Goal: Task Accomplishment & Management: Manage account settings

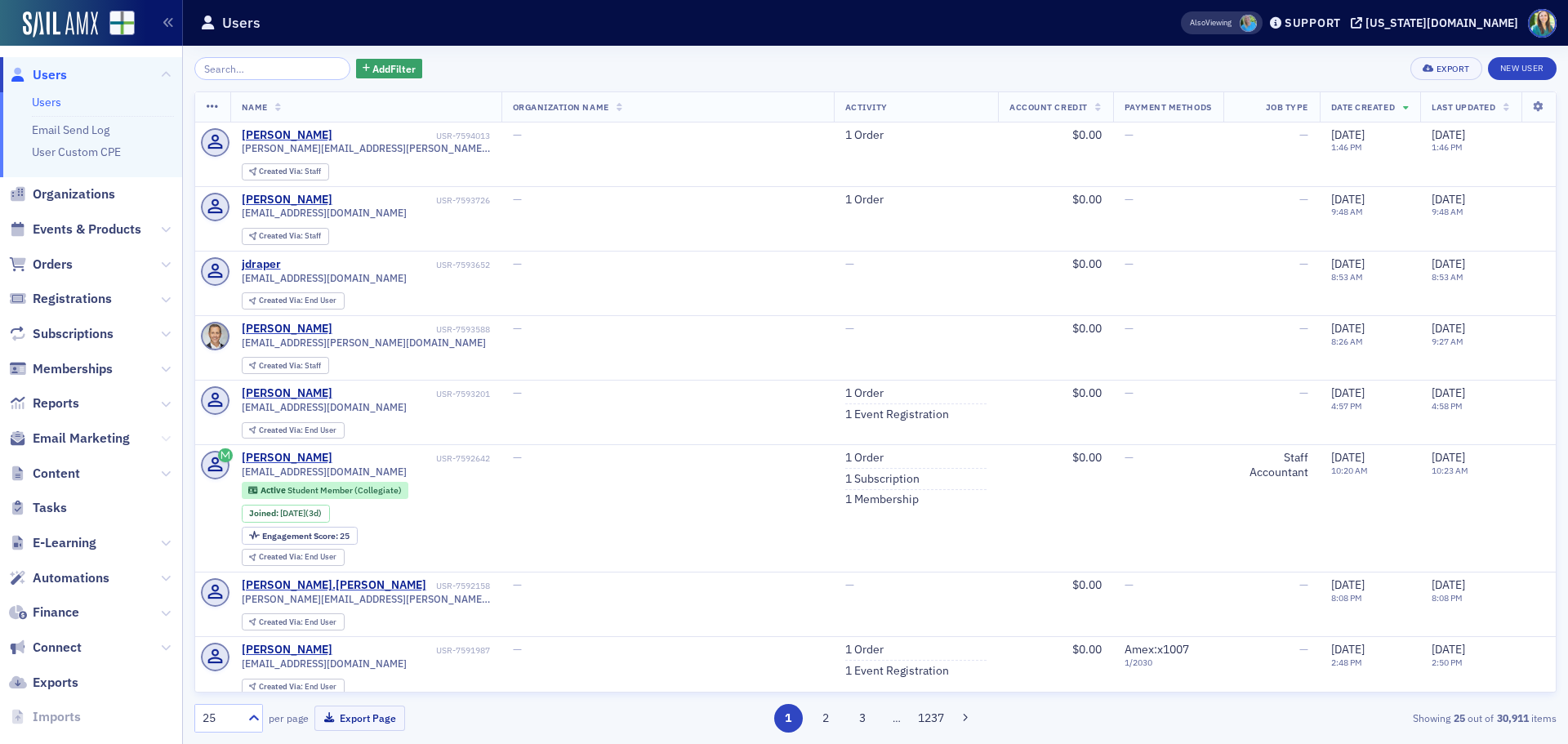
click at [161, 435] on icon at bounding box center [166, 438] width 10 height 10
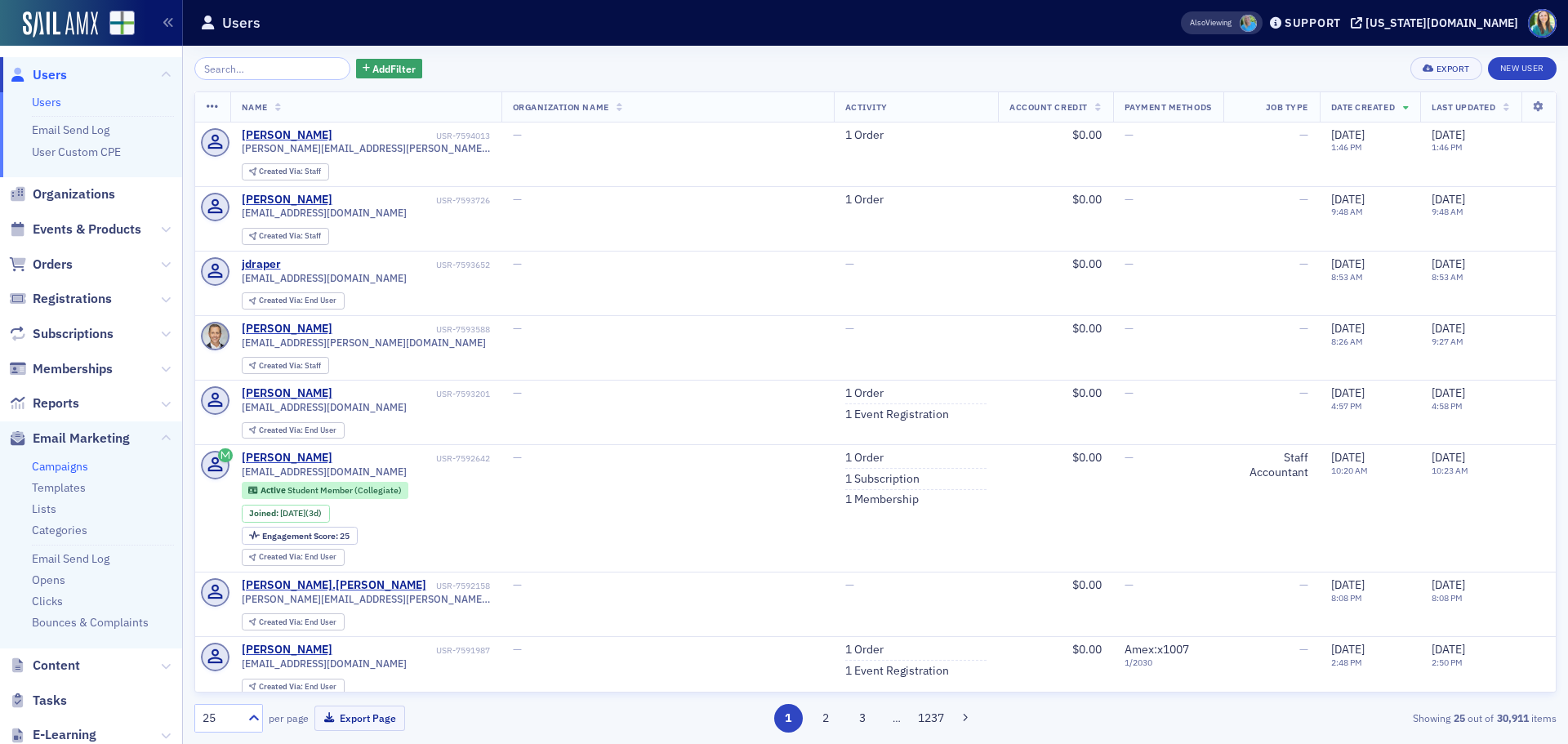
click at [49, 464] on link "Campaigns" at bounding box center [60, 466] width 57 height 15
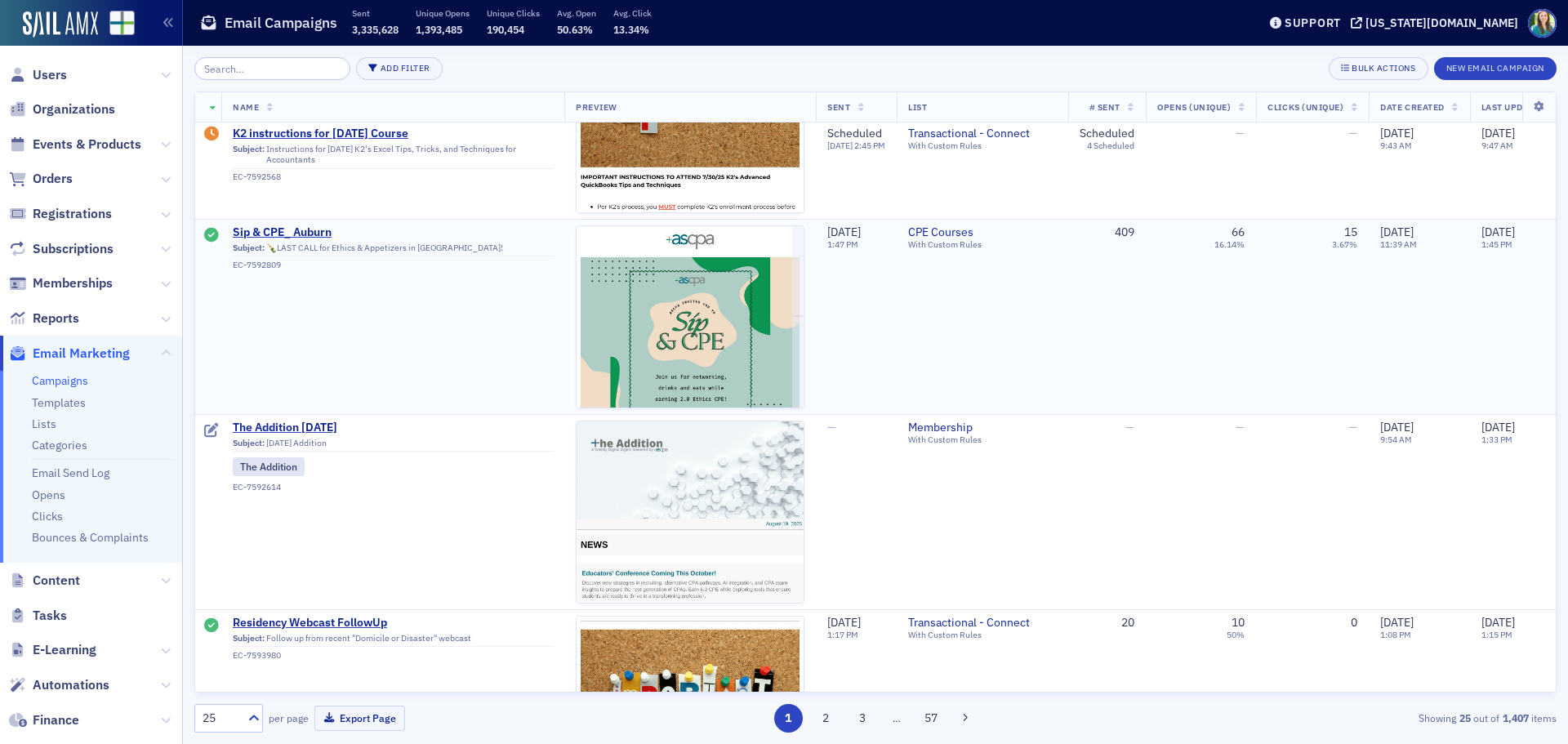
scroll to position [490, 0]
click at [297, 425] on span "The Addition [DATE]" at bounding box center [393, 426] width 320 height 15
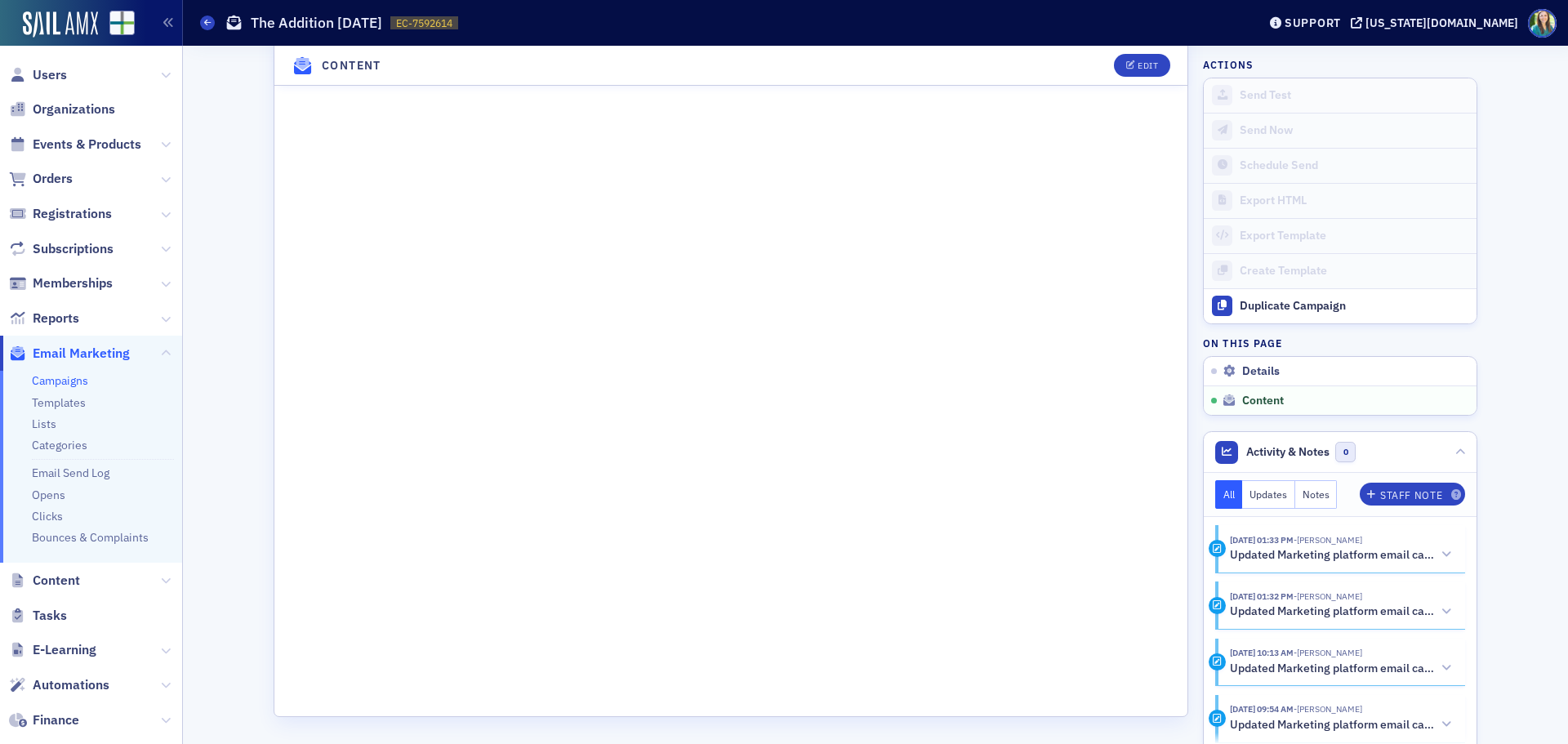
scroll to position [1204, 0]
click at [1138, 63] on div "Edit" at bounding box center [1148, 66] width 20 height 9
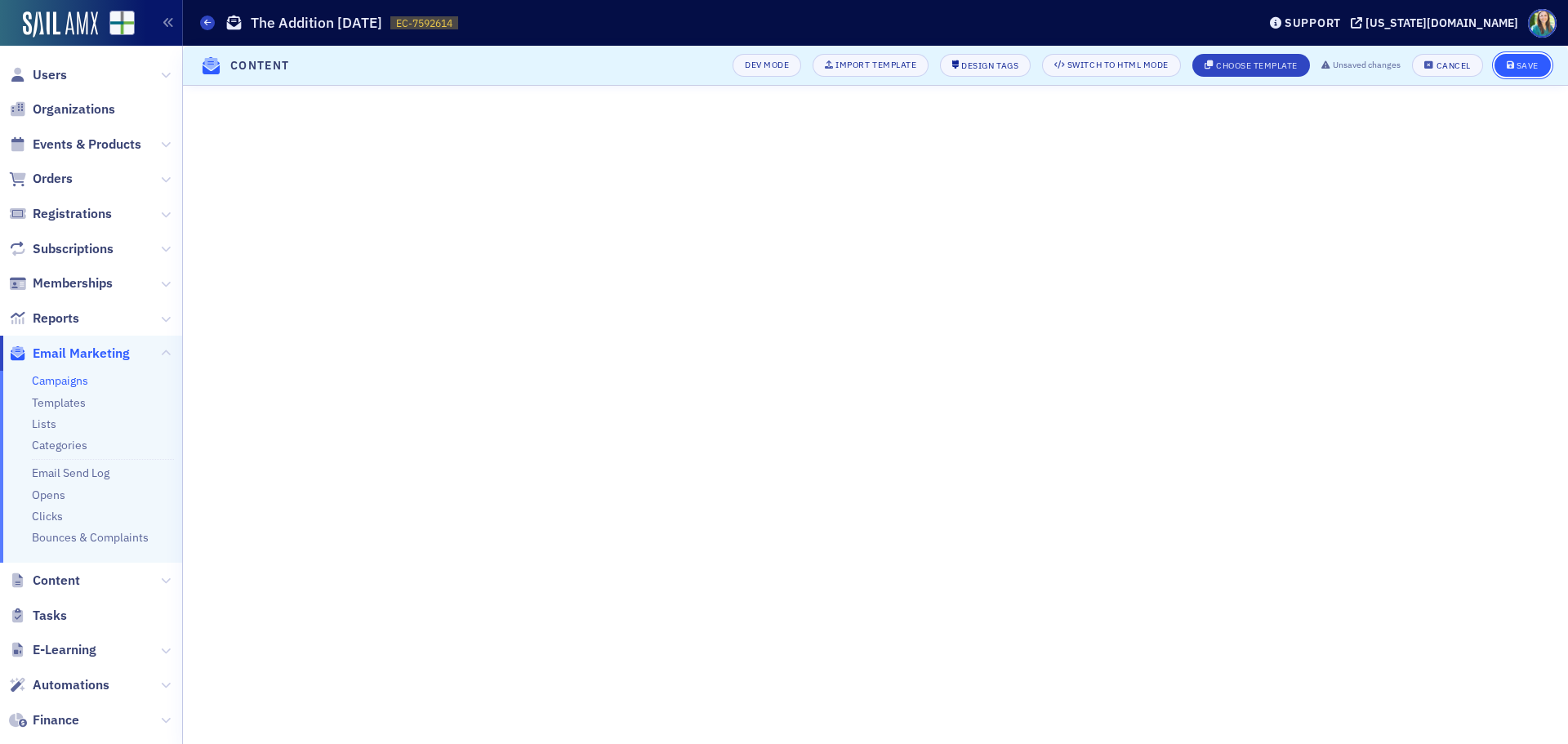
click at [1532, 63] on div "Save" at bounding box center [1528, 66] width 22 height 9
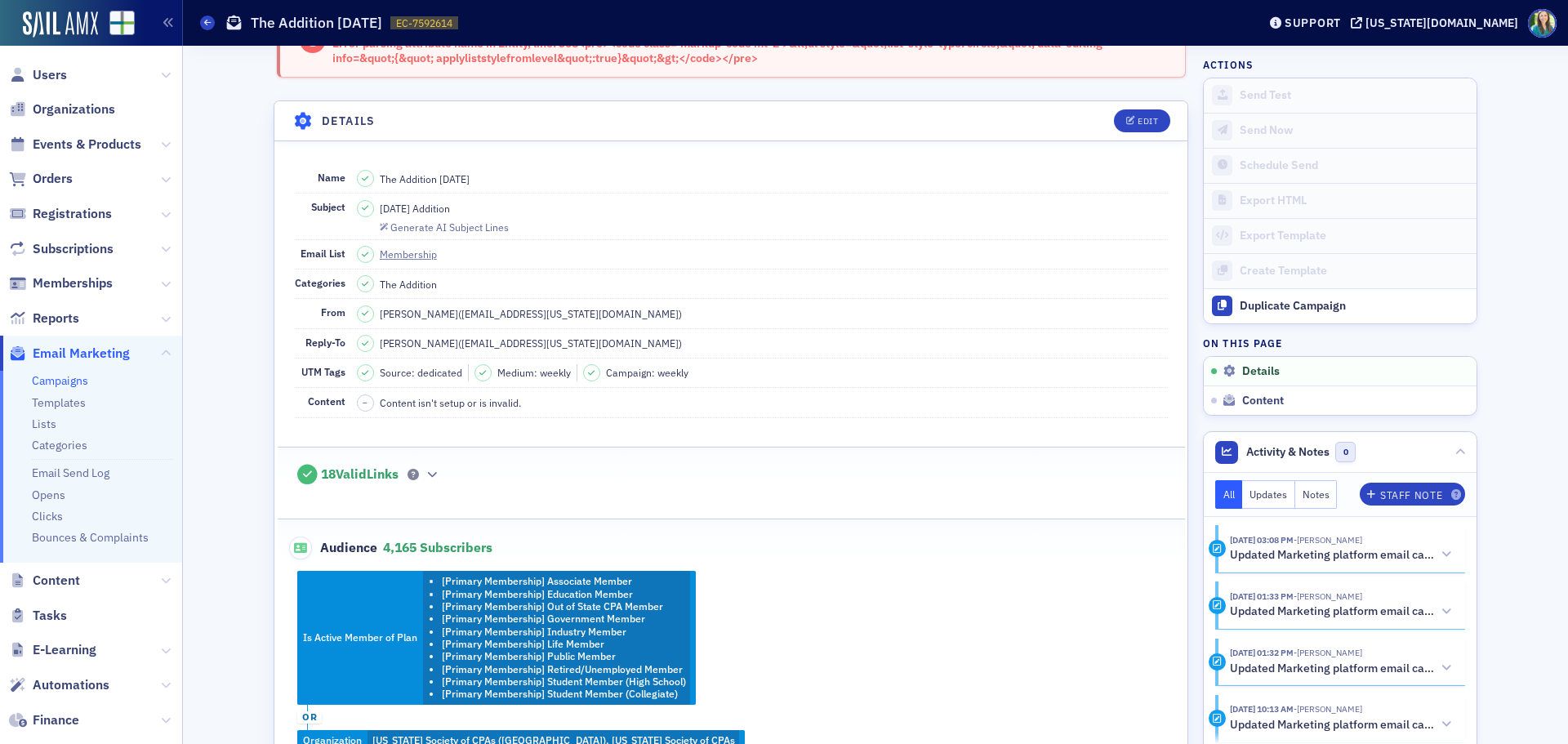
scroll to position [0, 0]
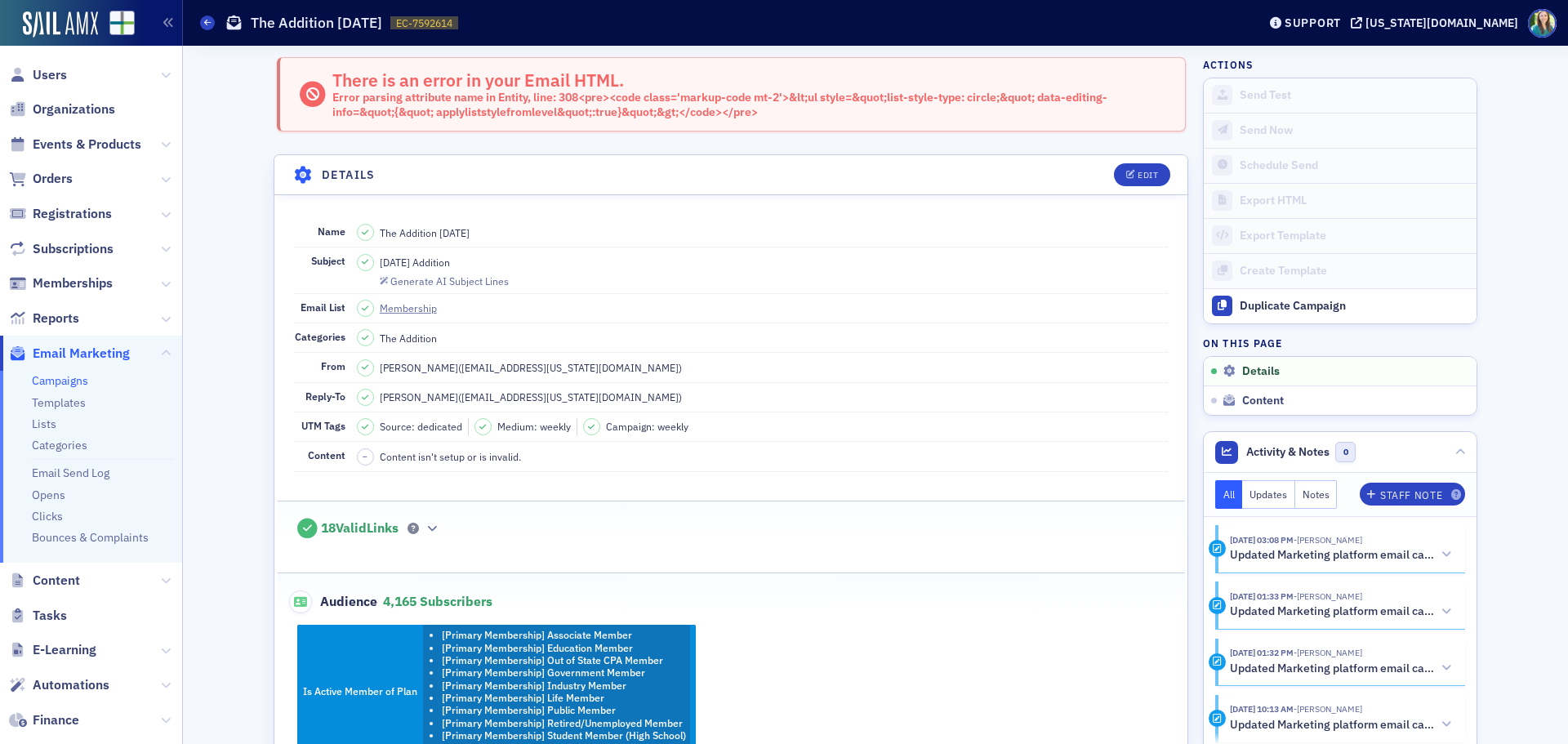
click at [321, 84] on icon at bounding box center [314, 95] width 32 height 26
click at [1282, 28] on icon at bounding box center [1276, 22] width 12 height 11
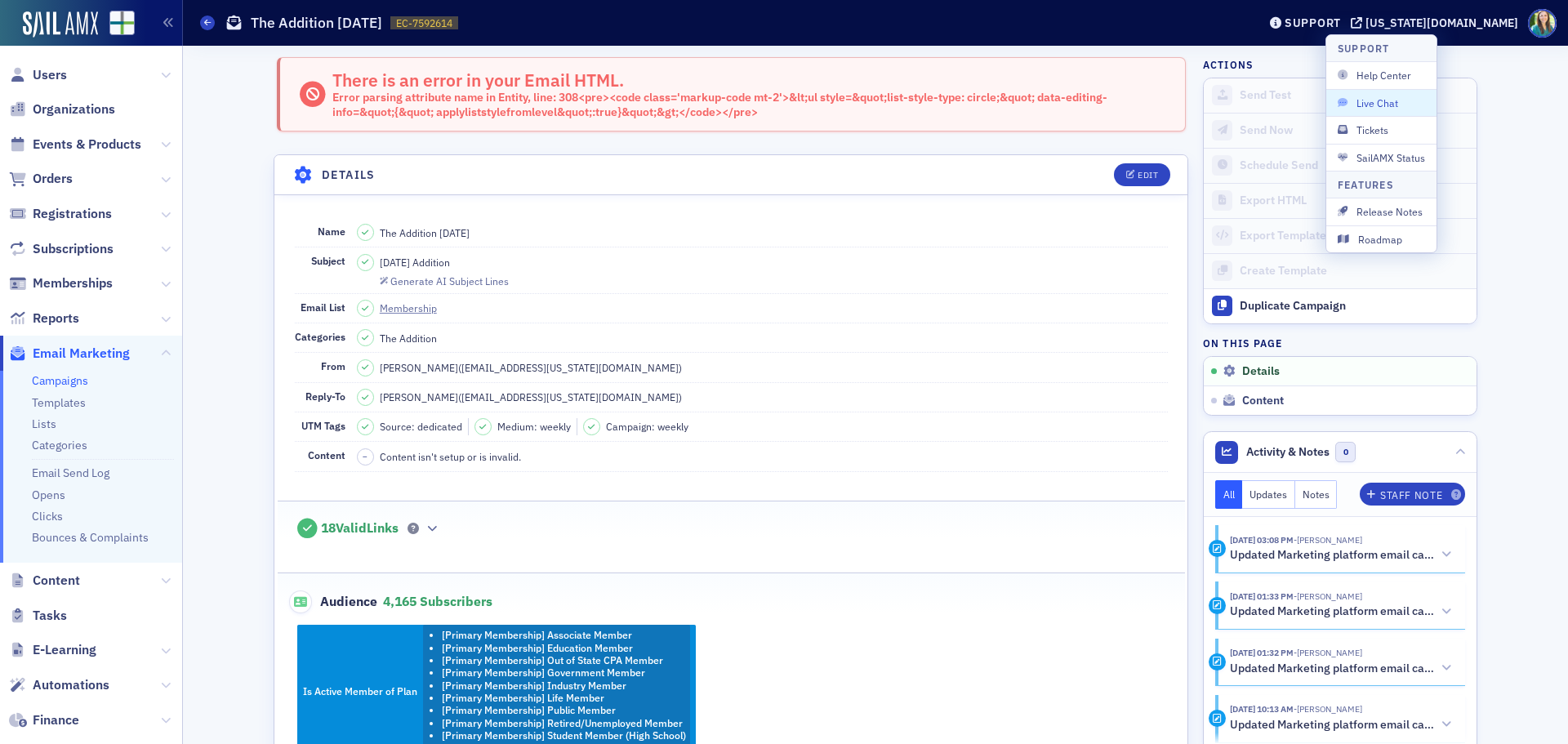
click at [1364, 100] on span "Live Chat" at bounding box center [1382, 103] width 87 height 15
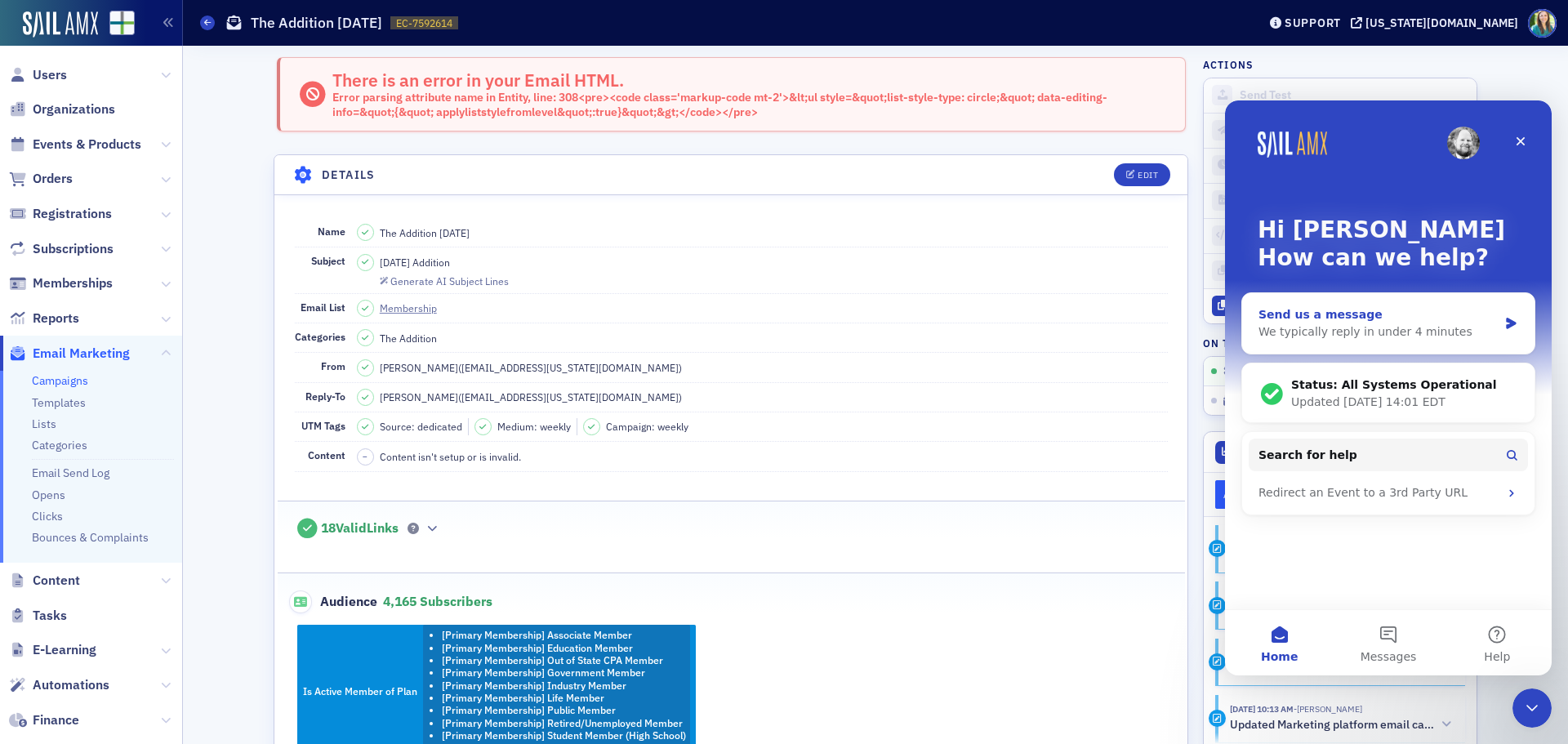
click at [1334, 316] on div "Send us a message" at bounding box center [1378, 314] width 239 height 17
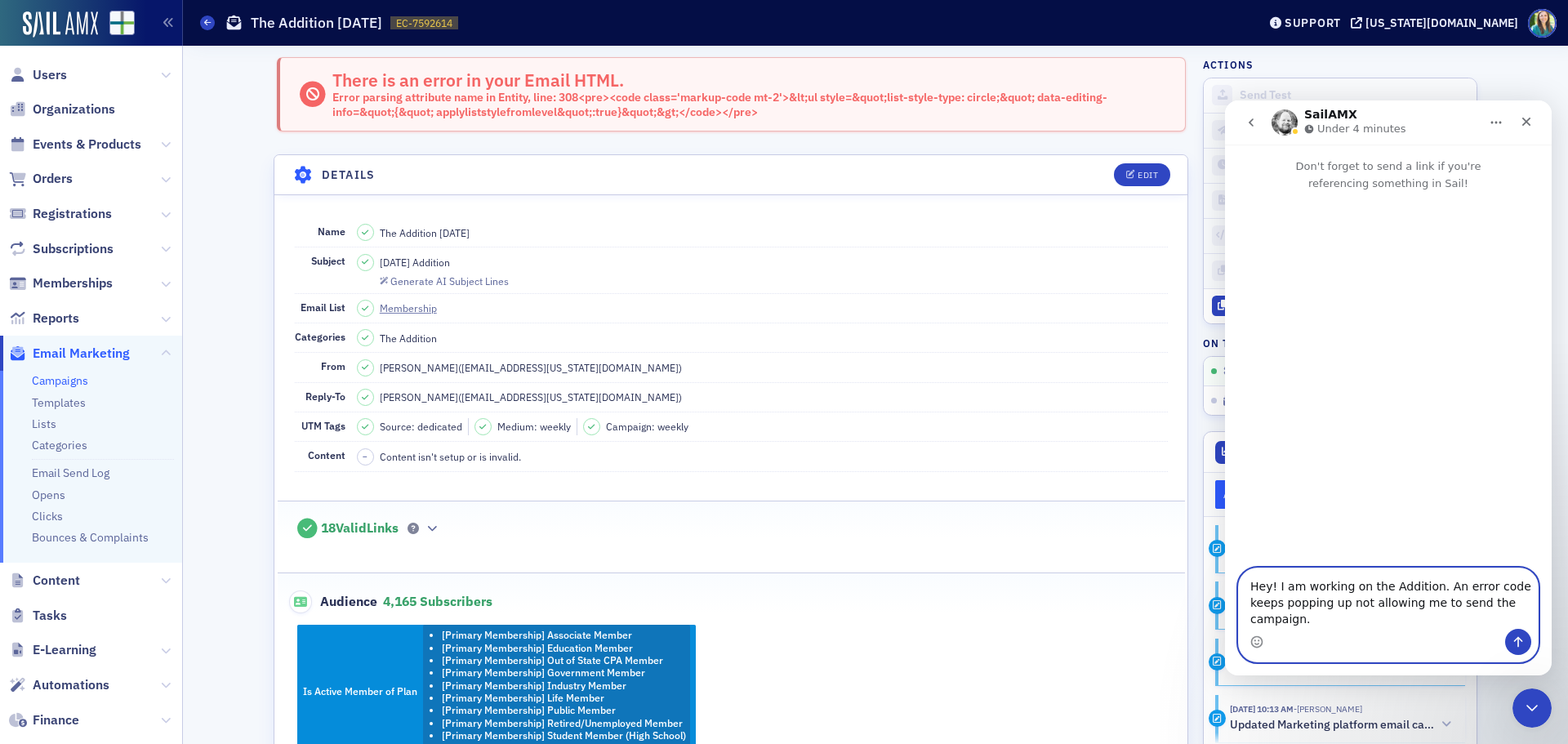
click at [1306, 623] on textarea "Hey! I am working on the Addition. An error code keeps popping up not allowing …" at bounding box center [1388, 598] width 299 height 60
paste textarea "[URL][US_STATE][DOMAIN_NAME]"
type textarea "Hey! I am working on the Addition. An error code keeps popping up not allowing …"
click at [1523, 633] on button "Send a message…" at bounding box center [1519, 642] width 26 height 26
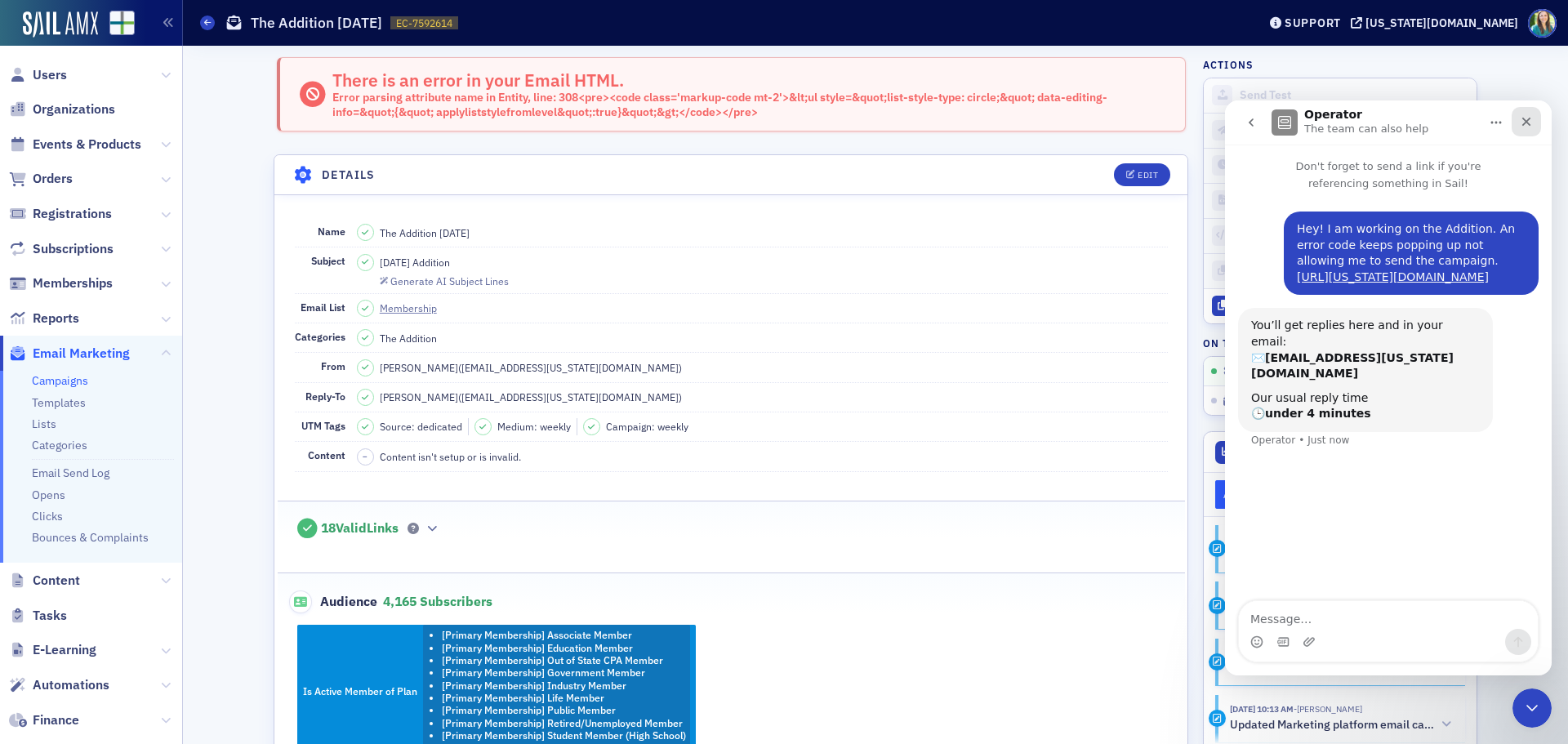
click at [1526, 119] on icon "Close" at bounding box center [1527, 122] width 13 height 13
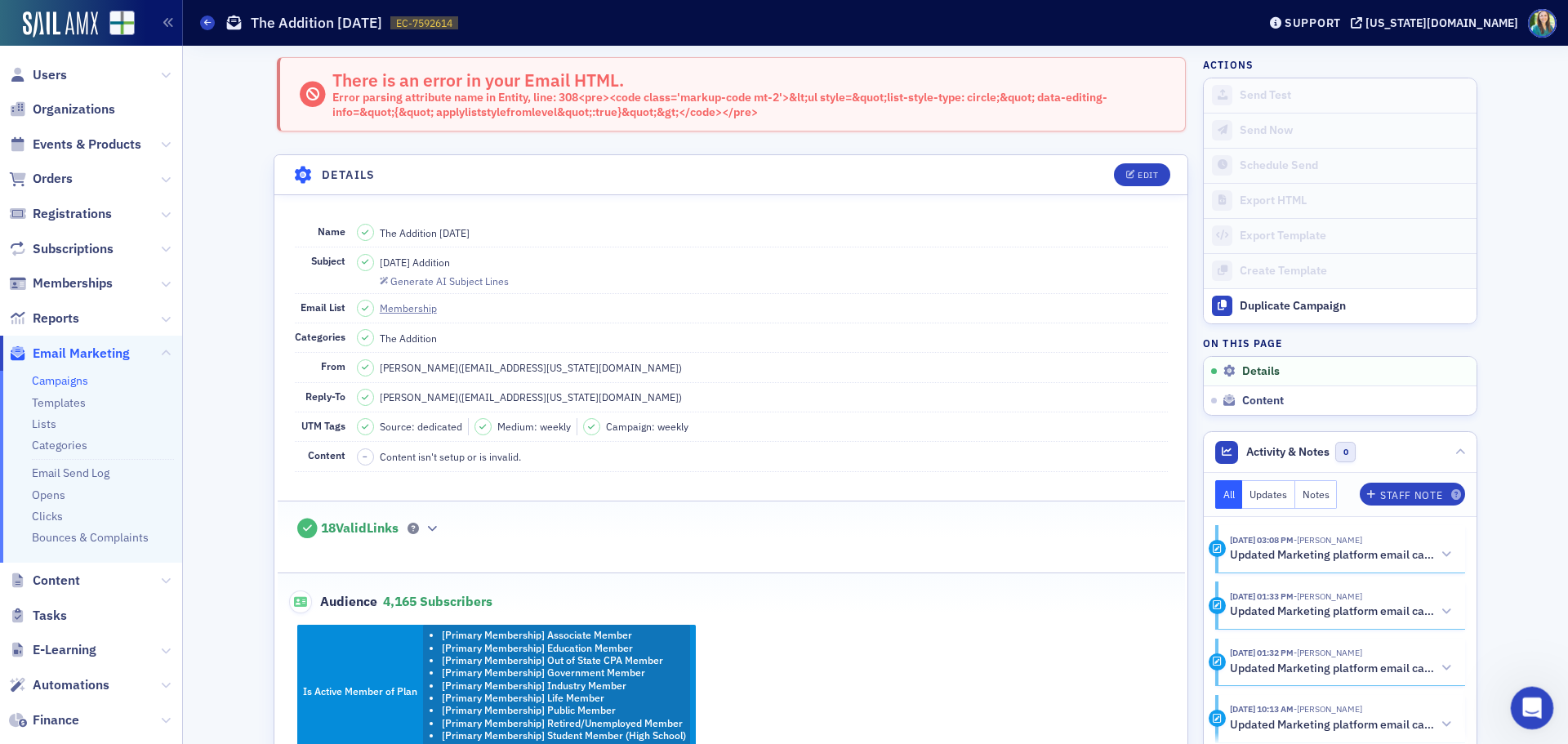
click at [1523, 714] on div "Open Intercom Messenger" at bounding box center [1530, 705] width 54 height 54
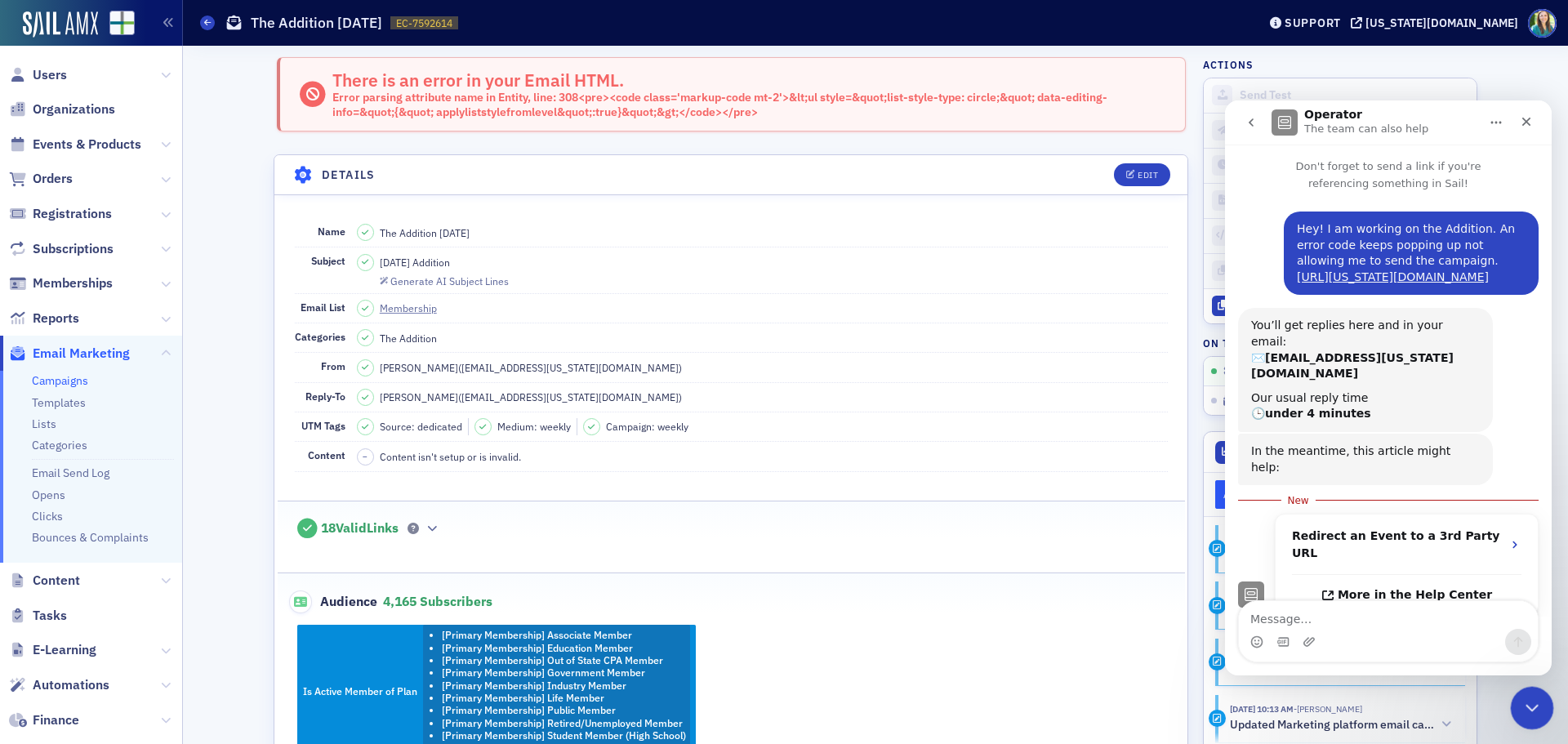
scroll to position [3, 0]
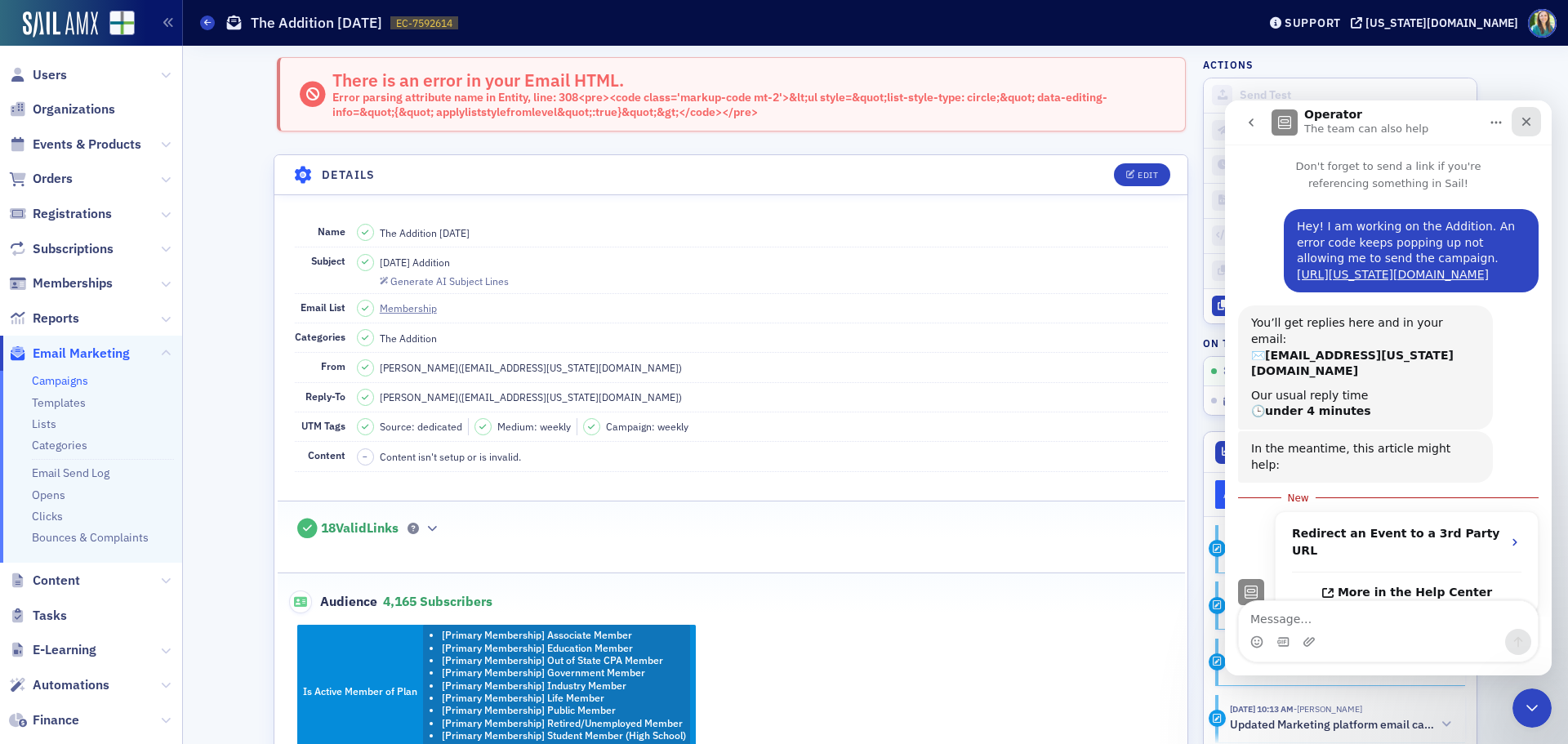
click at [1524, 116] on icon "Close" at bounding box center [1527, 122] width 13 height 13
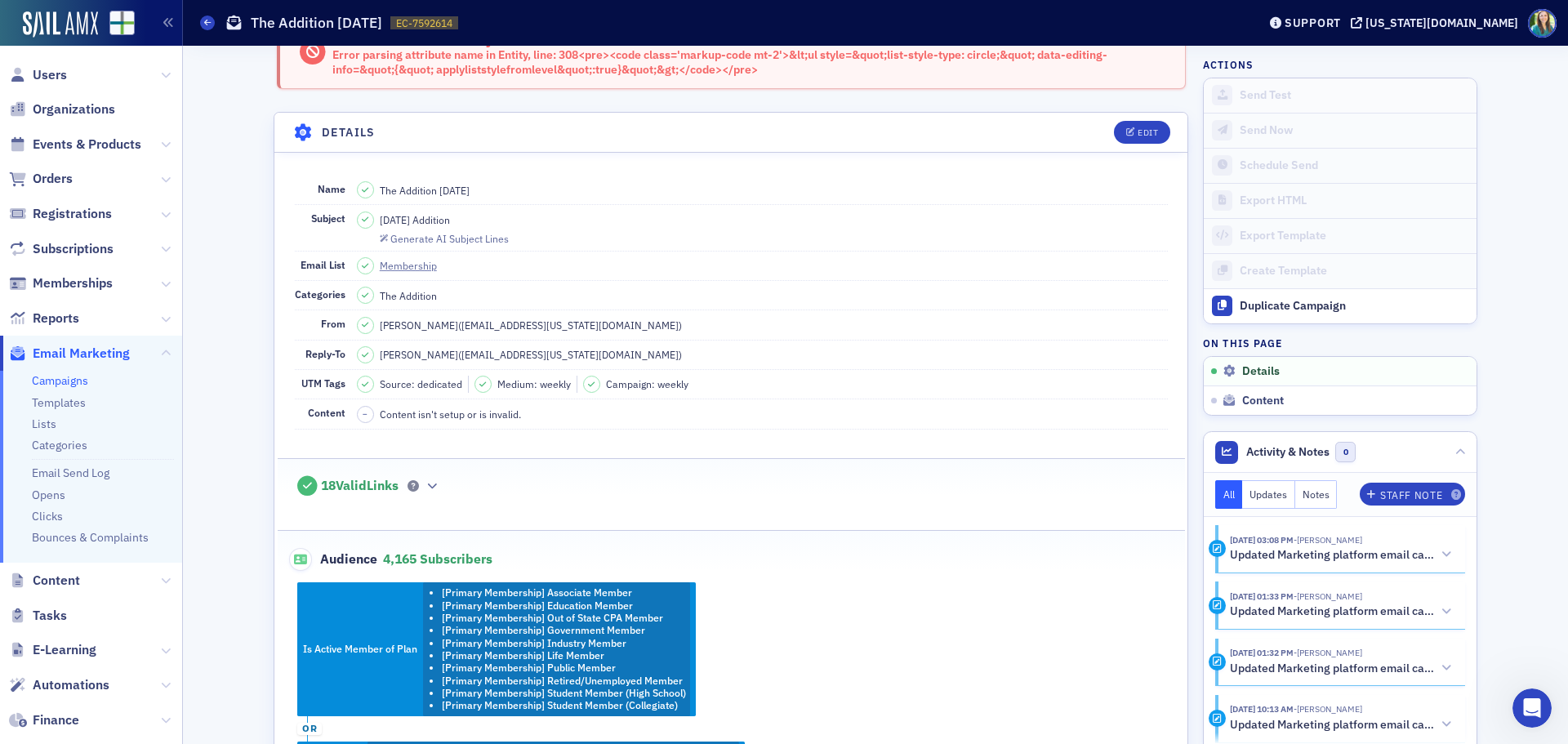
scroll to position [82, 0]
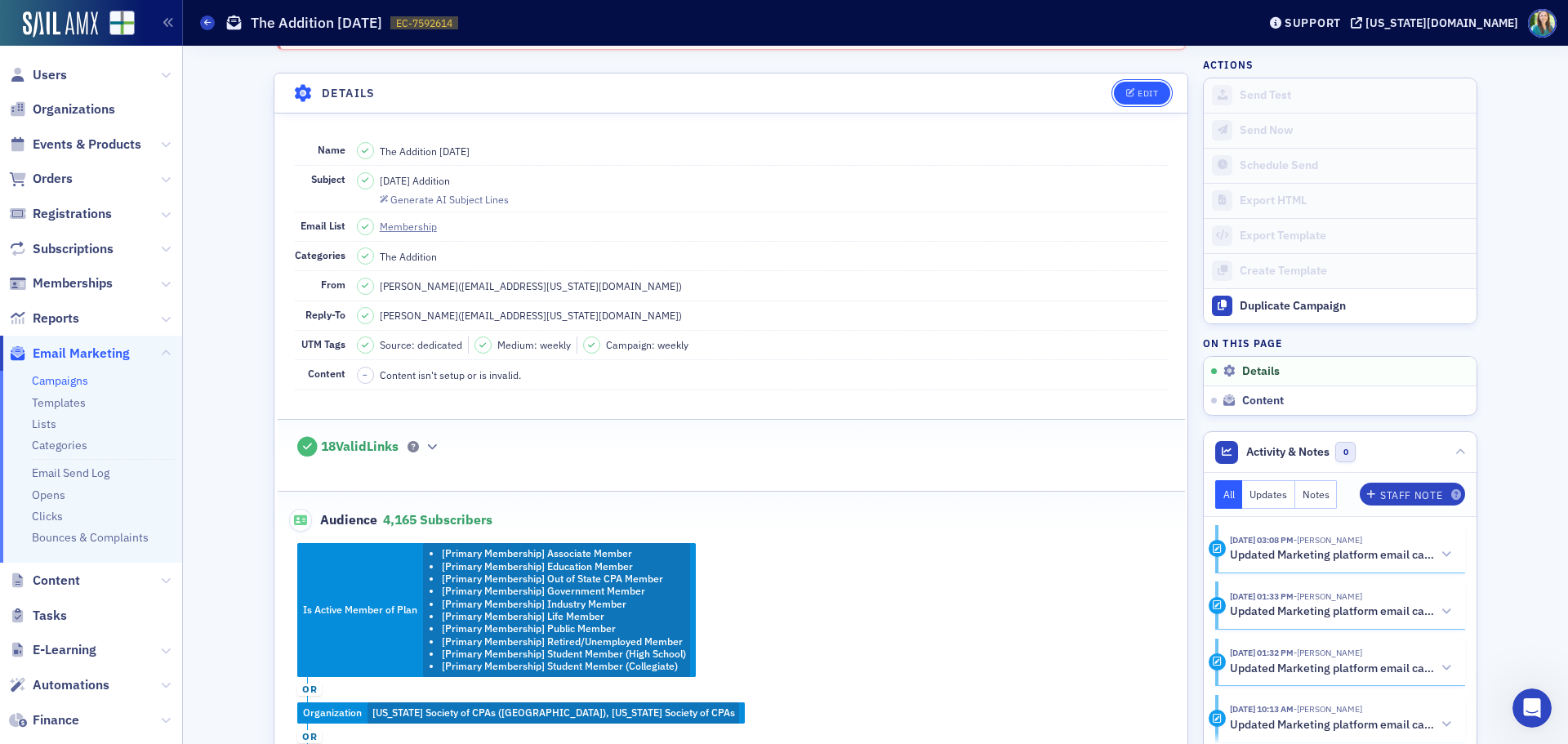
click at [1140, 90] on div "Edit" at bounding box center [1148, 94] width 20 height 9
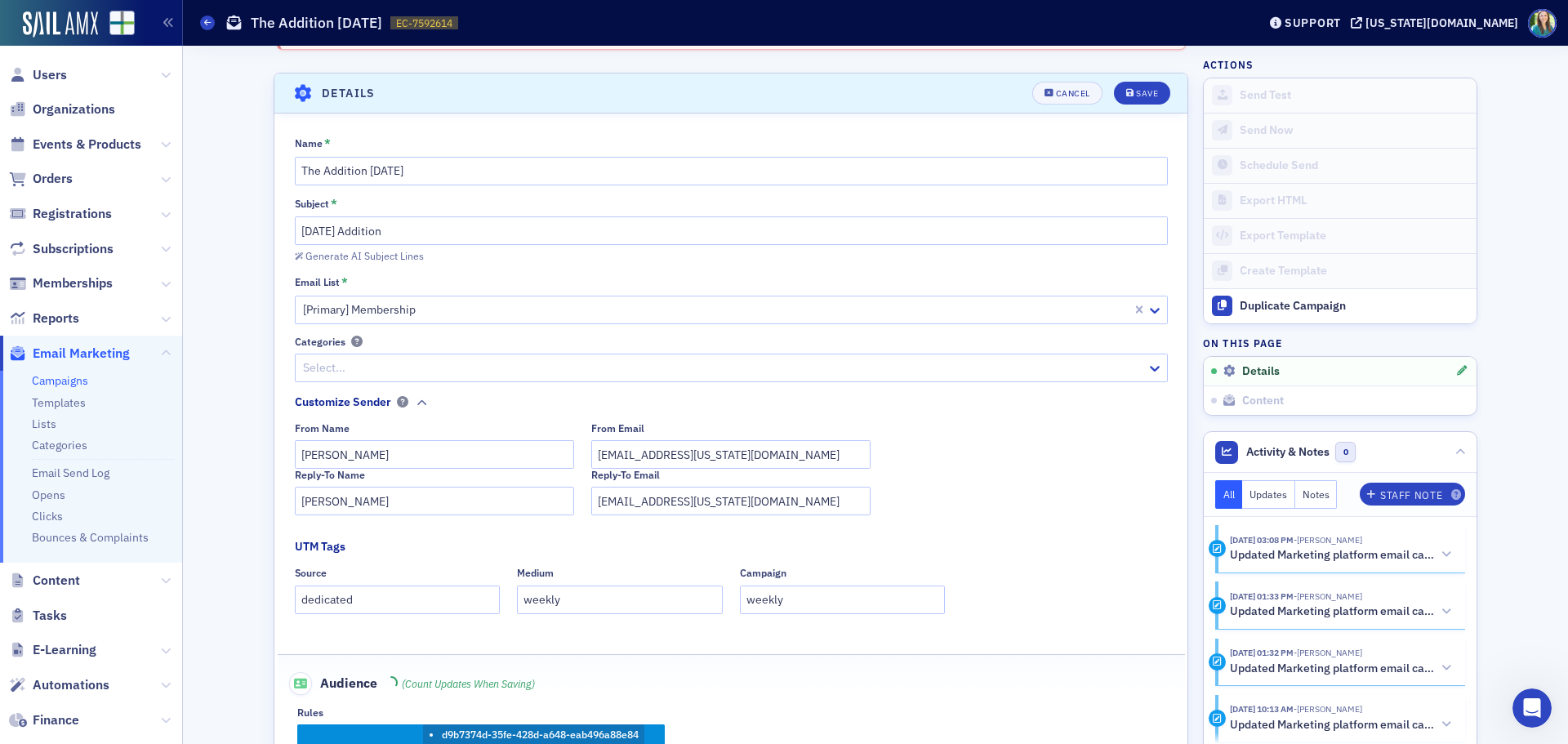
scroll to position [100, 0]
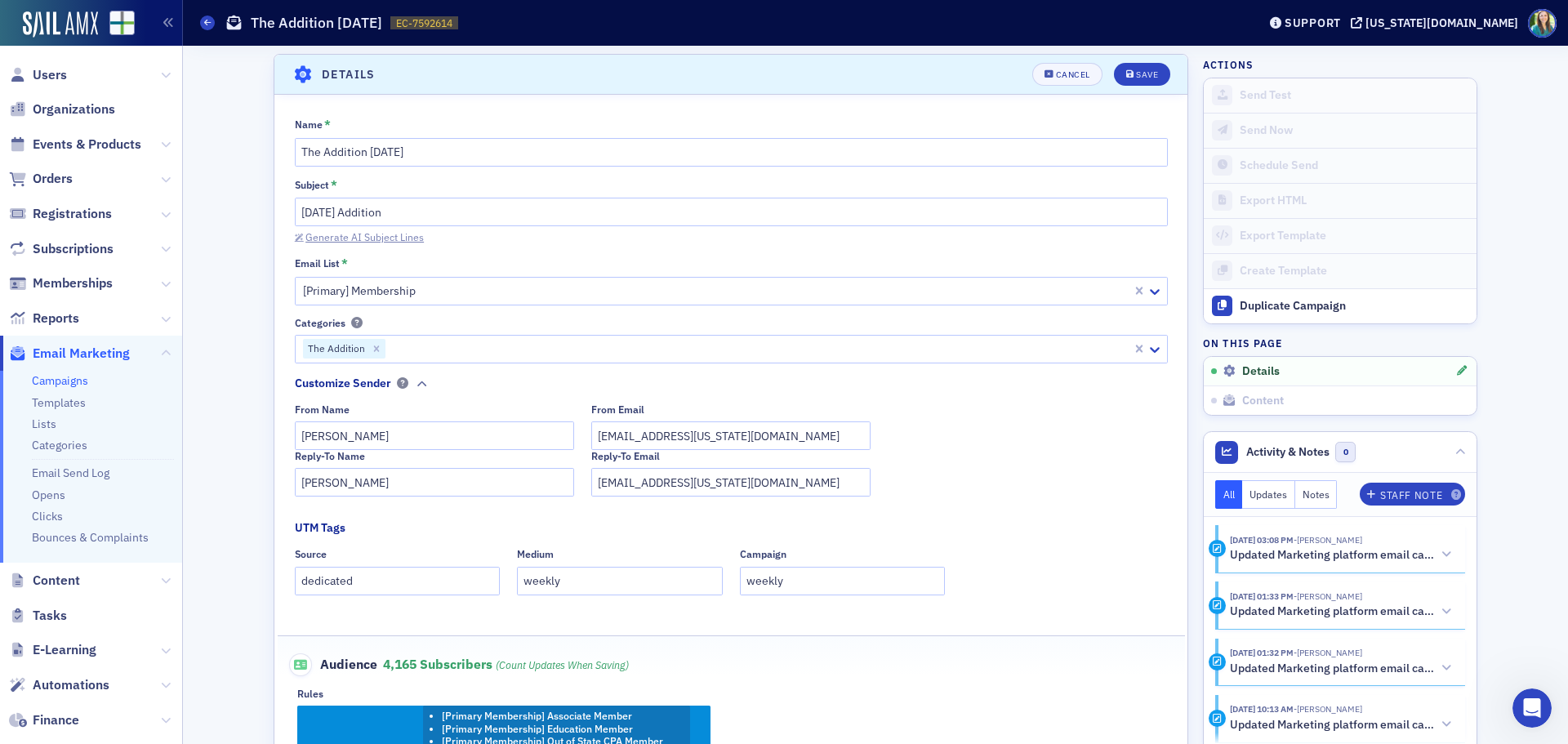
click at [327, 240] on div "Generate AI Subject Lines" at bounding box center [364, 237] width 118 height 9
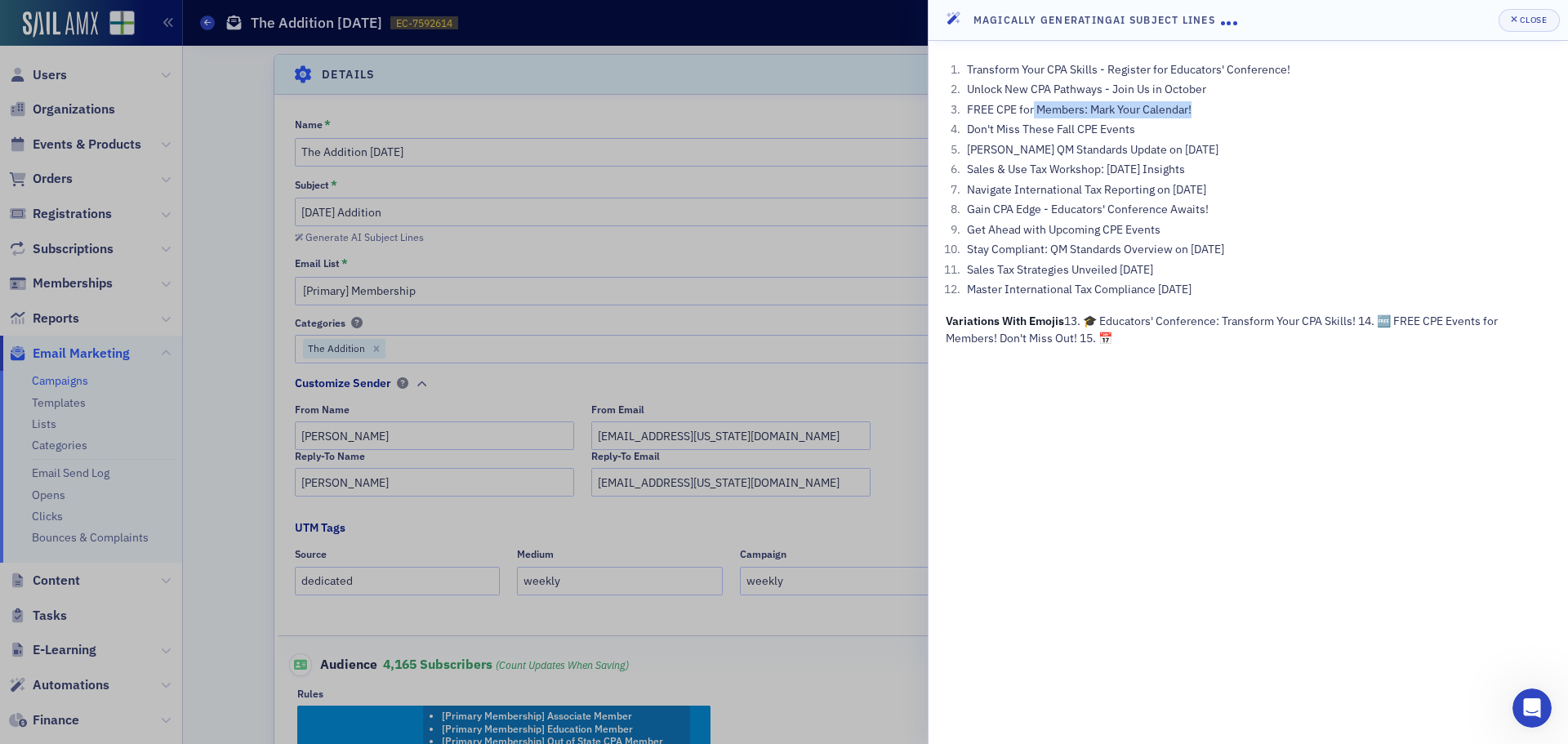
drag, startPoint x: 1195, startPoint y: 109, endPoint x: 1036, endPoint y: 116, distance: 159.2
click at [1036, 116] on li "FREE CPE for Members: Mark Your Calendar!" at bounding box center [1257, 110] width 588 height 17
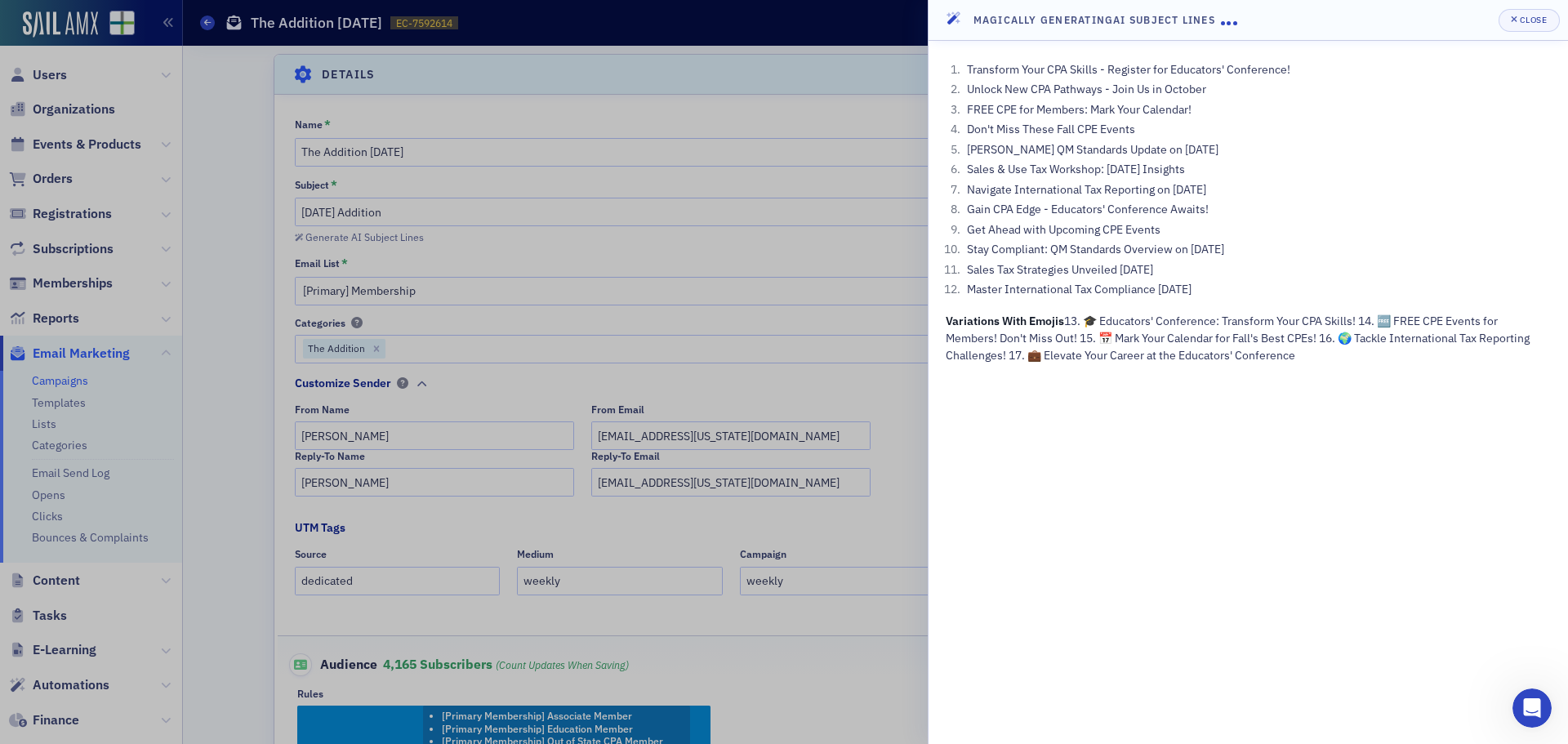
click at [1160, 131] on li "Don't Miss These Fall CPE Events" at bounding box center [1257, 129] width 588 height 17
click at [1196, 111] on li "FREE CPE for Members: Mark Your Calendar!" at bounding box center [1257, 110] width 588 height 17
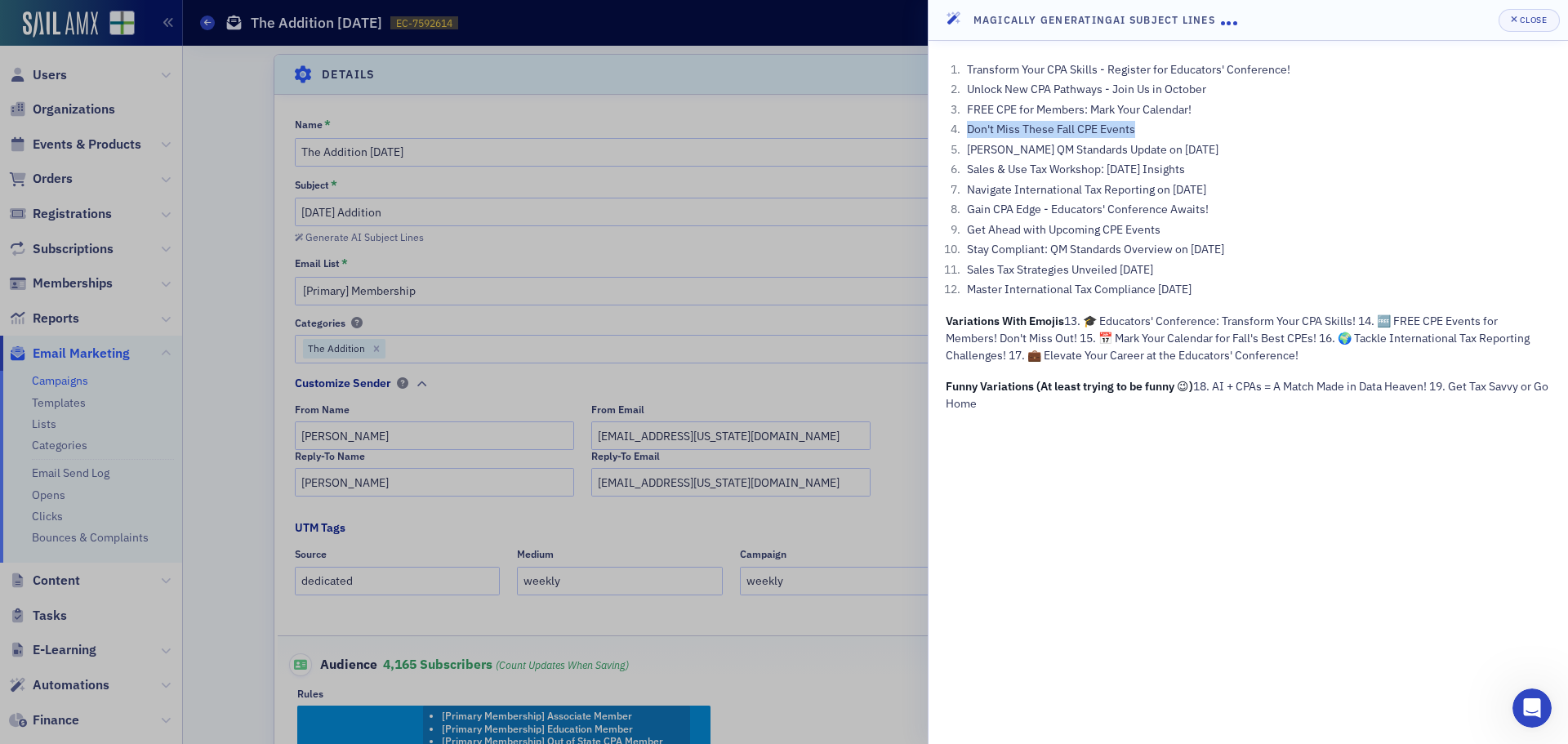
drag, startPoint x: 1141, startPoint y: 135, endPoint x: 968, endPoint y: 129, distance: 173.1
click at [968, 129] on li "Don't Miss These Fall CPE Events" at bounding box center [1257, 129] width 588 height 17
copy li "Don't Miss These Fall CPE Events"
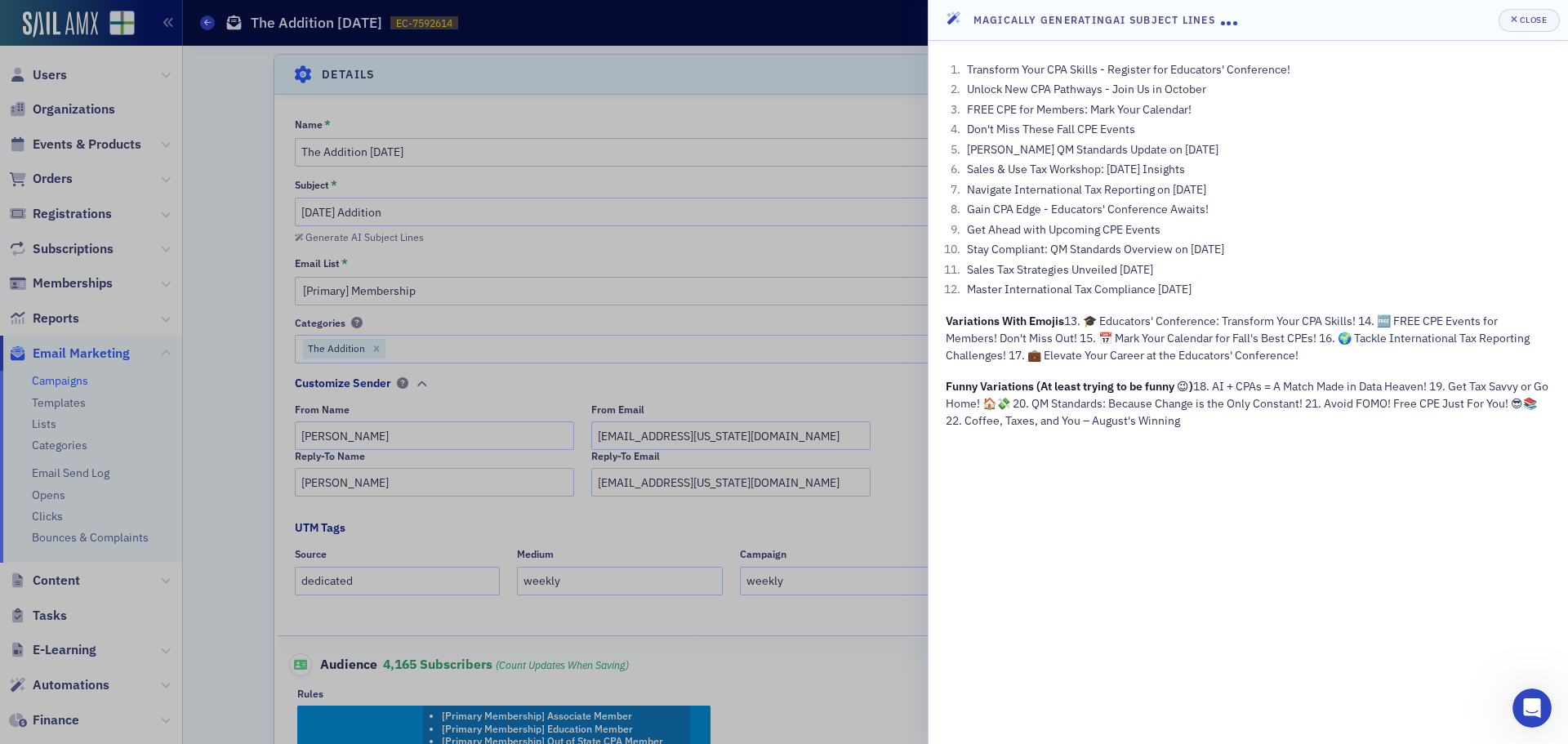
click at [458, 258] on div at bounding box center [784, 372] width 1568 height 744
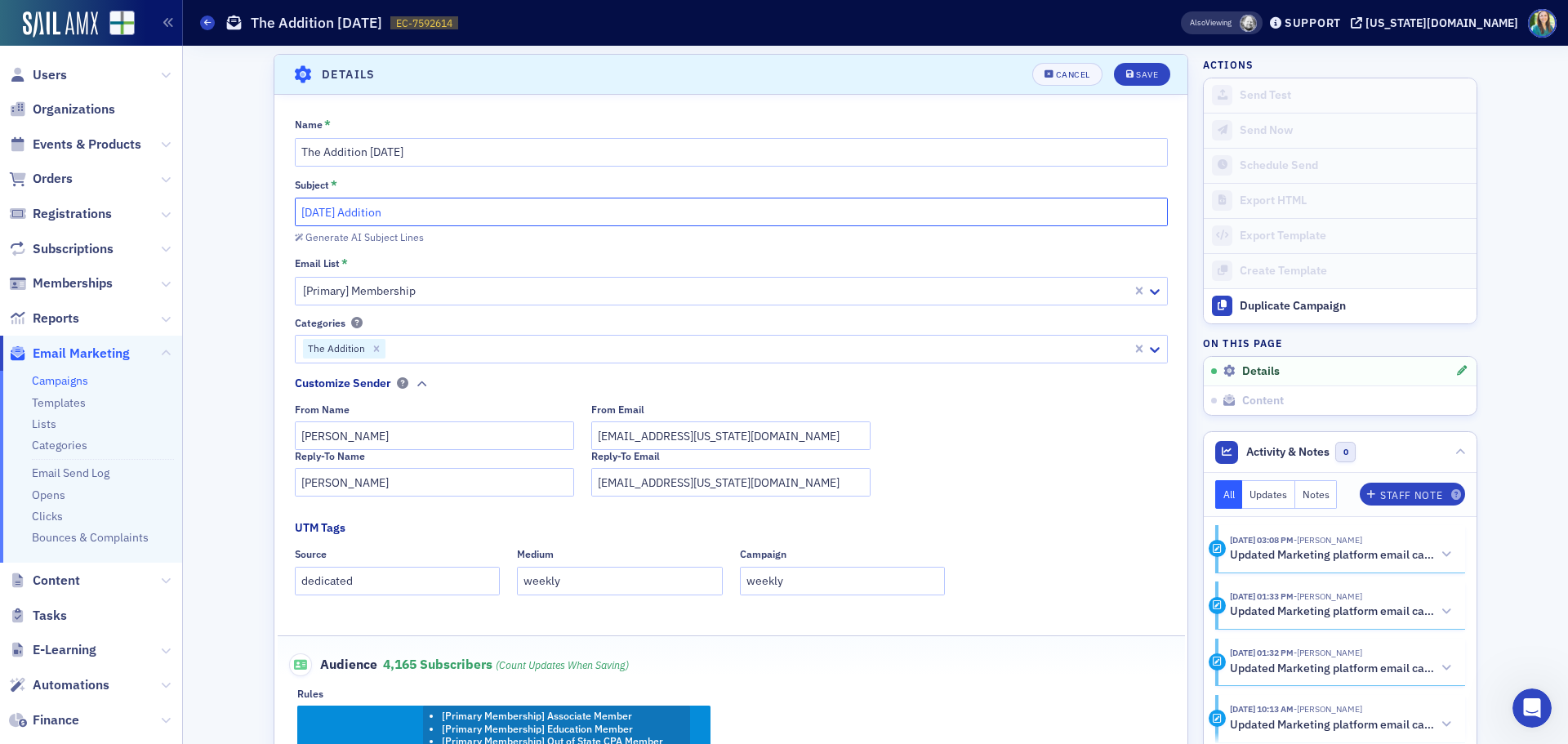
click at [295, 209] on input "[DATE] Addition" at bounding box center [731, 211] width 873 height 29
paste input "Don't Miss These Fall CPE Events"
type input "Don't Miss These Fall CPE Events - [DATE] Addition"
click at [1136, 80] on button "Save" at bounding box center [1142, 74] width 57 height 23
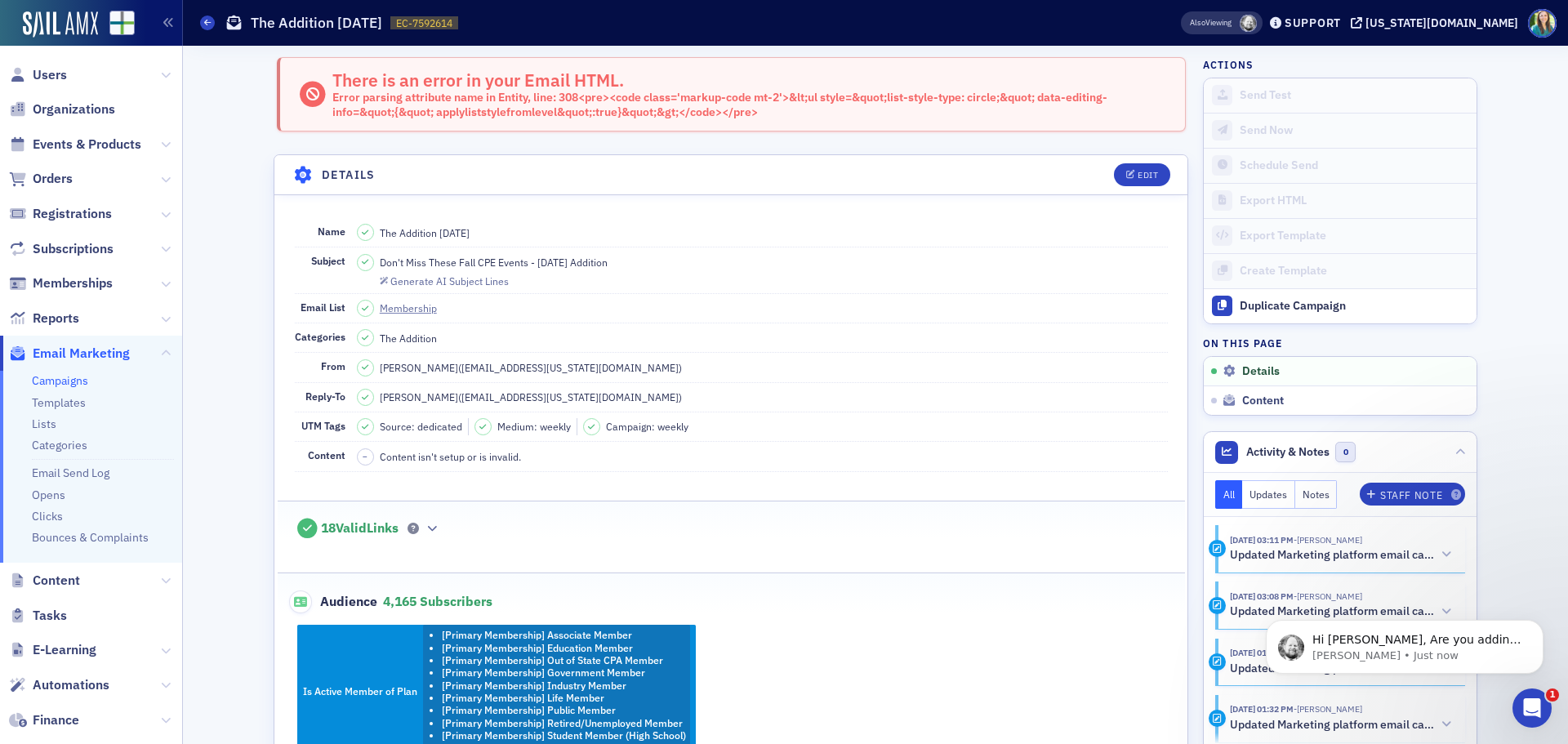
scroll to position [147, 0]
click at [1387, 641] on p "Hi [PERSON_NAME], Are you adding html you got from somewhere else? Can I get it…" at bounding box center [1418, 640] width 210 height 17
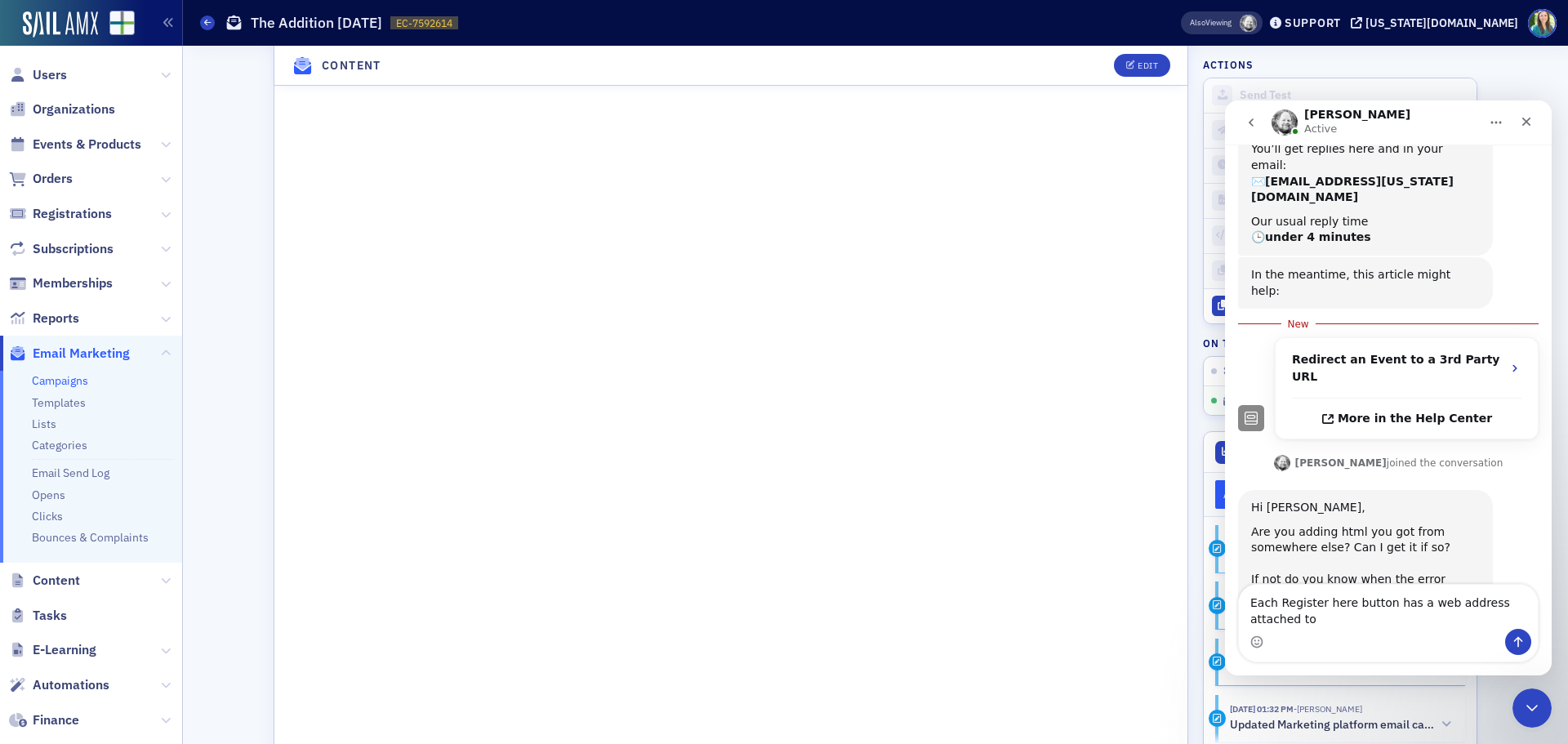
scroll to position [191, 0]
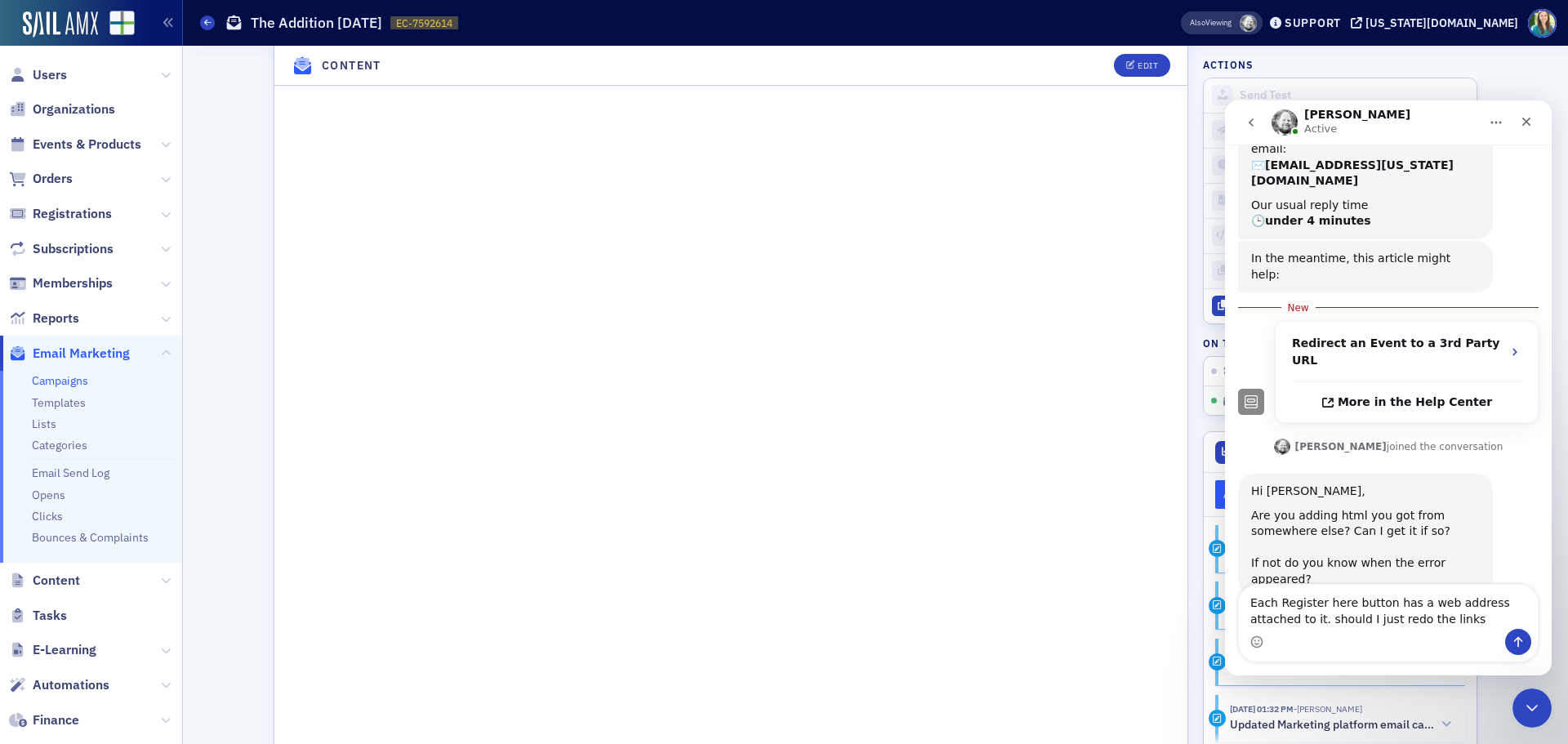
type textarea "Each Register here button has a web address attached to it. should I just redo …"
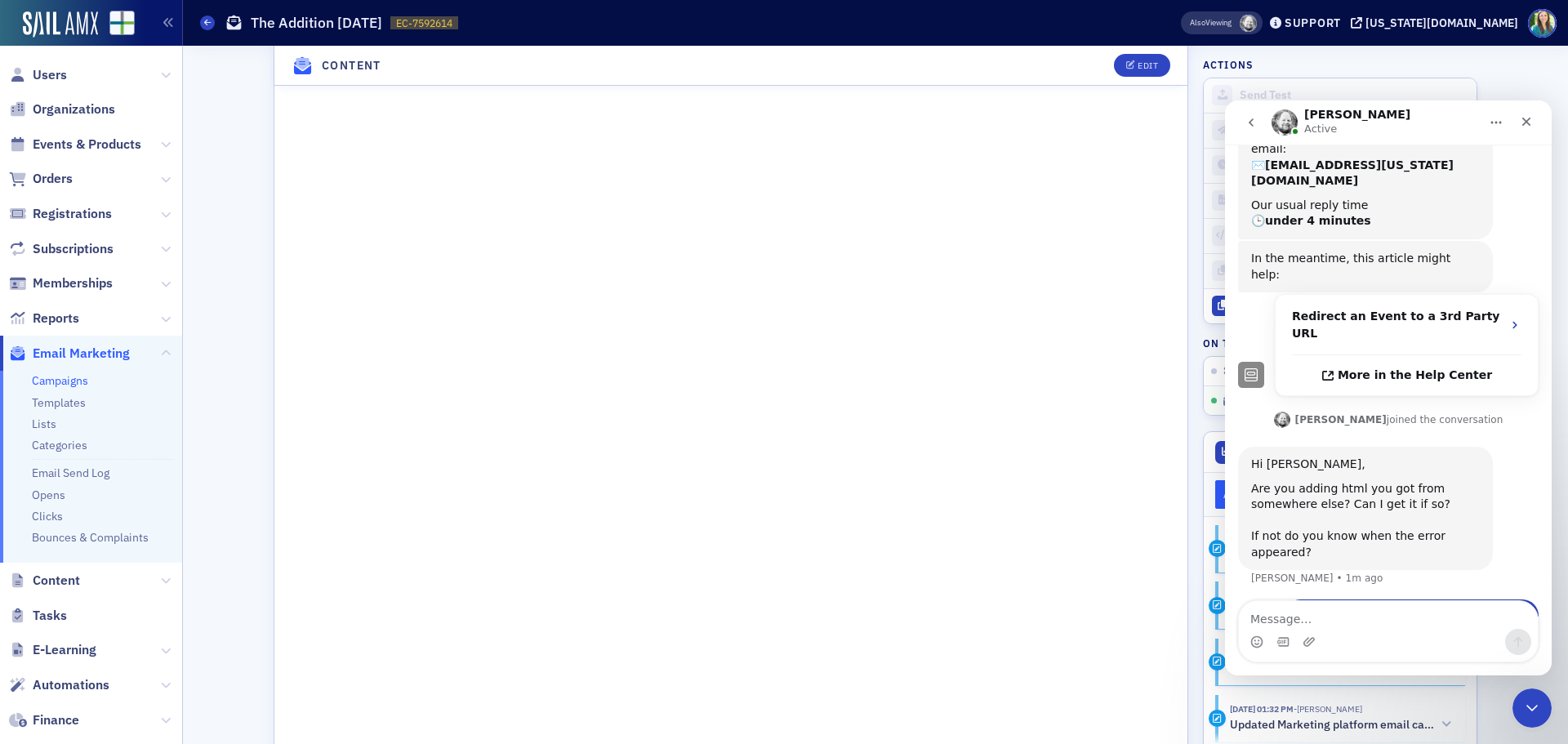
scroll to position [211, 0]
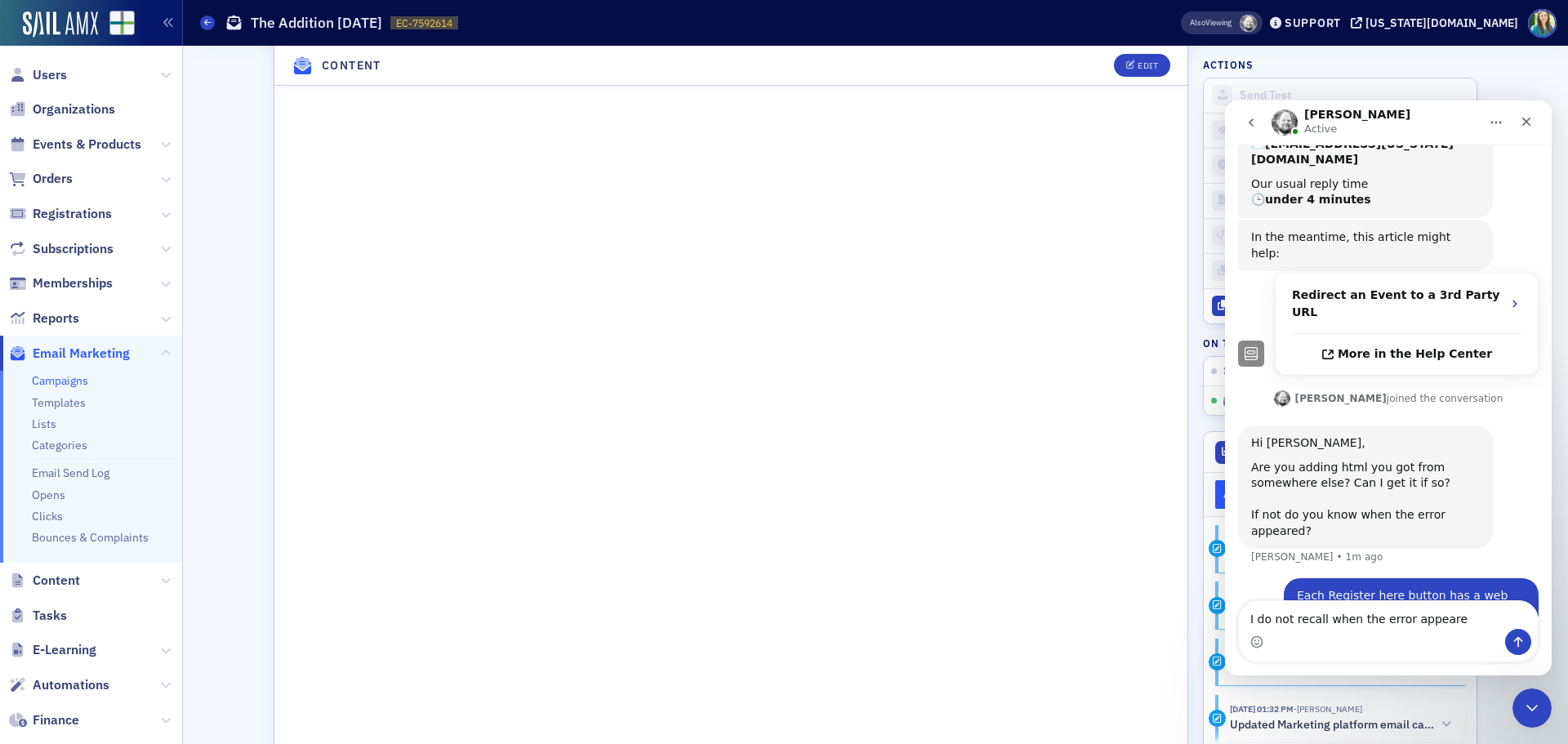
type textarea "I do not recall when the error appeared"
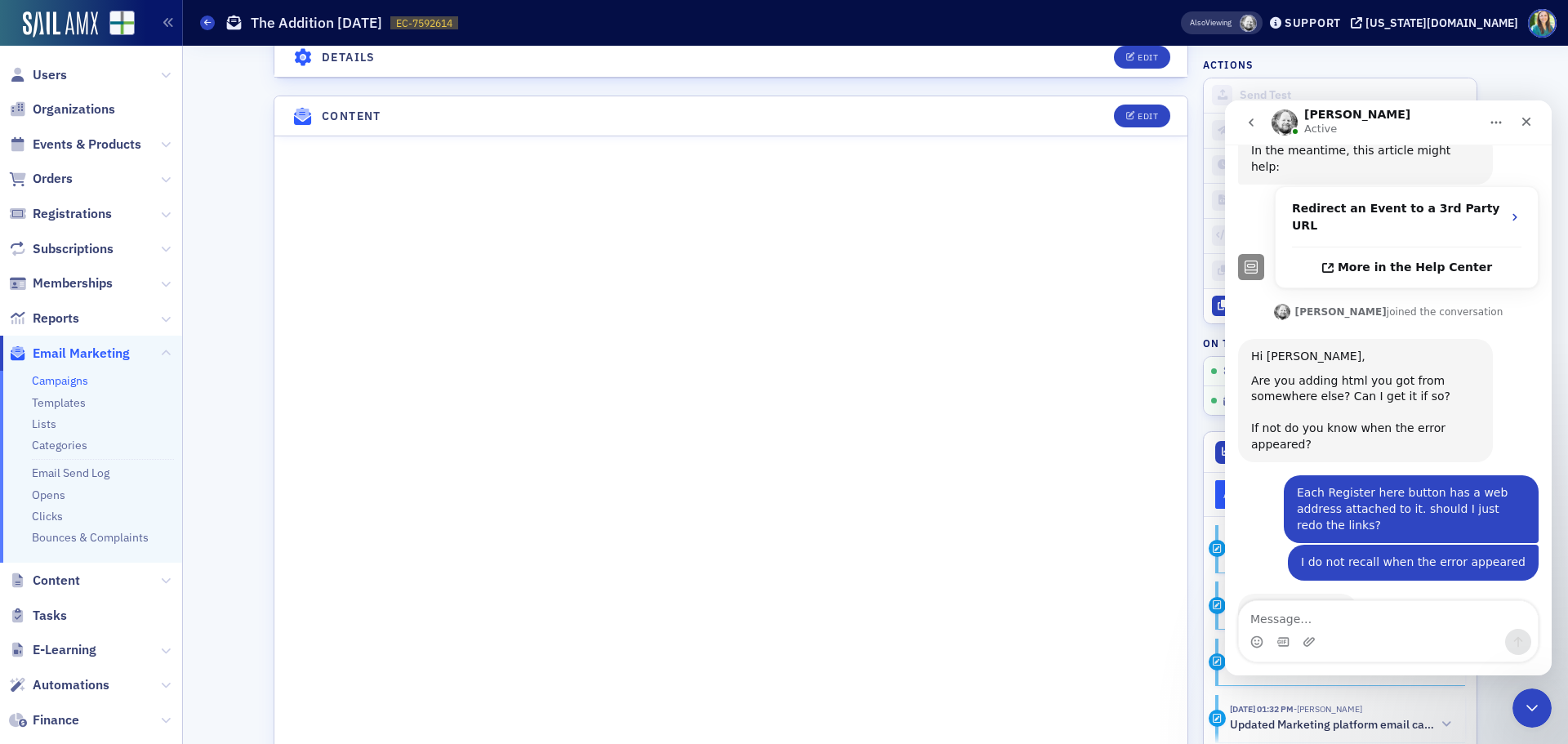
scroll to position [817, 0]
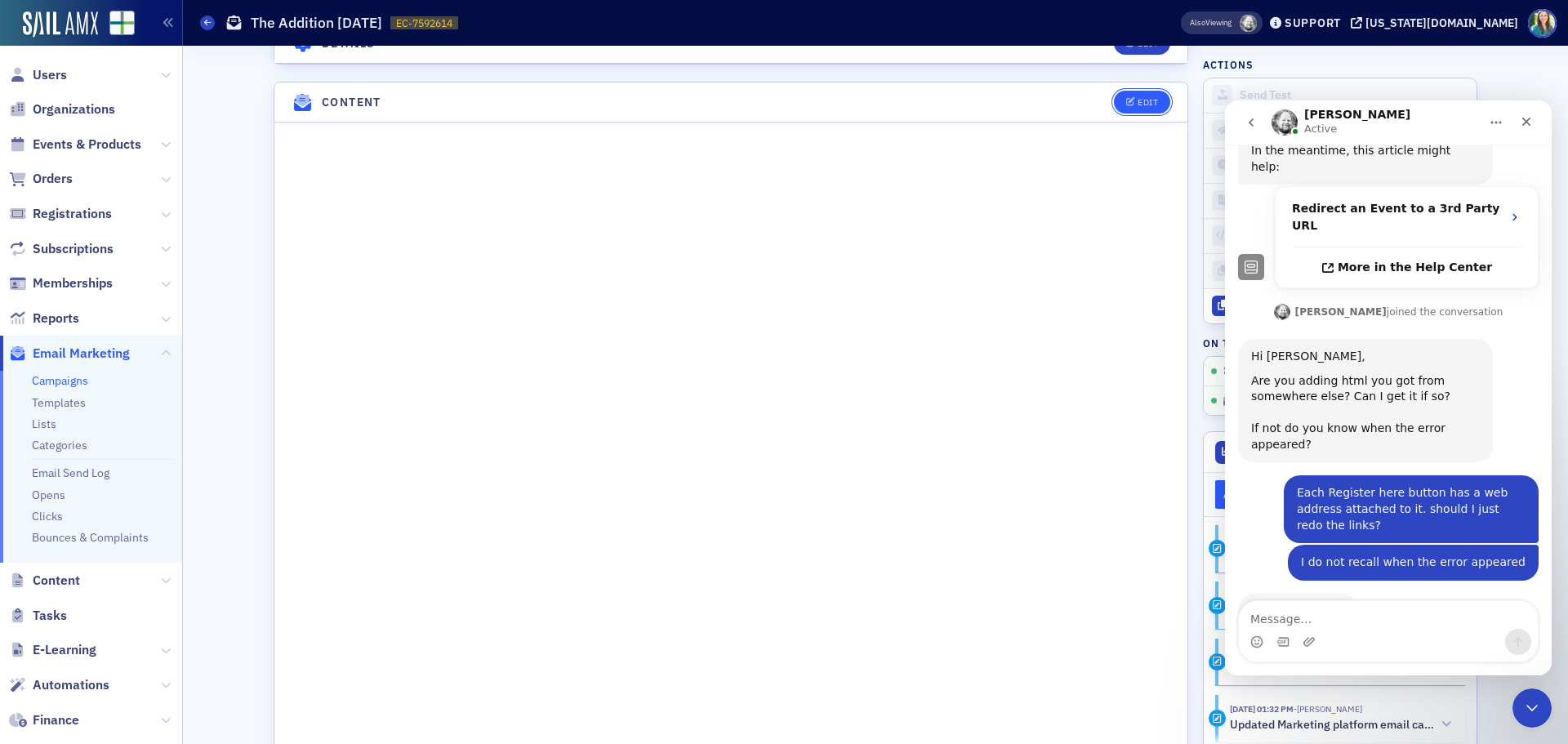
click at [1138, 105] on div "Edit" at bounding box center [1148, 102] width 20 height 9
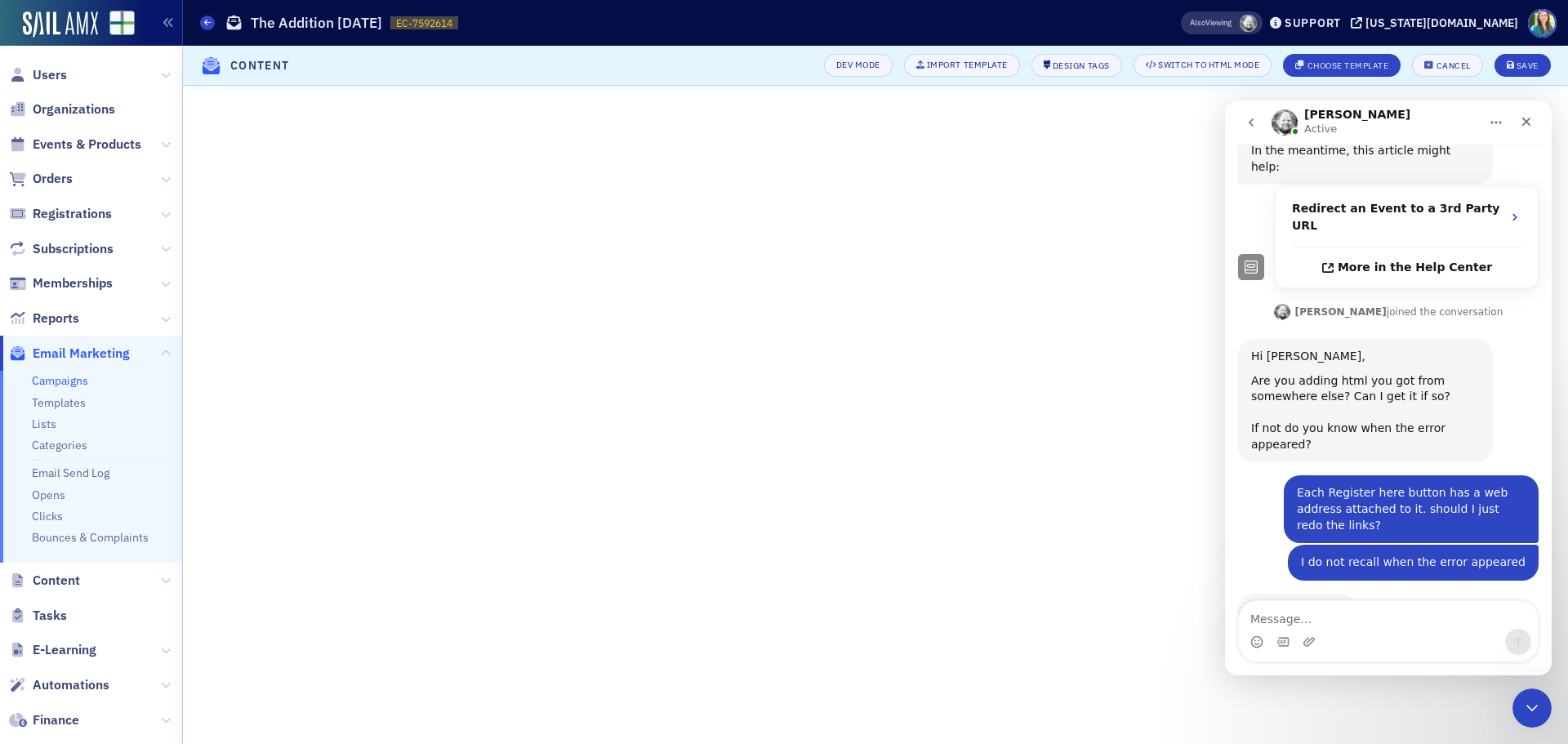
scroll to position [166, 0]
click at [1522, 124] on icon "Close" at bounding box center [1527, 122] width 13 height 13
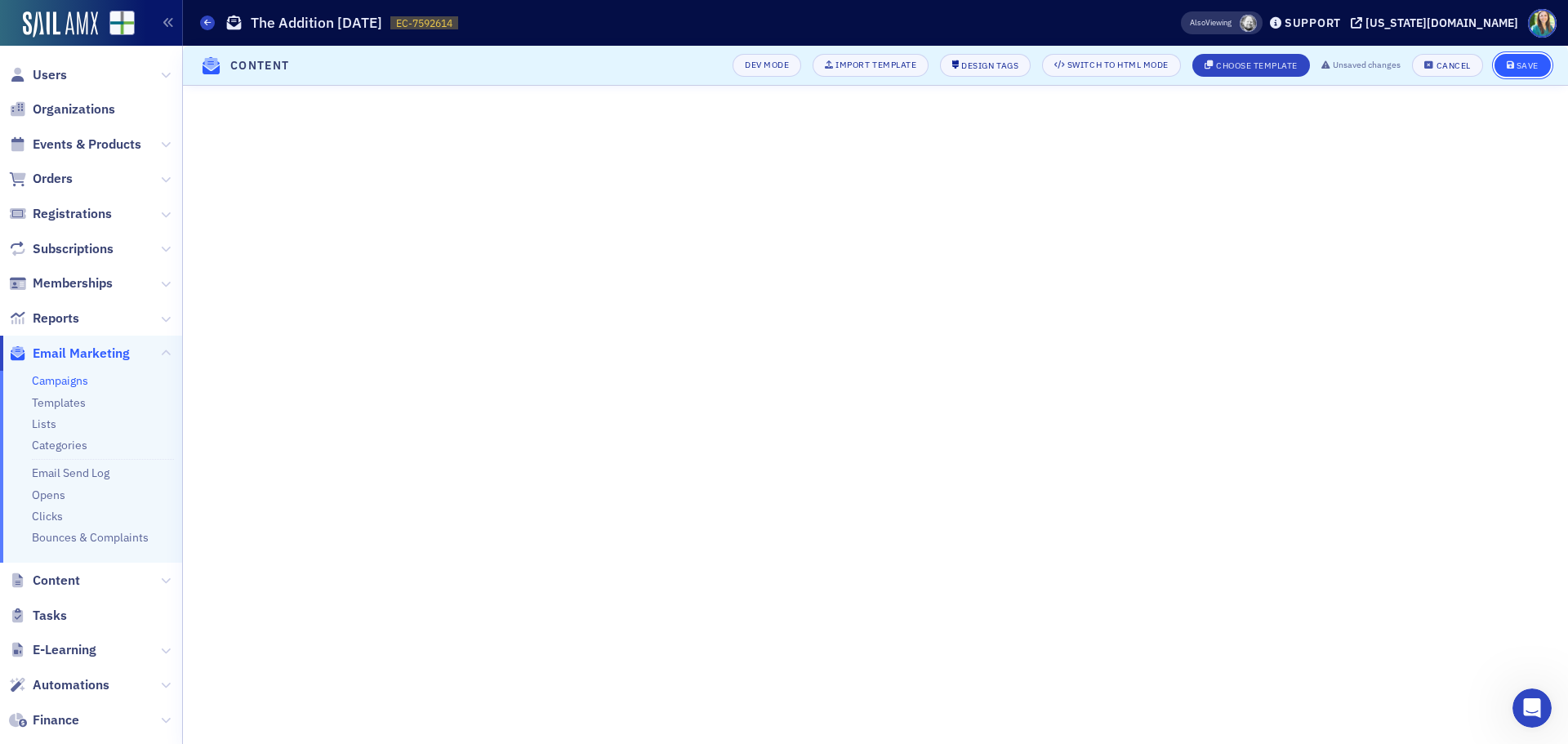
click at [1511, 63] on icon "submit" at bounding box center [1511, 66] width 8 height 9
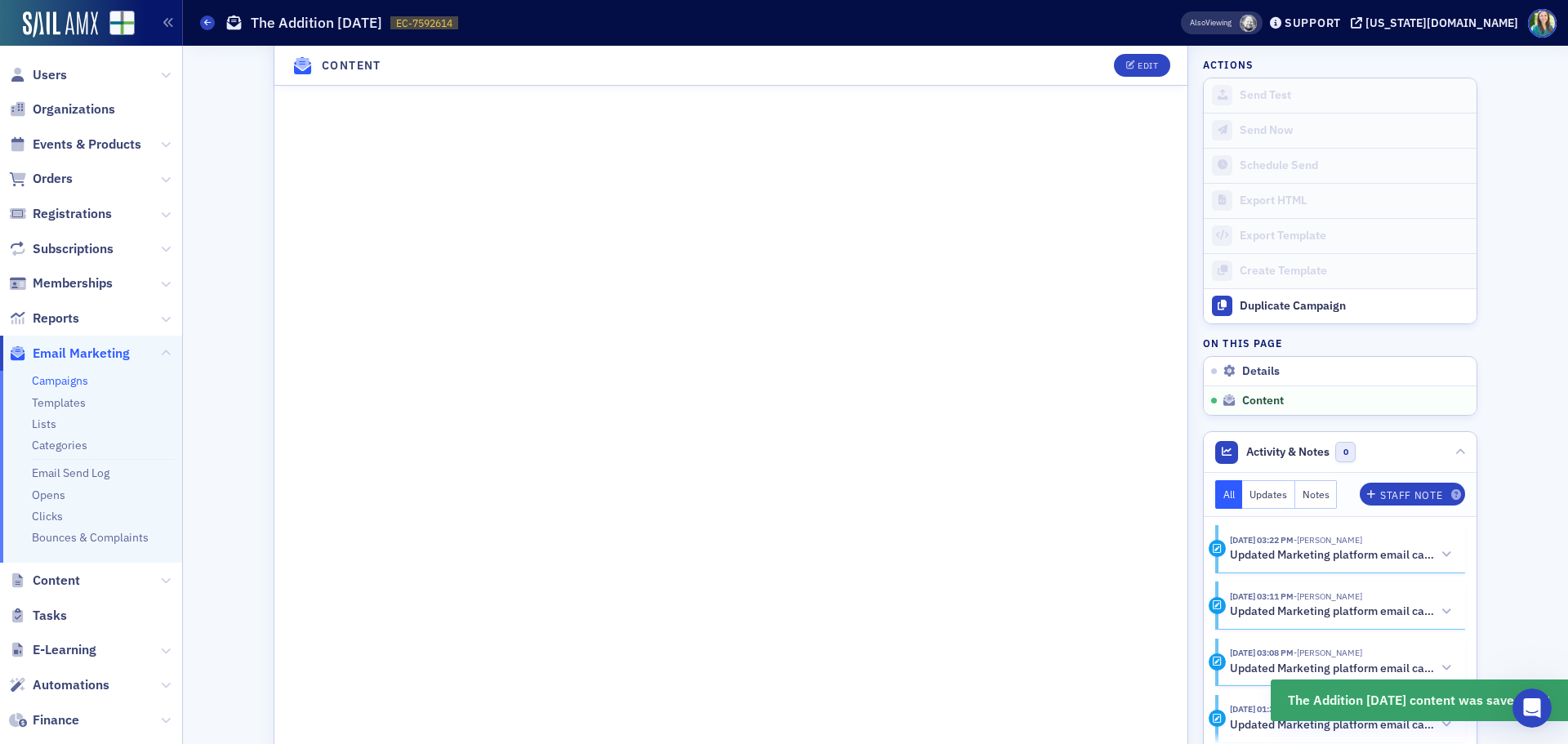
scroll to position [979, 0]
click at [1138, 68] on div "Edit" at bounding box center [1148, 66] width 20 height 9
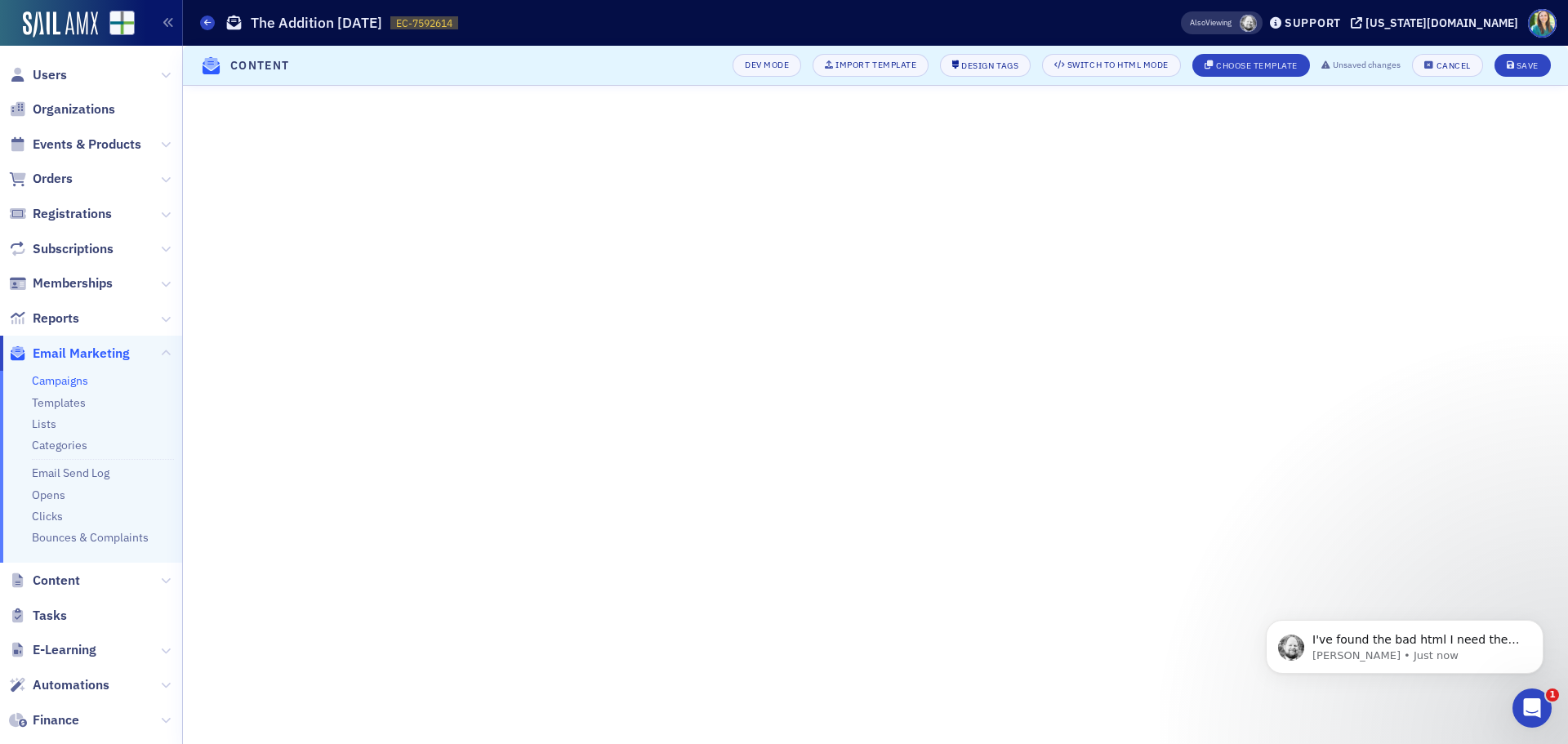
scroll to position [351, 0]
click at [1378, 631] on div "I've found the bad html I need the editor to fix. Unless you have figured it ou…" at bounding box center [1418, 640] width 216 height 21
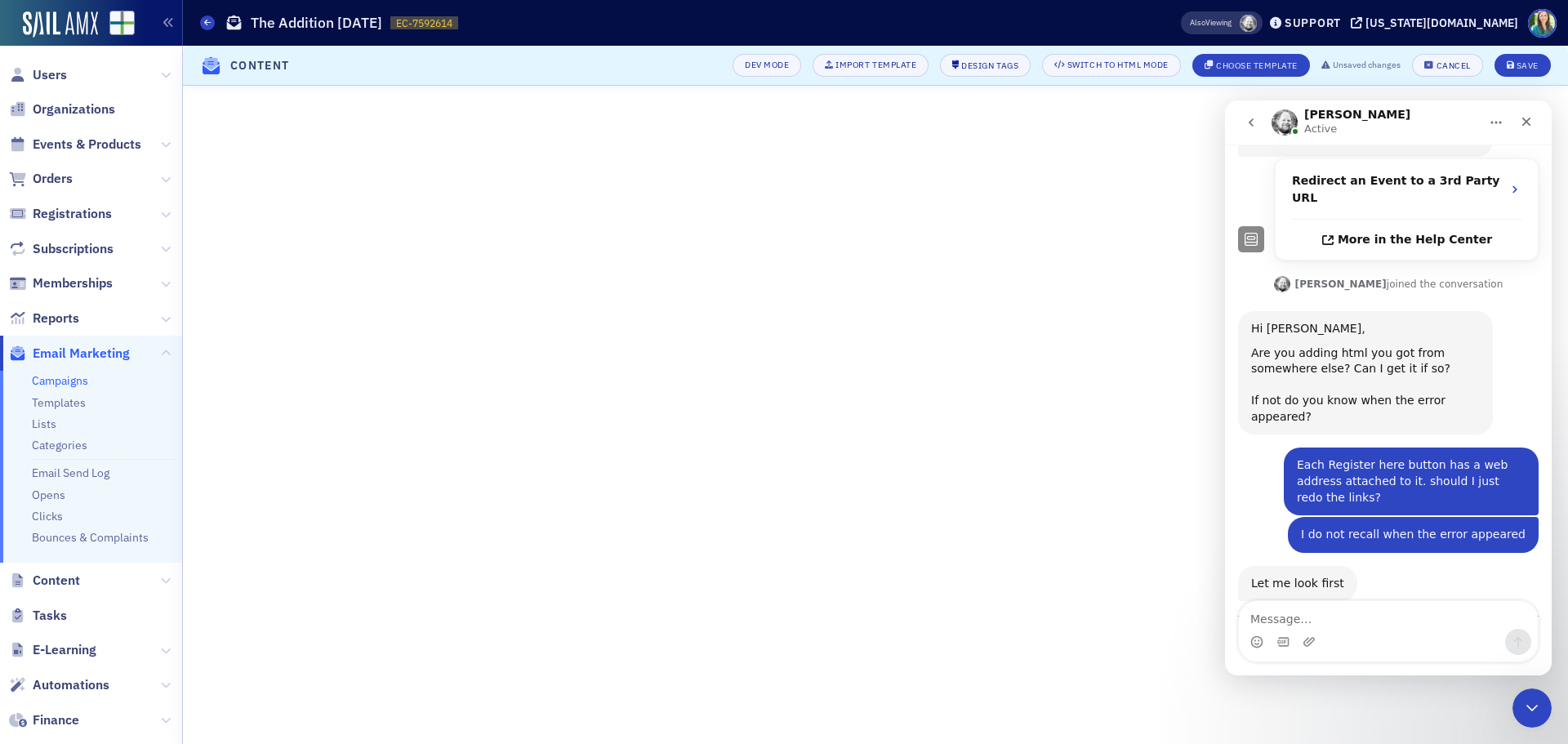
scroll to position [378, 0]
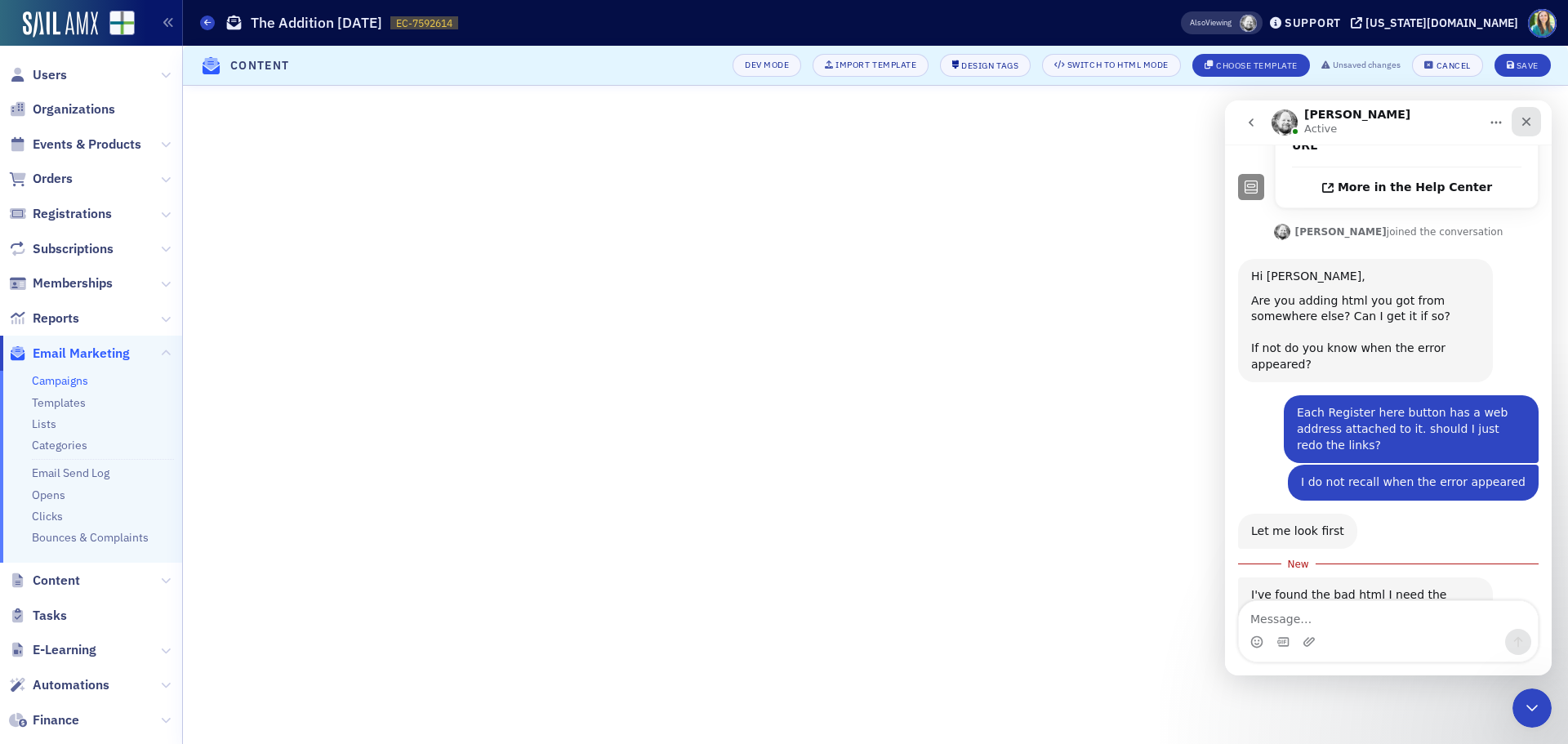
click at [1528, 126] on icon "Close" at bounding box center [1527, 122] width 13 height 13
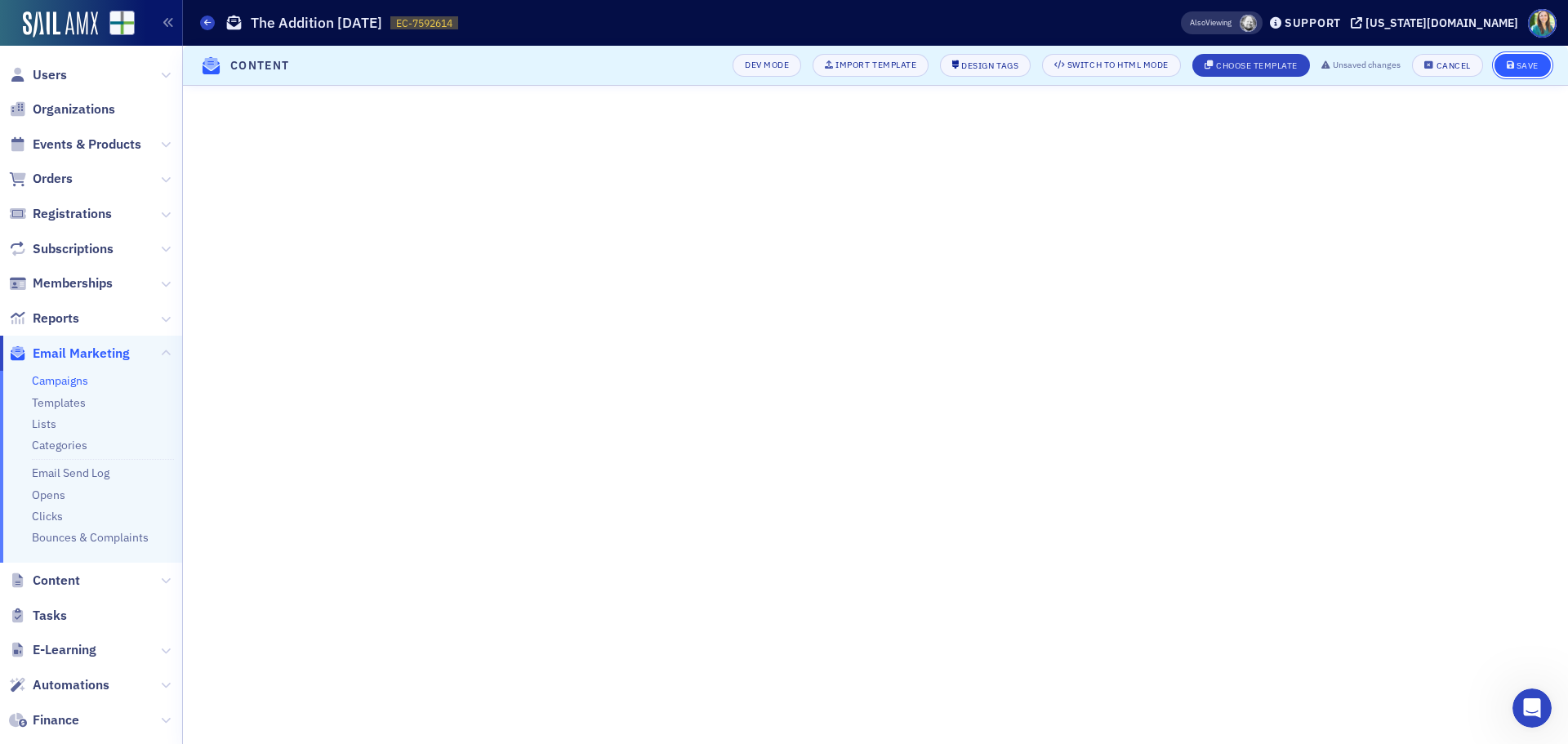
click at [1518, 70] on div "Save" at bounding box center [1528, 66] width 22 height 9
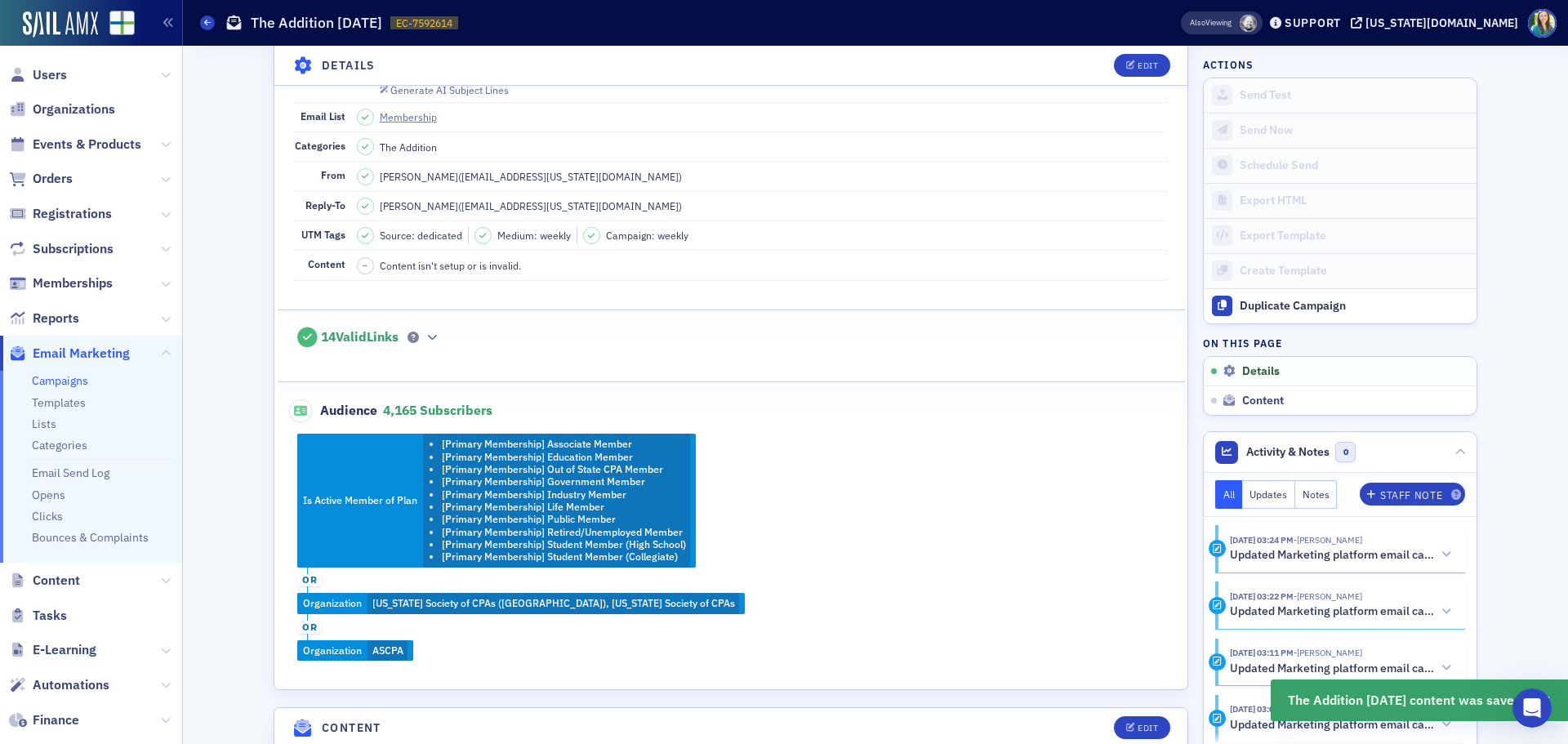
scroll to position [0, 0]
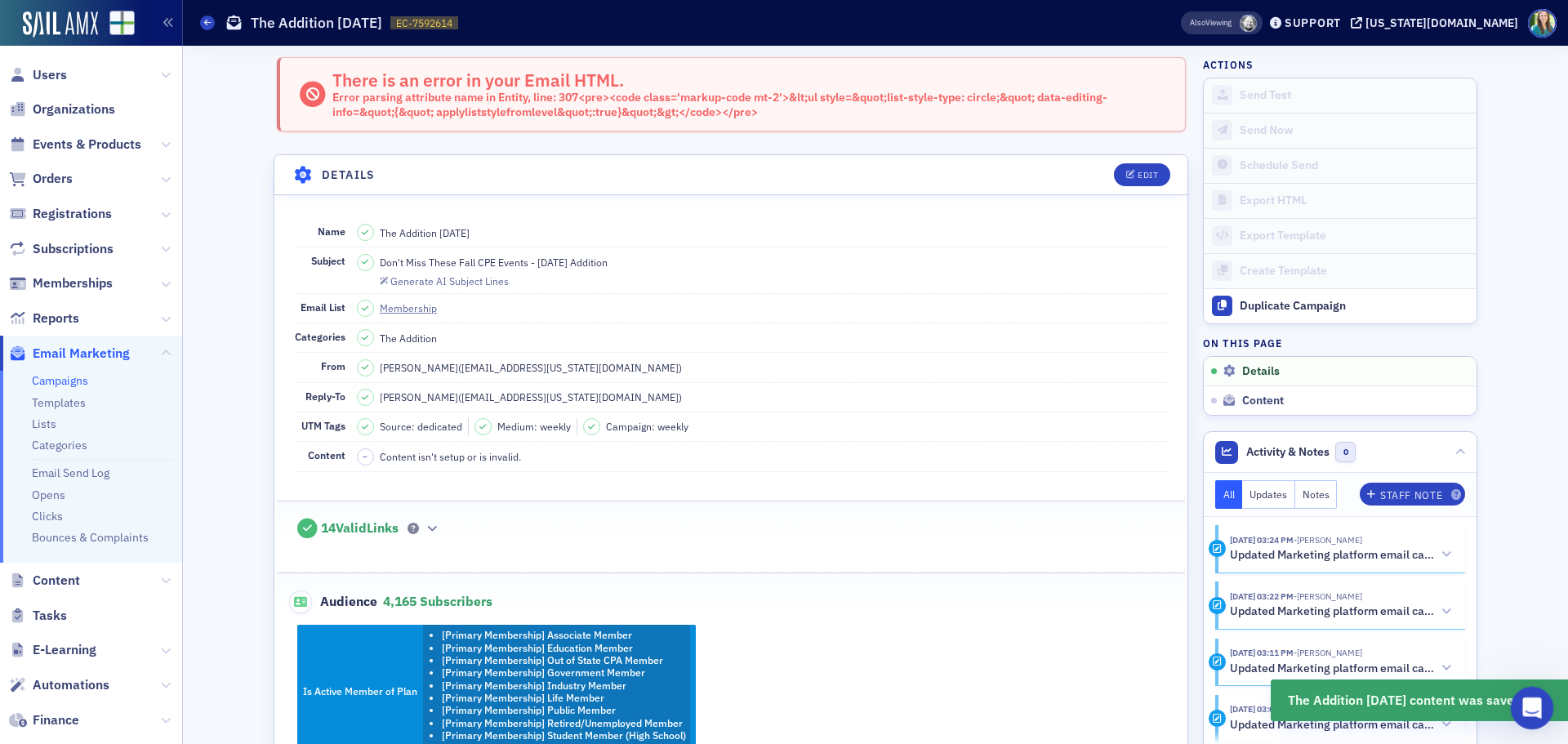
click at [1524, 701] on icon "Open Intercom Messenger" at bounding box center [1530, 705] width 27 height 27
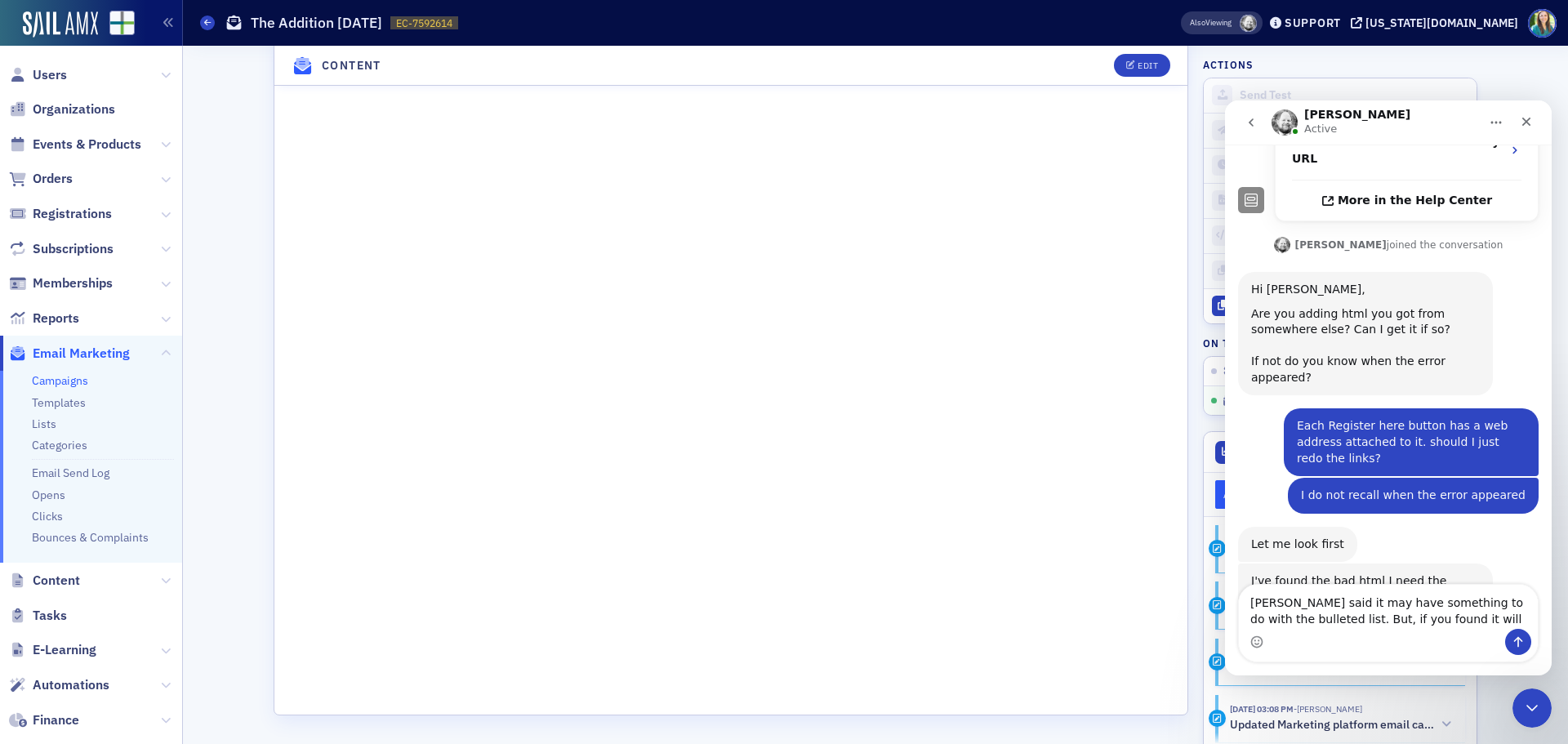
scroll to position [431, 0]
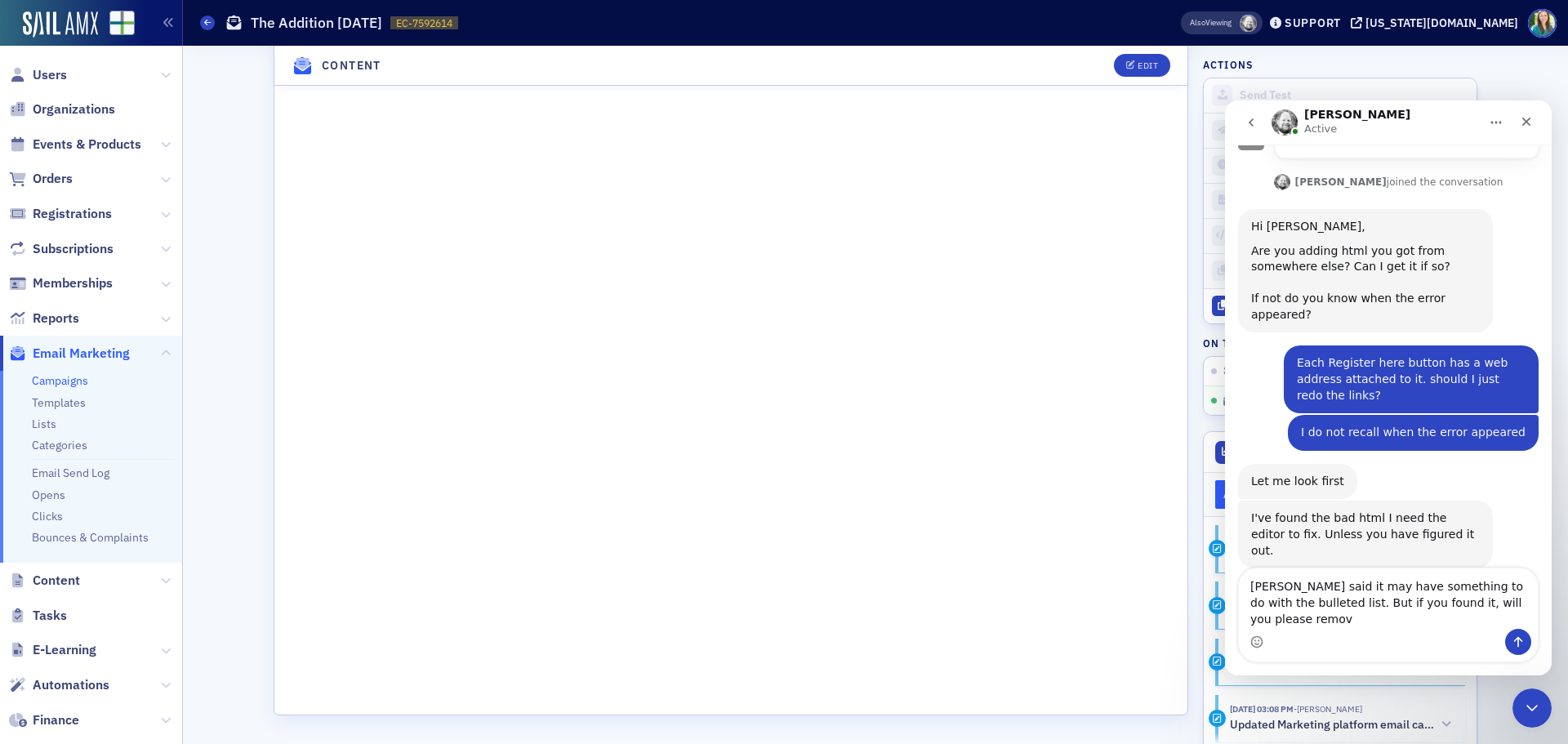
type textarea "[PERSON_NAME] said it may have something to do with the bulleted list. But if y…"
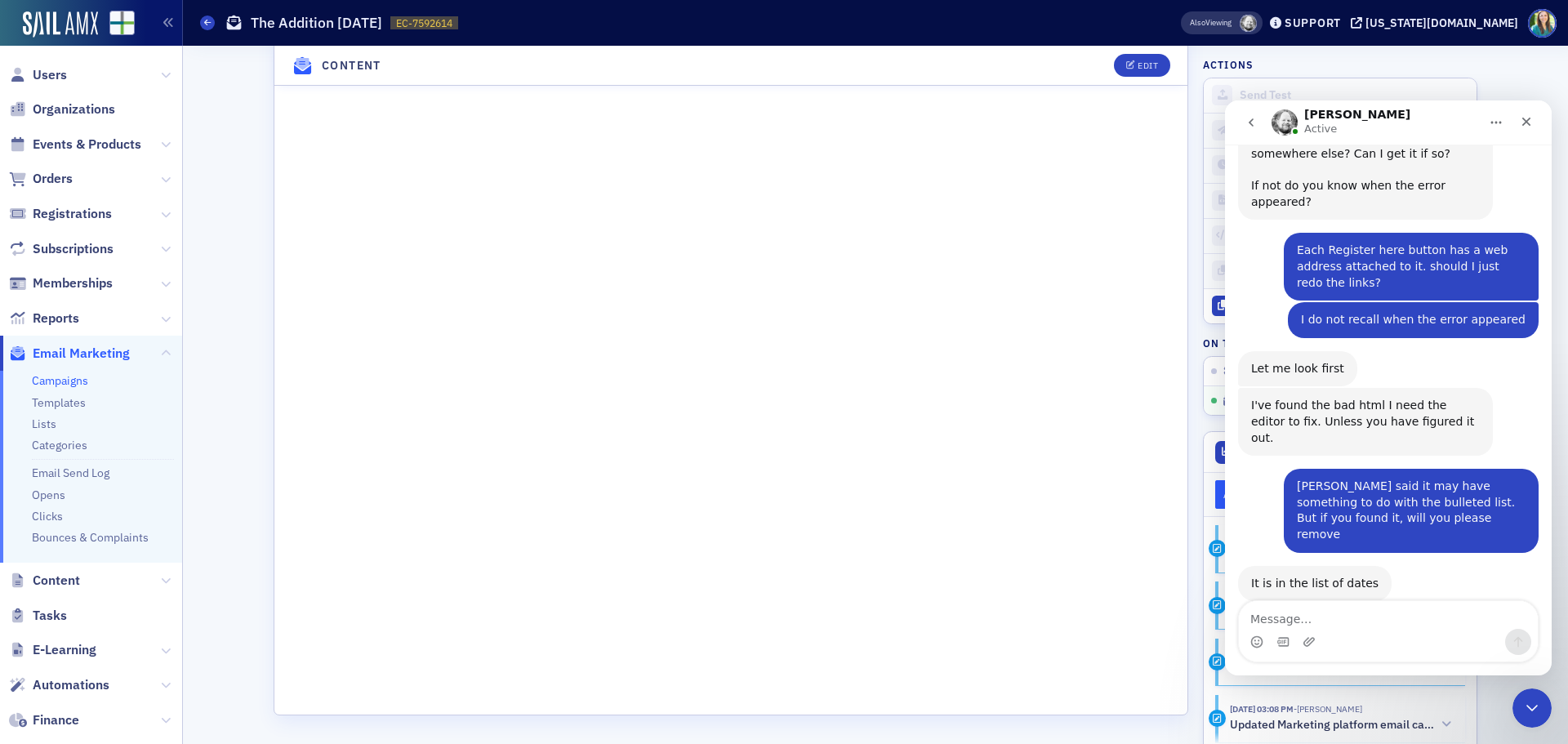
scroll to position [480, 0]
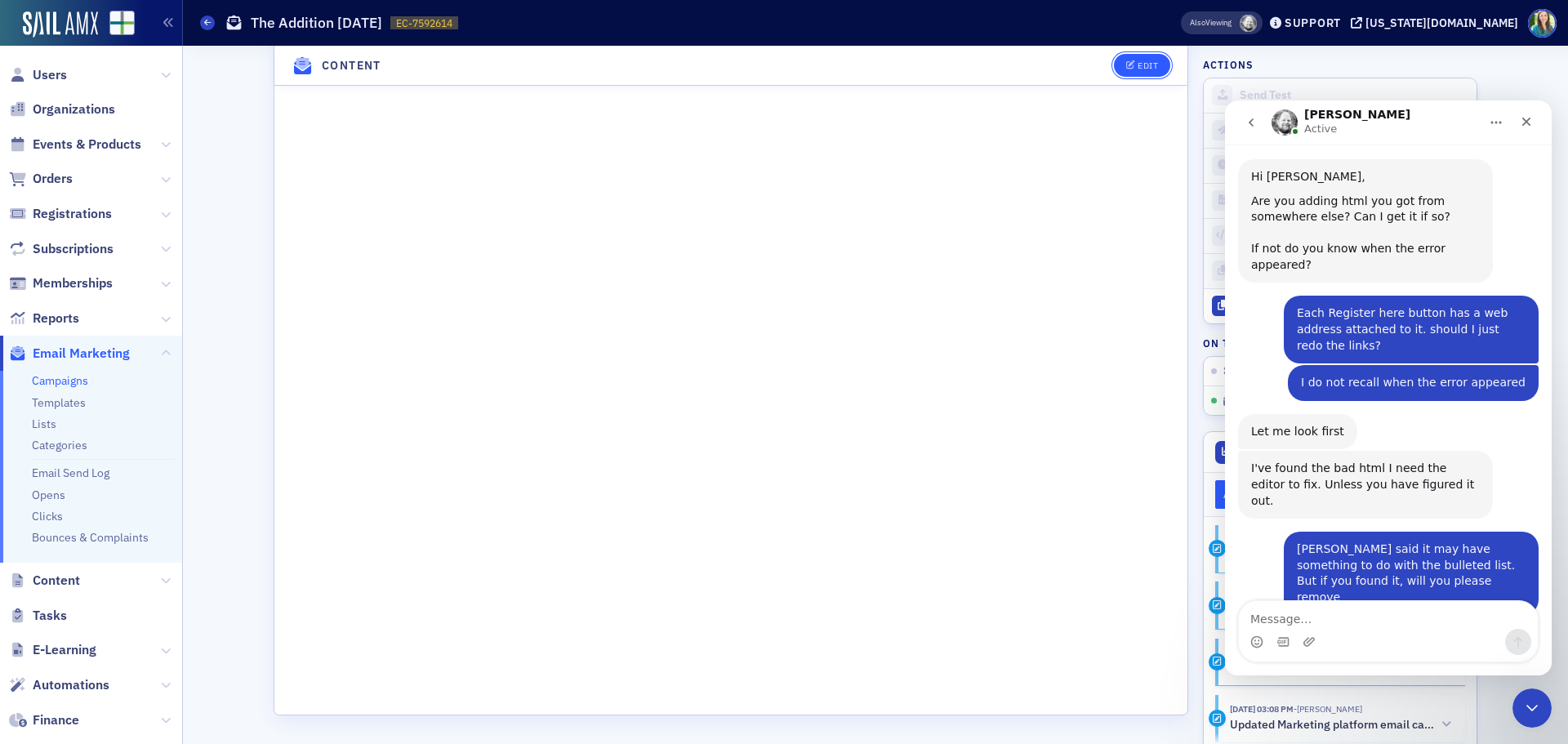
click at [1150, 62] on div "Edit" at bounding box center [1148, 66] width 20 height 9
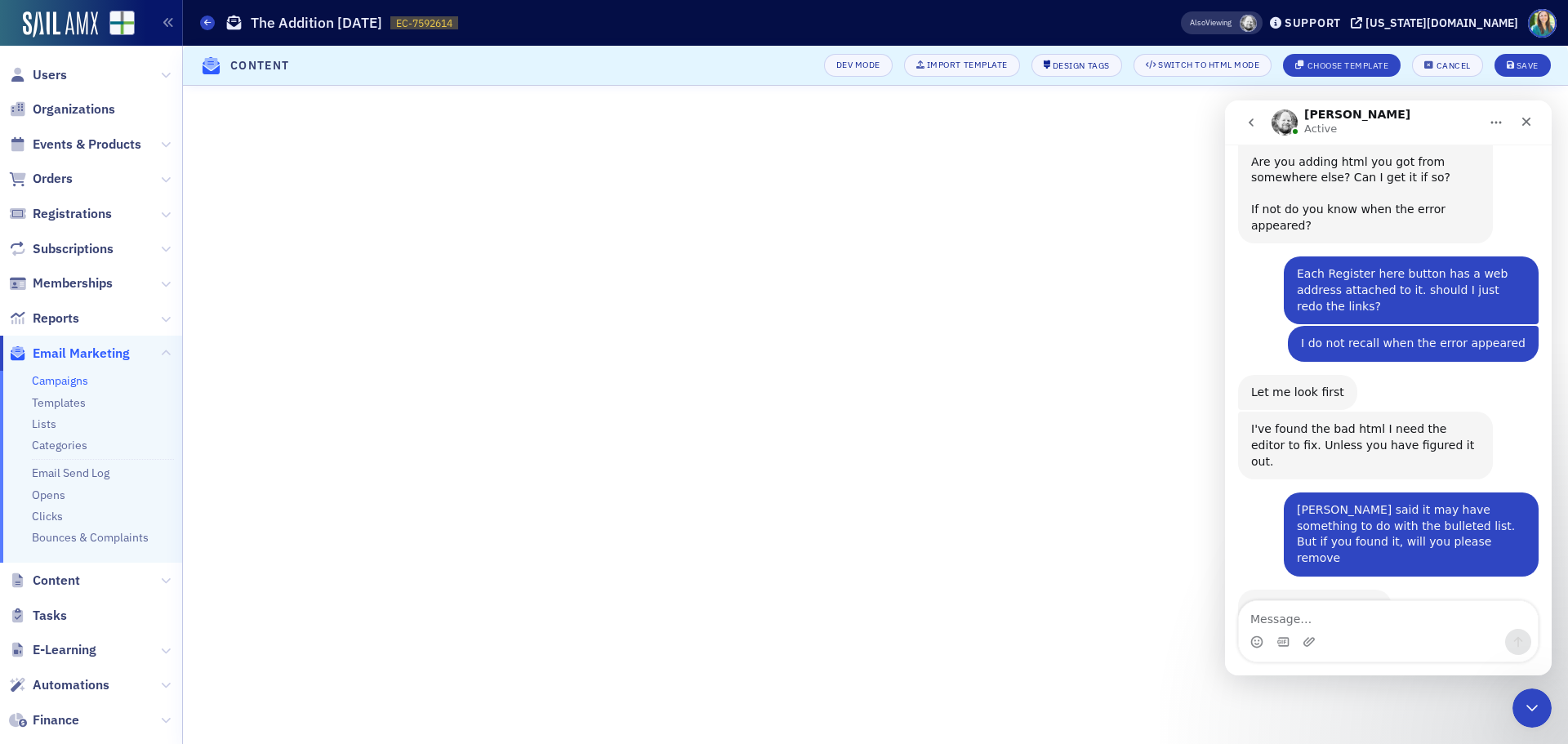
scroll to position [518, 0]
click at [1521, 123] on icon "Close" at bounding box center [1527, 122] width 13 height 13
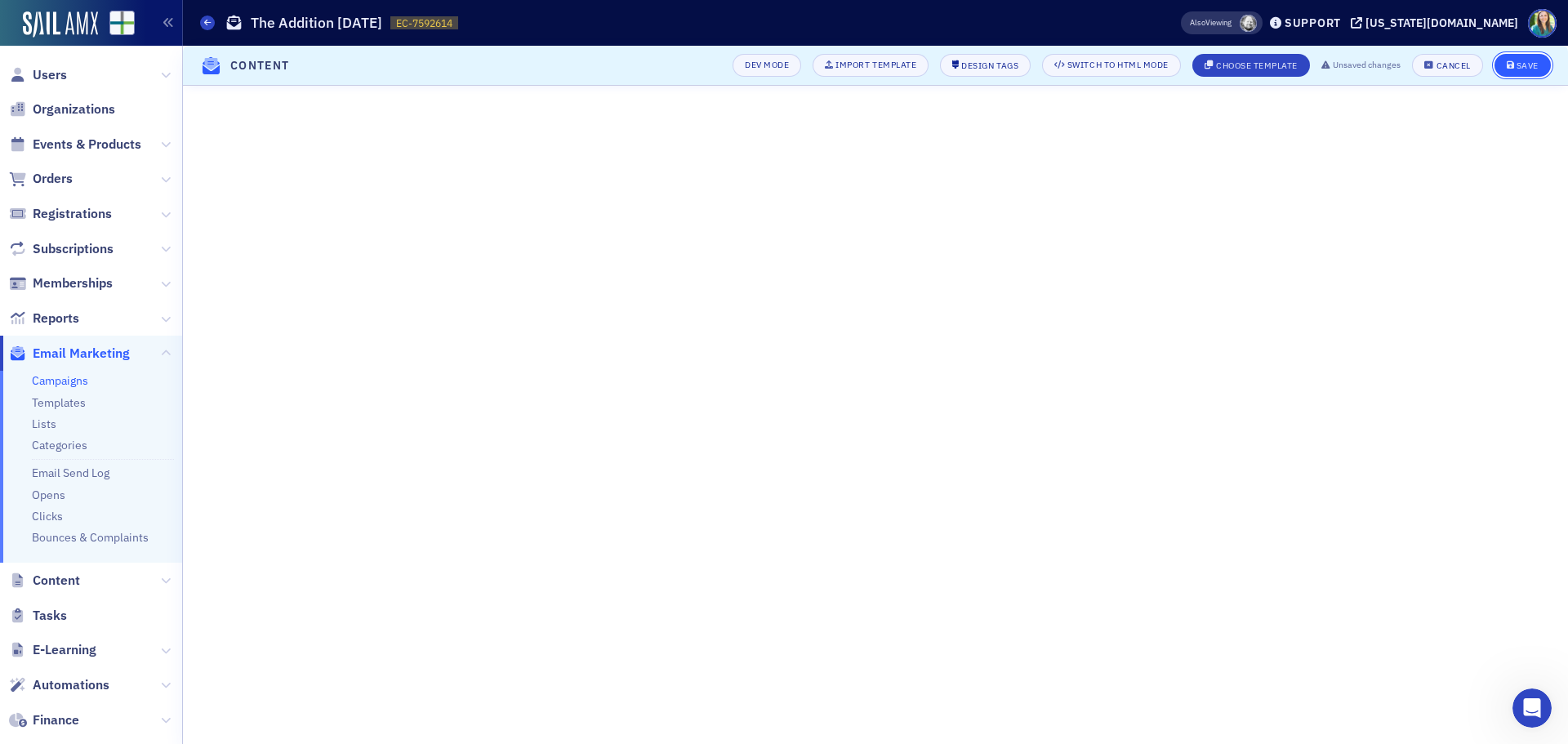
click at [1533, 63] on div "Save" at bounding box center [1528, 66] width 22 height 9
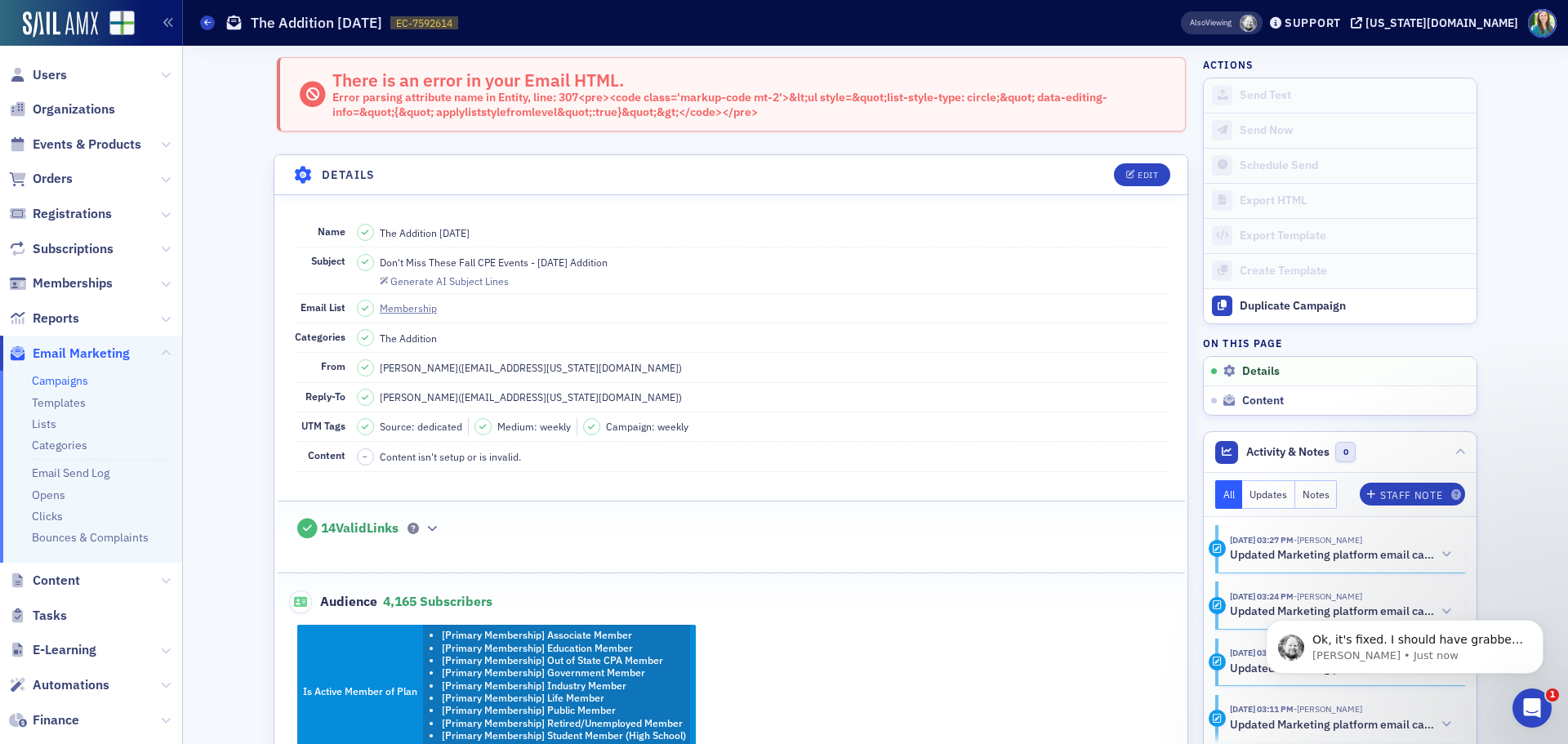
scroll to position [731, 0]
click at [1397, 648] on p "[PERSON_NAME] • Just now" at bounding box center [1418, 656] width 210 height 15
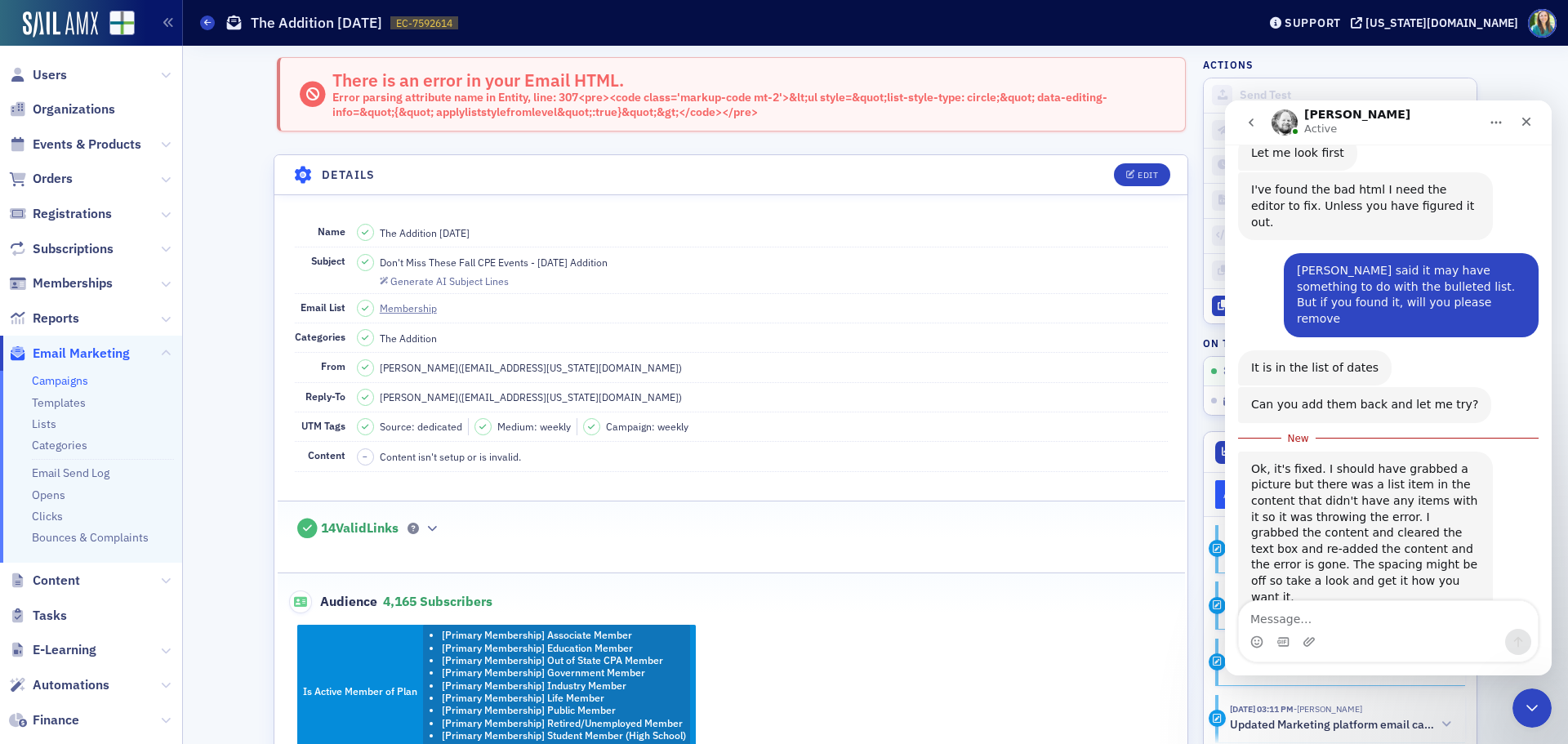
scroll to position [758, 0]
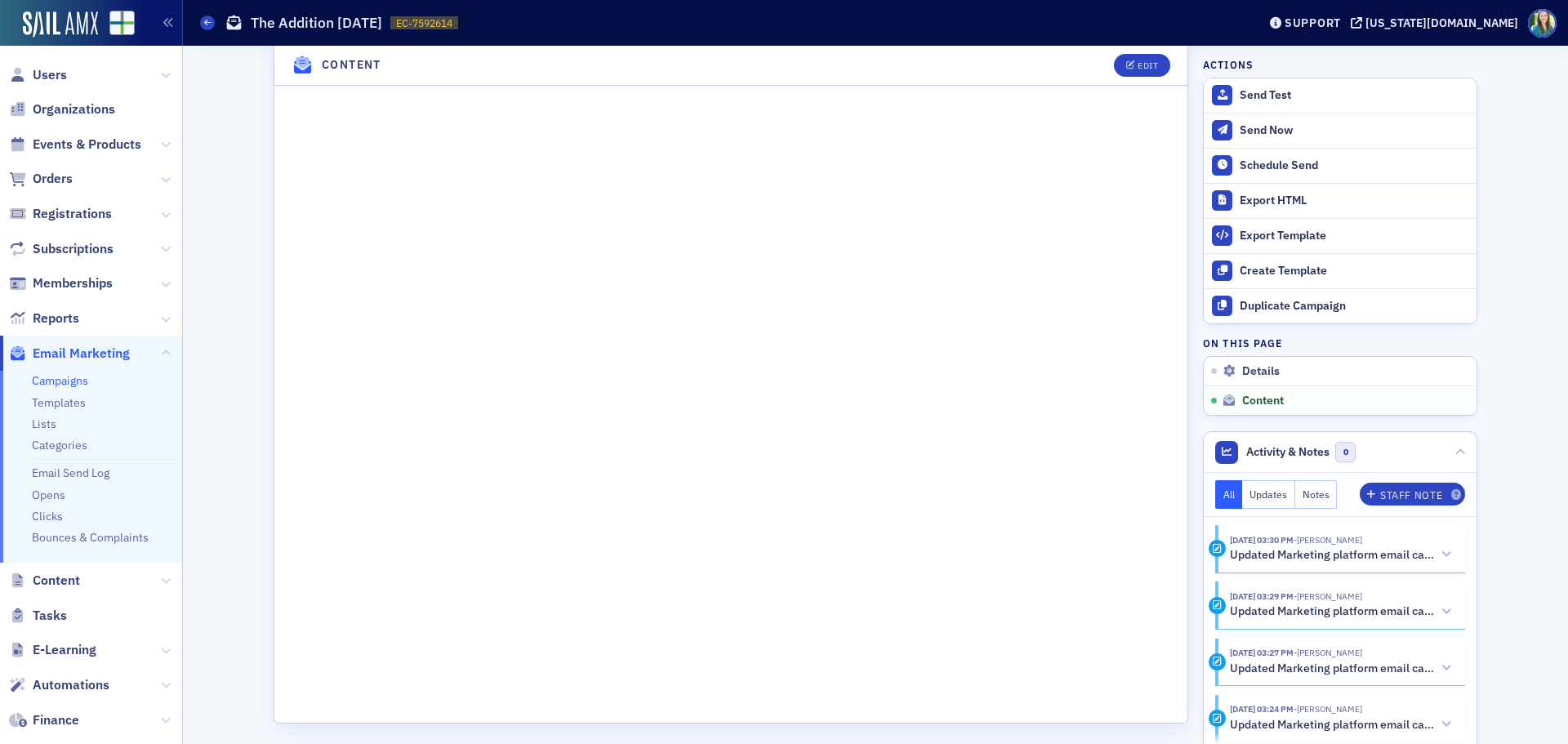
scroll to position [1240, 0]
click at [1149, 58] on button "Edit" at bounding box center [1142, 65] width 57 height 23
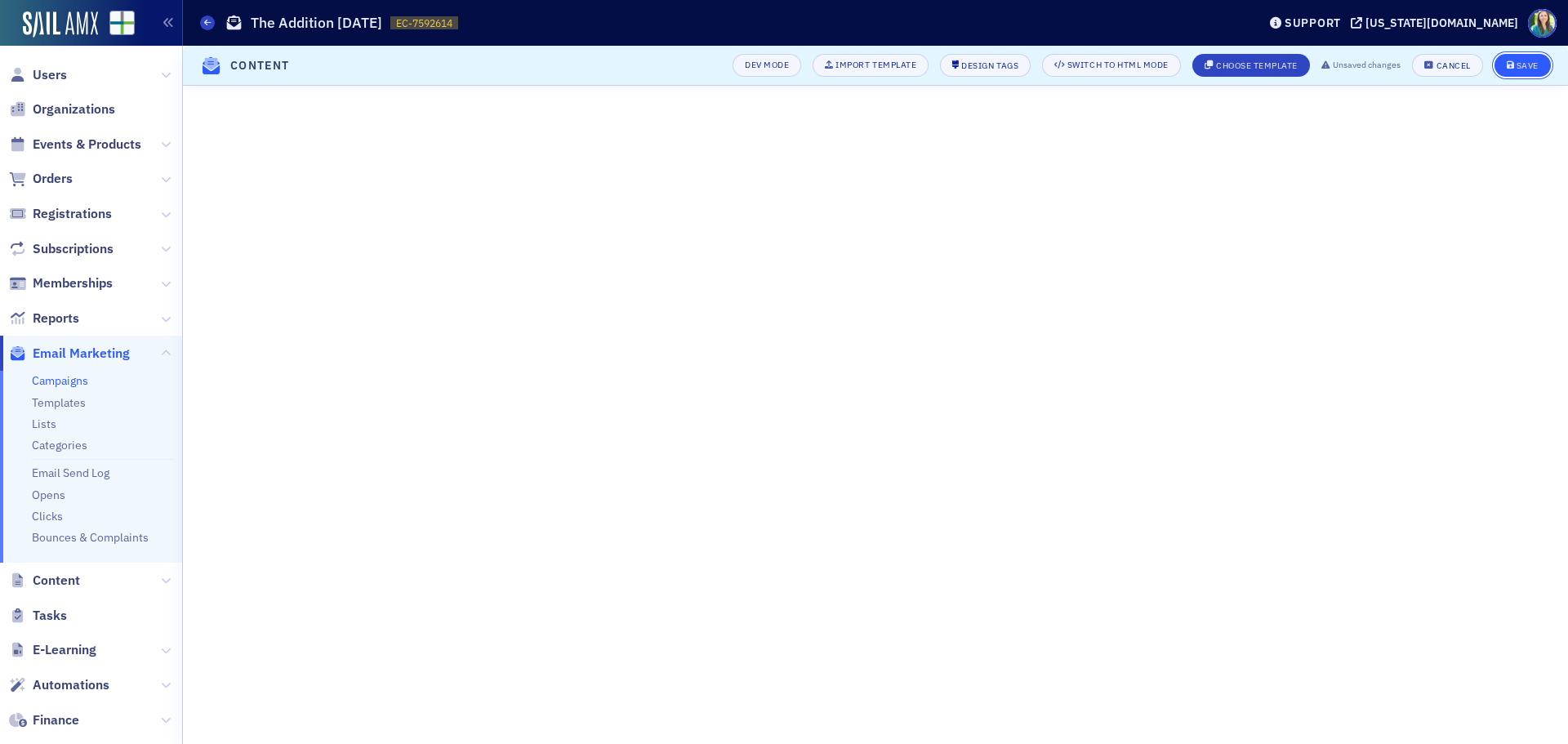
click at [1536, 64] on div "Save" at bounding box center [1528, 66] width 22 height 9
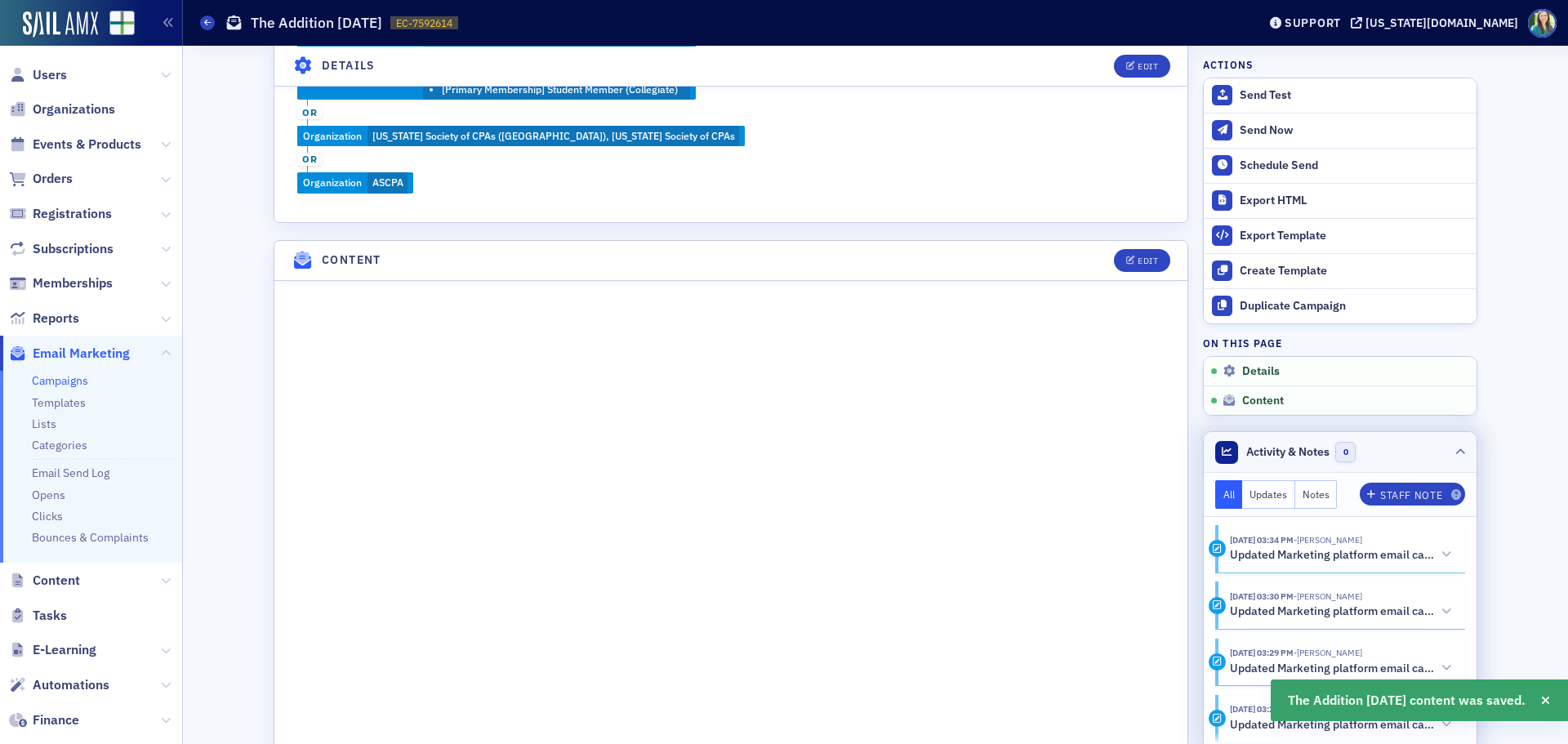
scroll to position [552, 0]
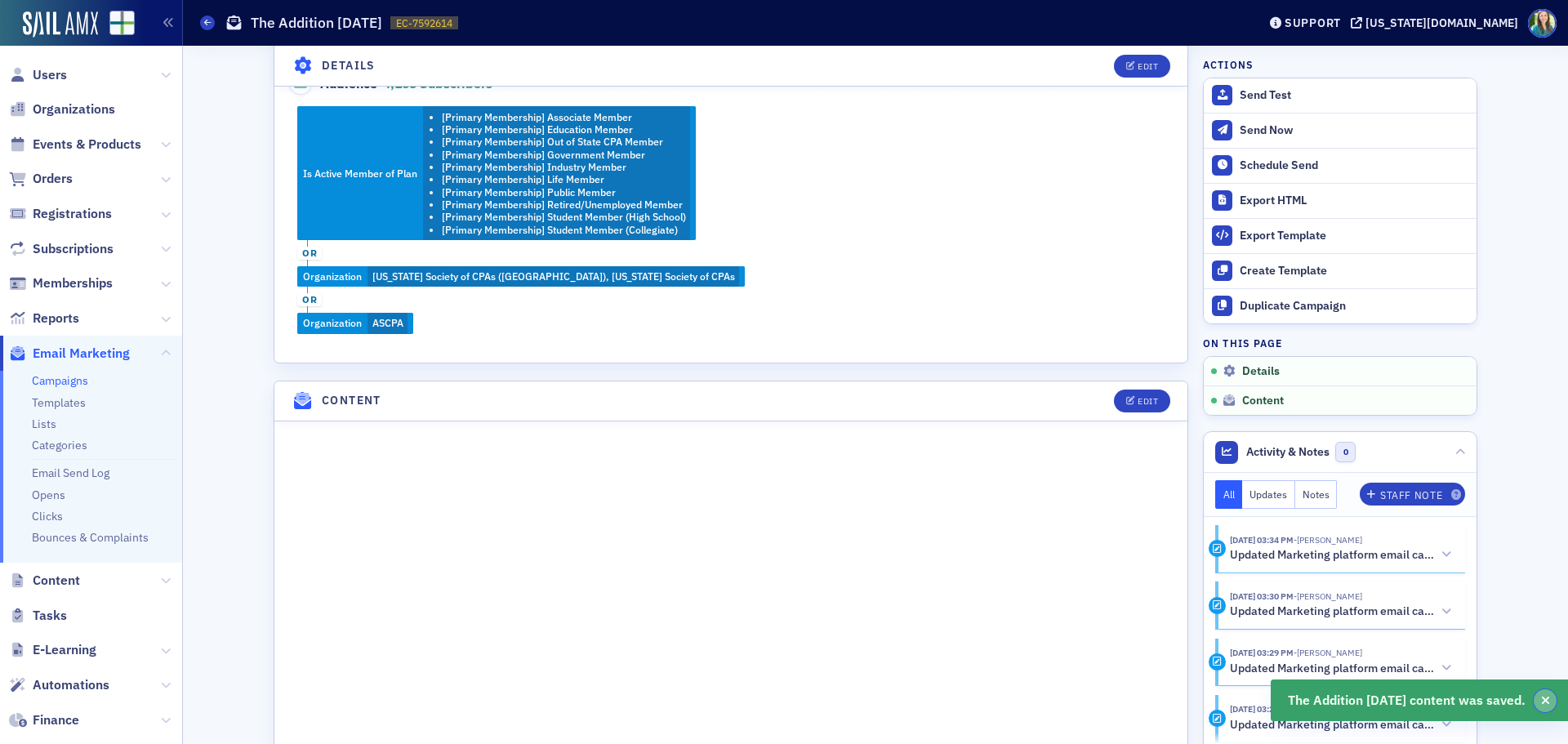
click at [1544, 700] on icon "button" at bounding box center [1547, 700] width 9 height 11
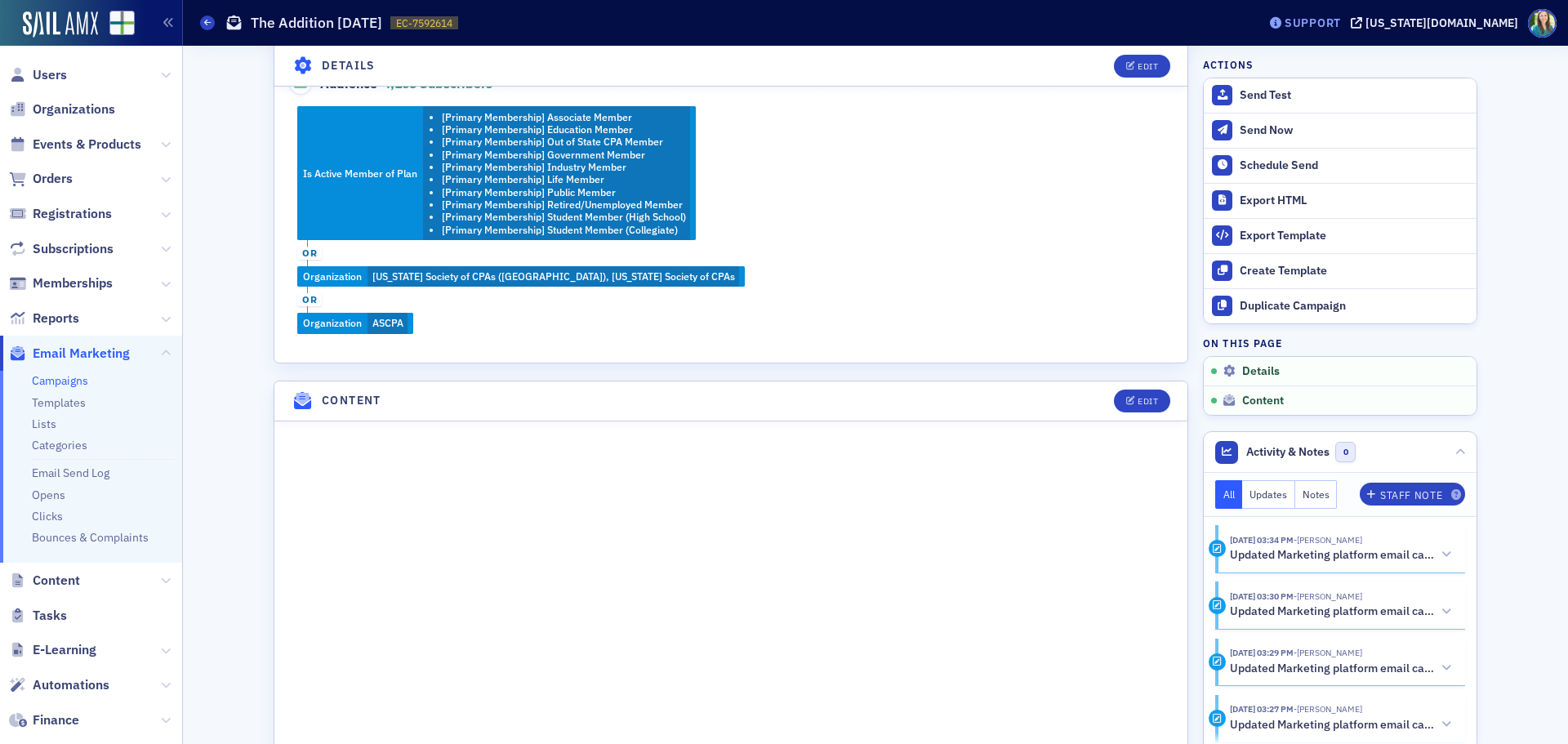
click at [1341, 23] on div "Support" at bounding box center [1313, 23] width 57 height 15
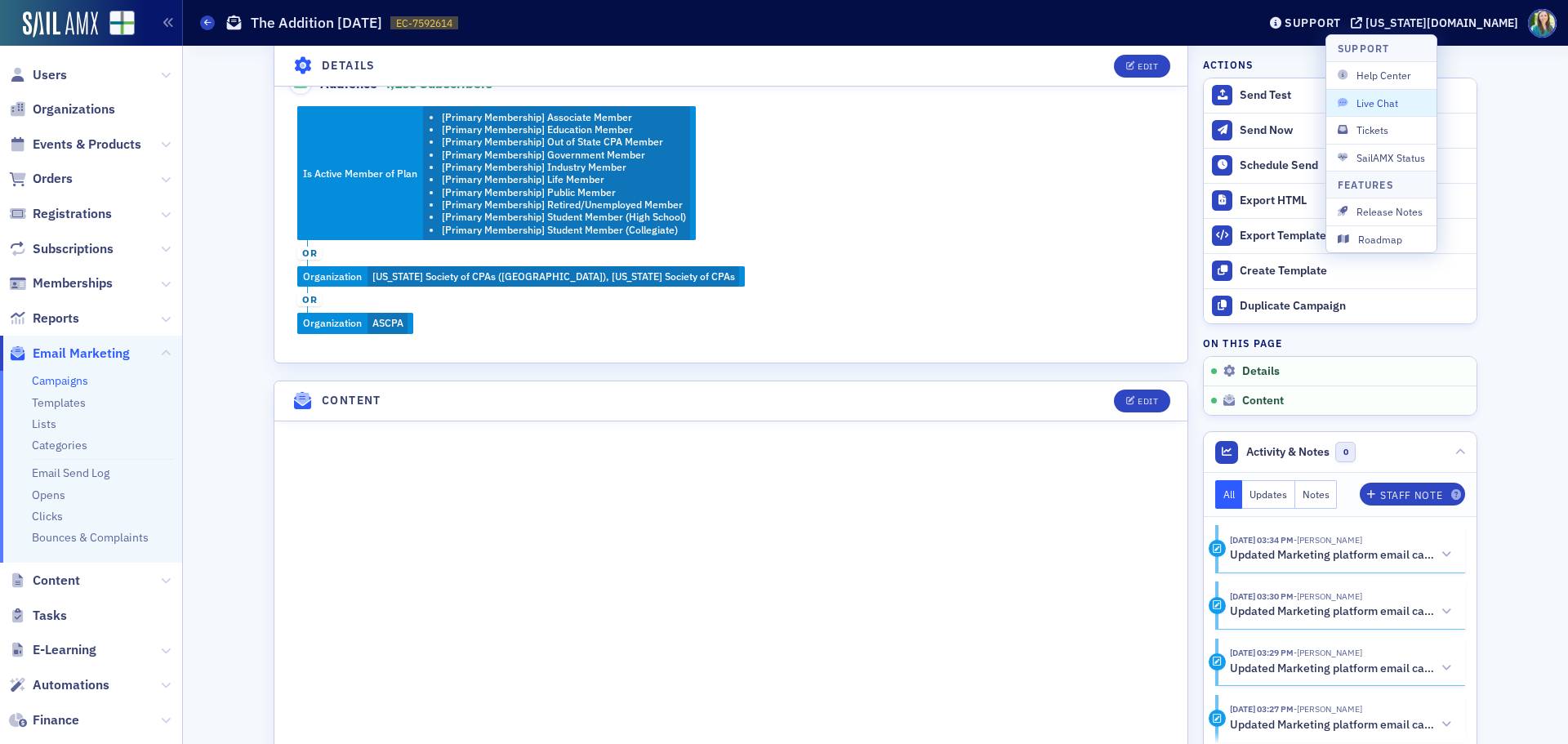
click at [1380, 103] on span "Live Chat" at bounding box center [1382, 103] width 87 height 15
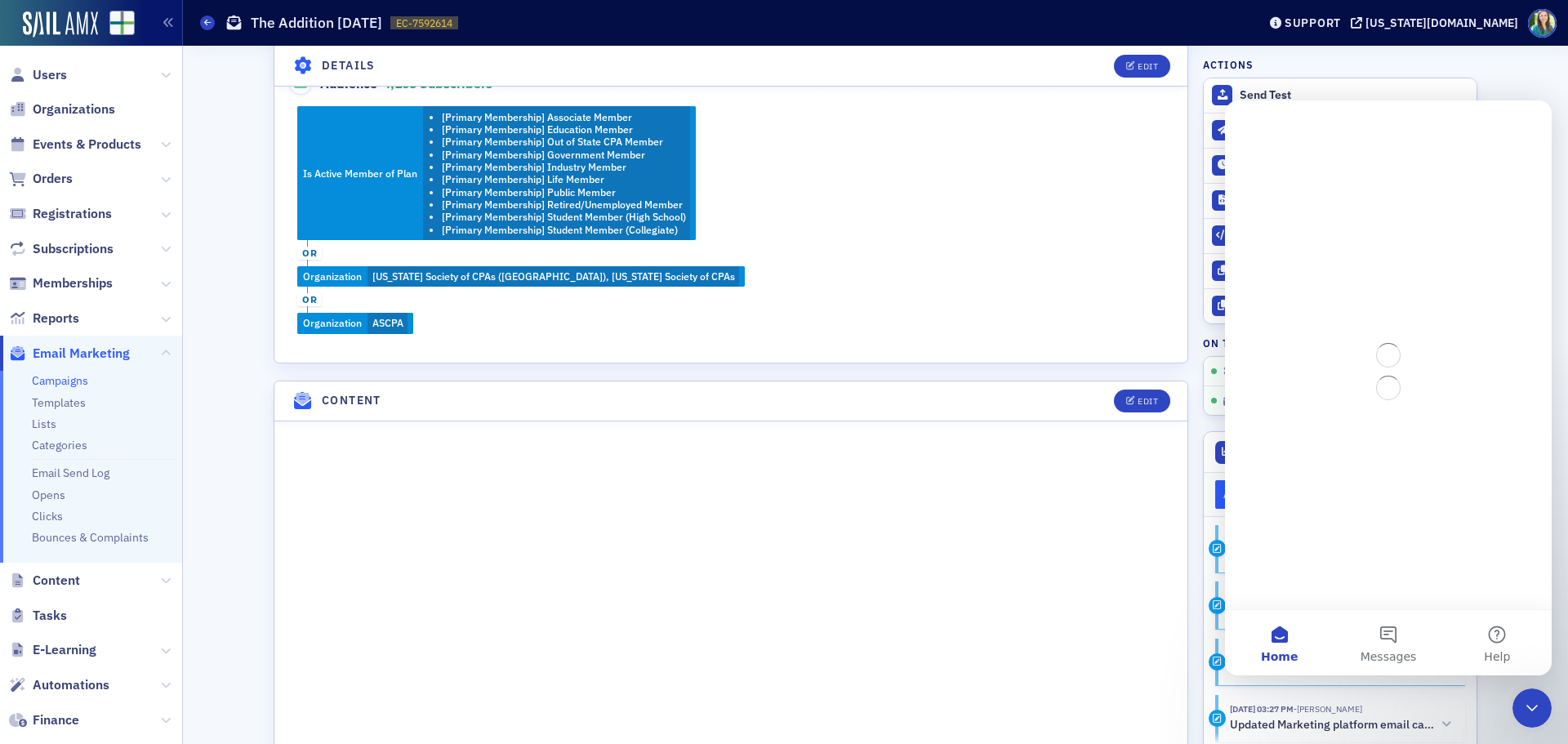
scroll to position [0, 0]
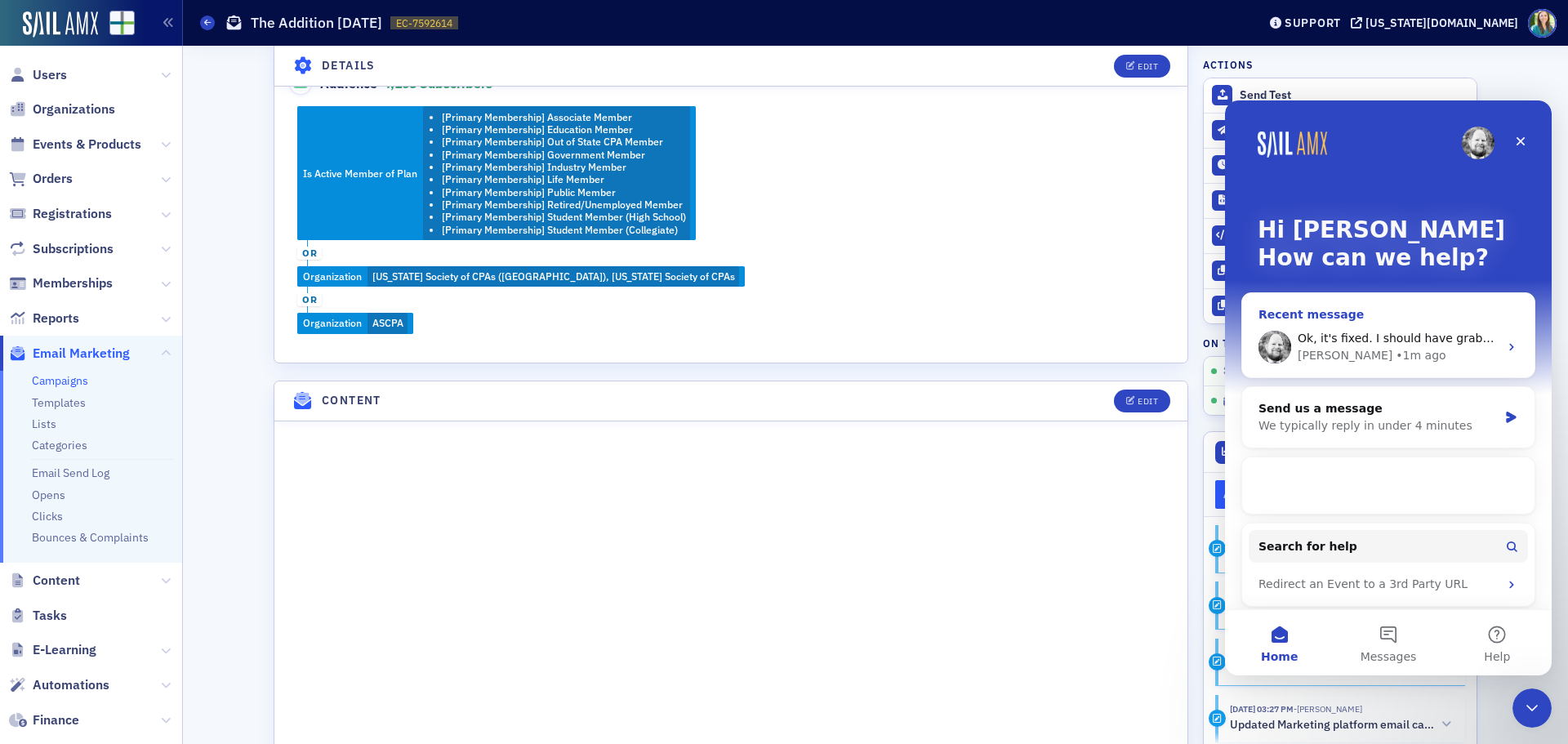
click at [1360, 329] on div "Ok, it's fixed. I should have grabbed a picture but there was a list item in th…" at bounding box center [1388, 347] width 292 height 60
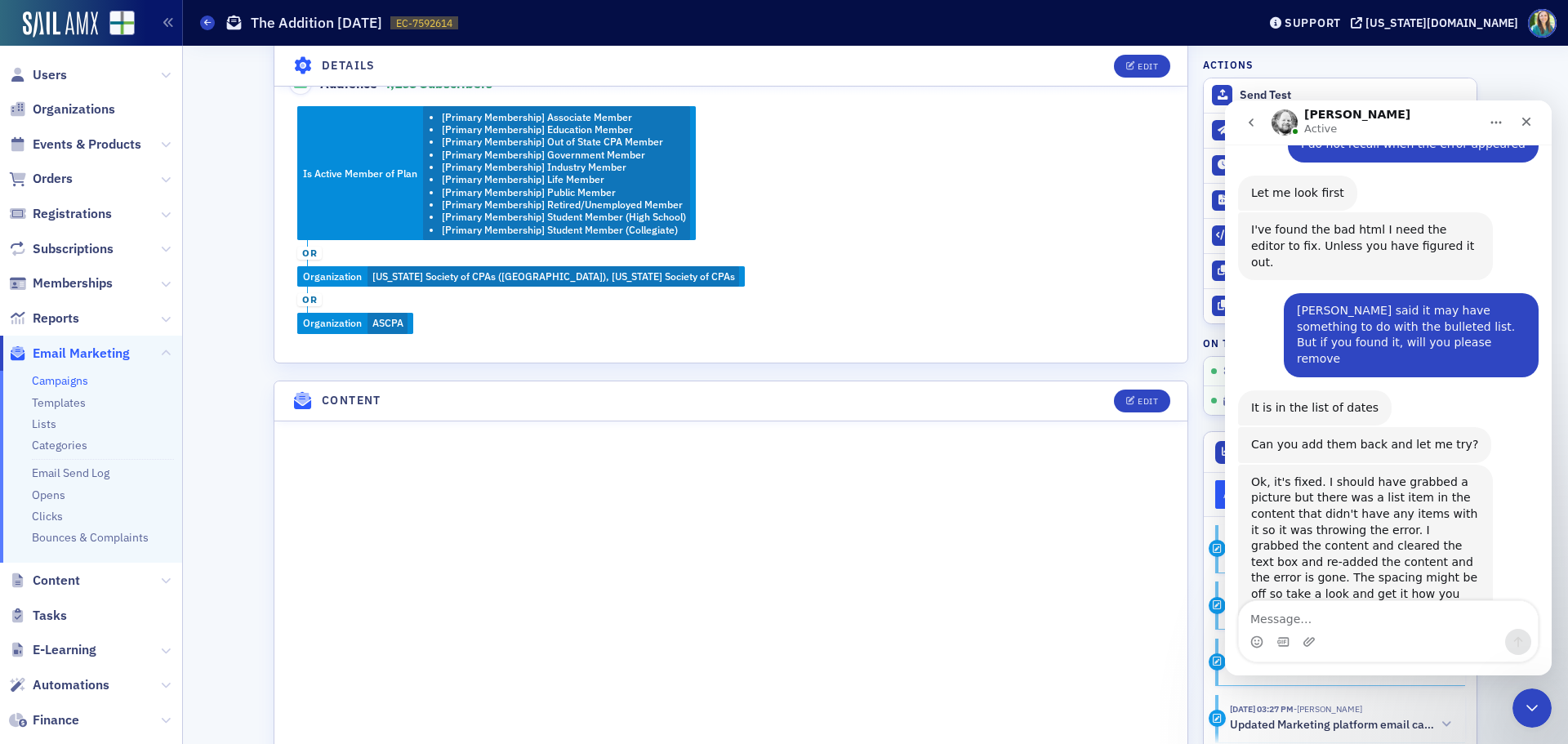
scroll to position [731, 0]
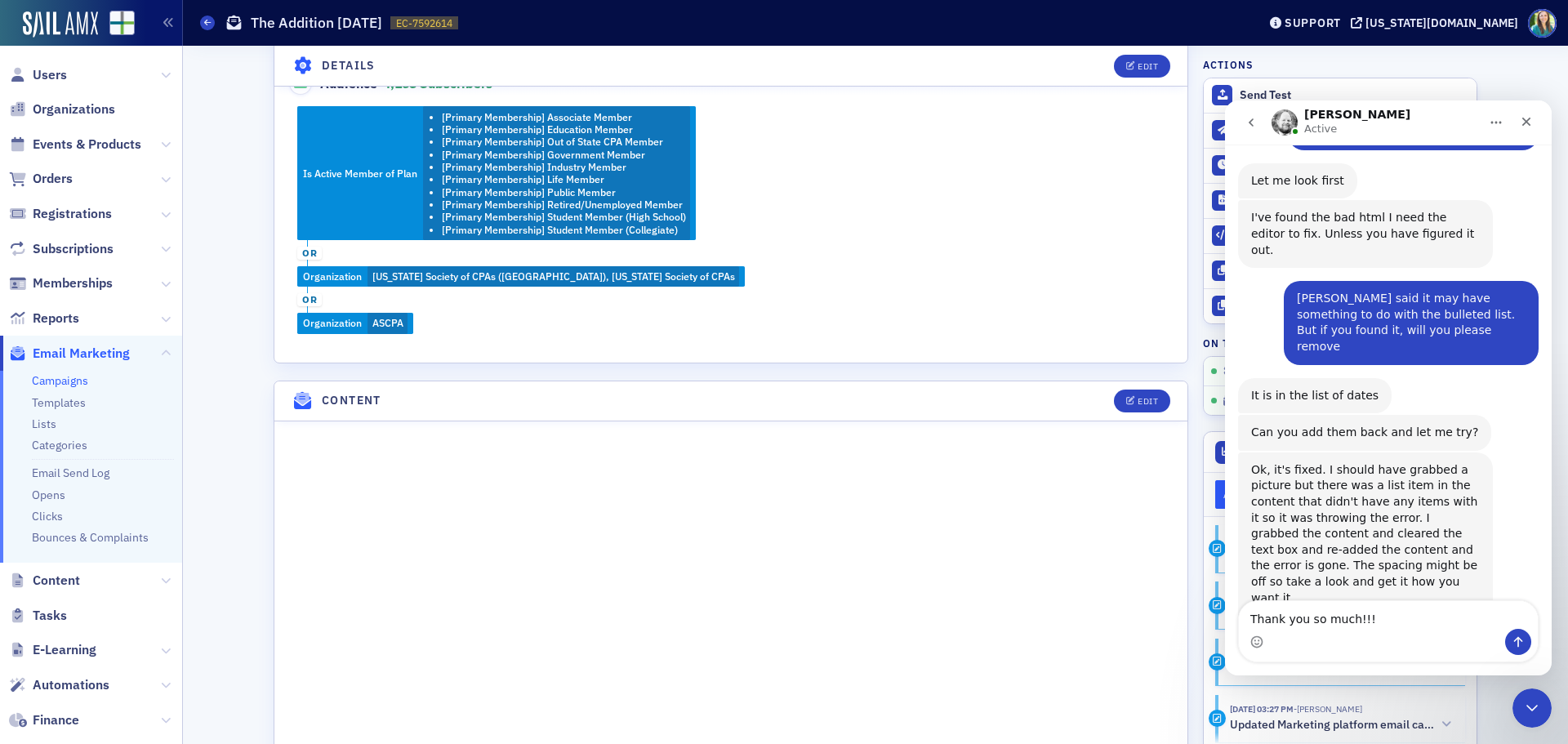
type textarea "Thank you so much!!!!"
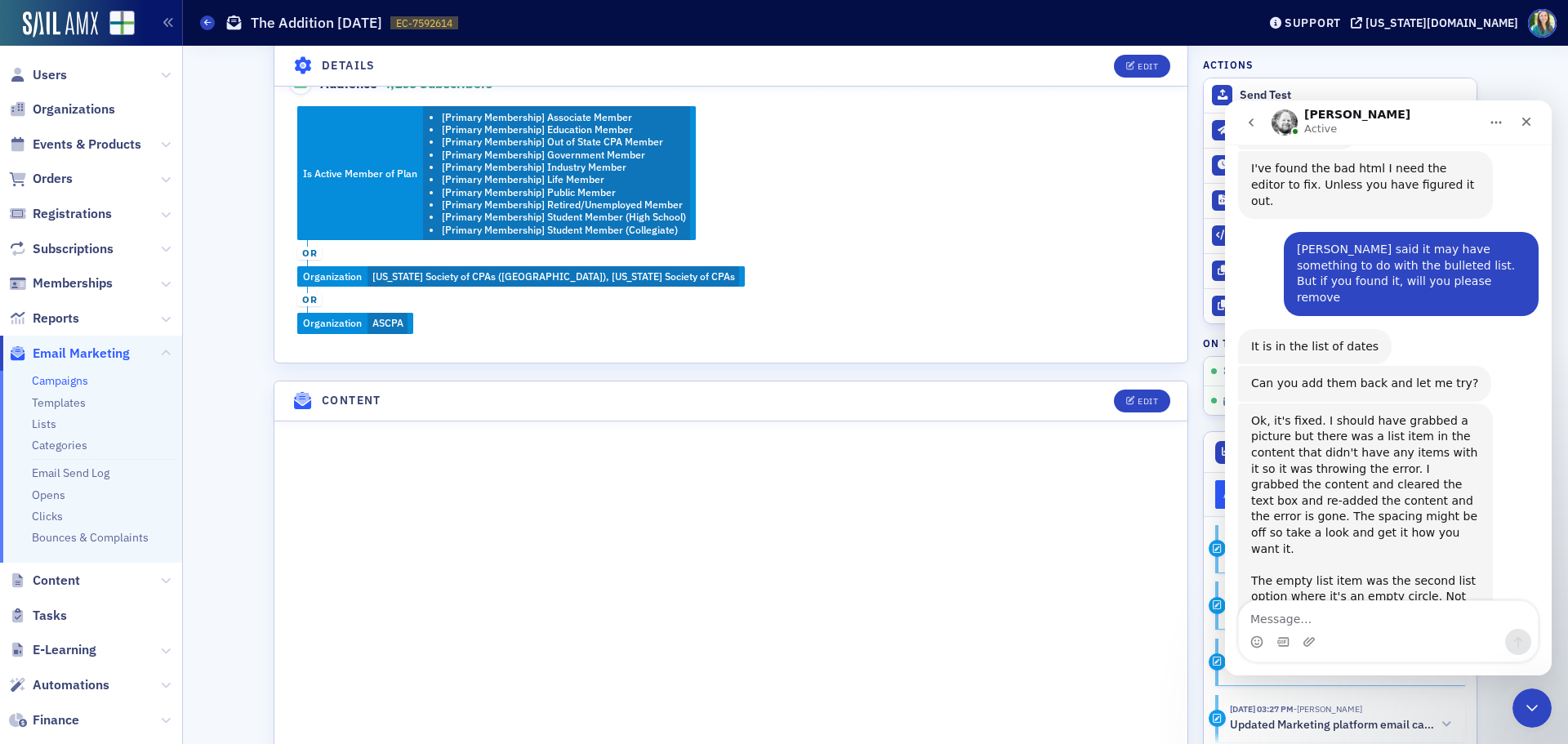
click at [1021, 412] on header "Content Edit" at bounding box center [730, 401] width 913 height 40
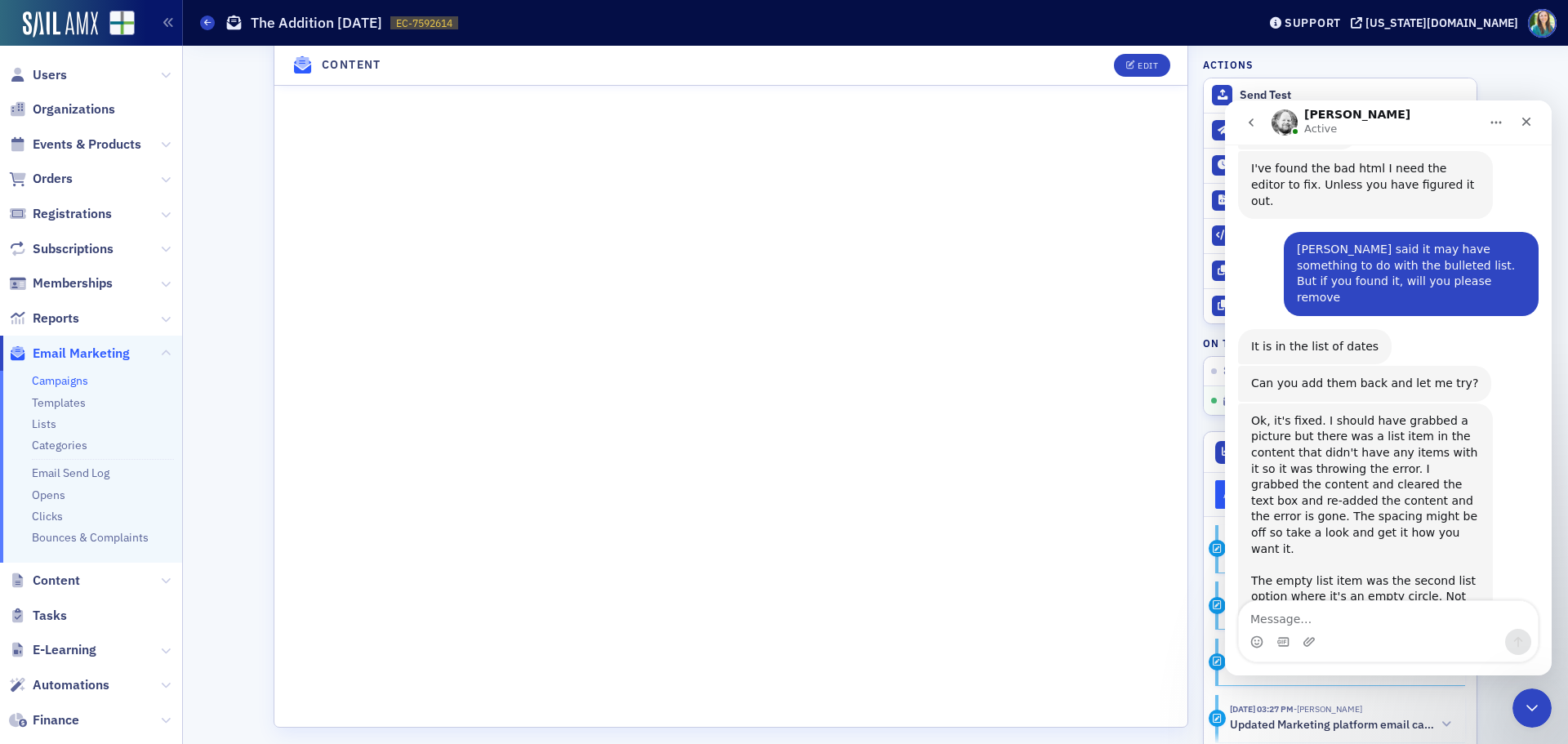
scroll to position [1240, 0]
click at [1528, 127] on icon "Close" at bounding box center [1527, 122] width 13 height 13
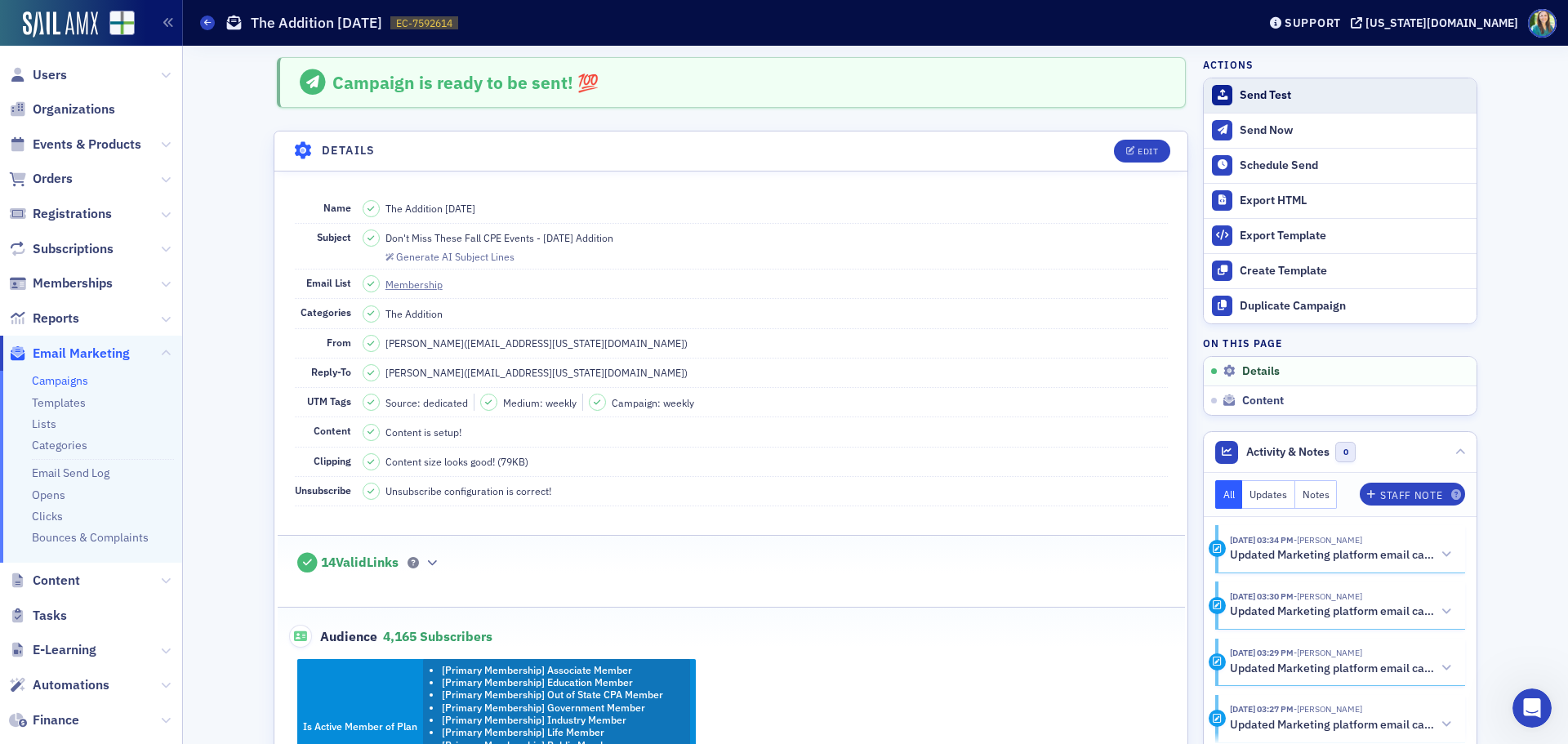
scroll to position [843, 0]
click at [1253, 86] on button "Send Test" at bounding box center [1340, 95] width 273 height 34
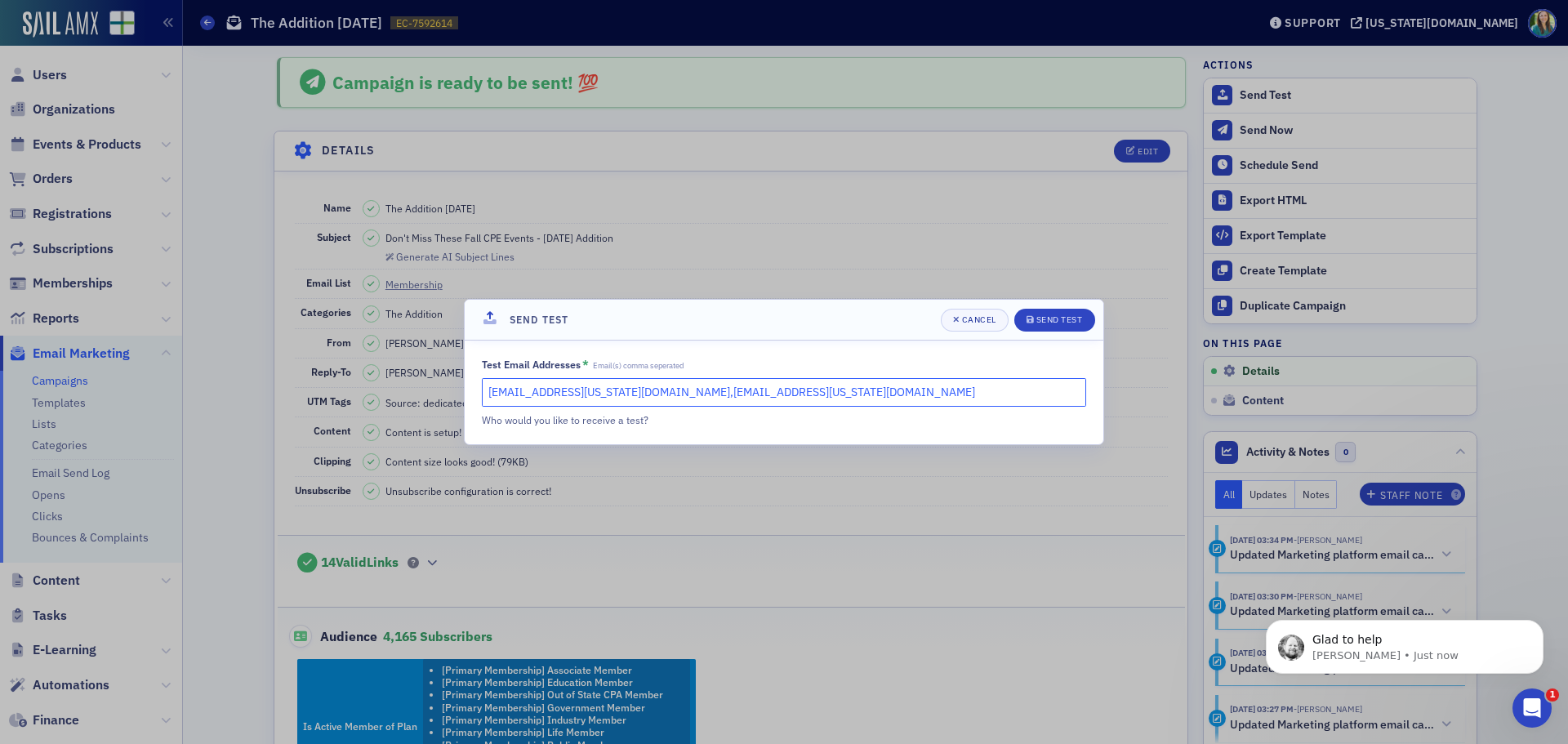
scroll to position [828, 0]
drag, startPoint x: 788, startPoint y: 400, endPoint x: 613, endPoint y: 387, distance: 175.5
click at [613, 387] on input "hoglesby@alabama.cpa,kgates@alabama.cpa" at bounding box center [784, 392] width 605 height 29
click at [1040, 317] on div "Send Test" at bounding box center [1060, 320] width 47 height 9
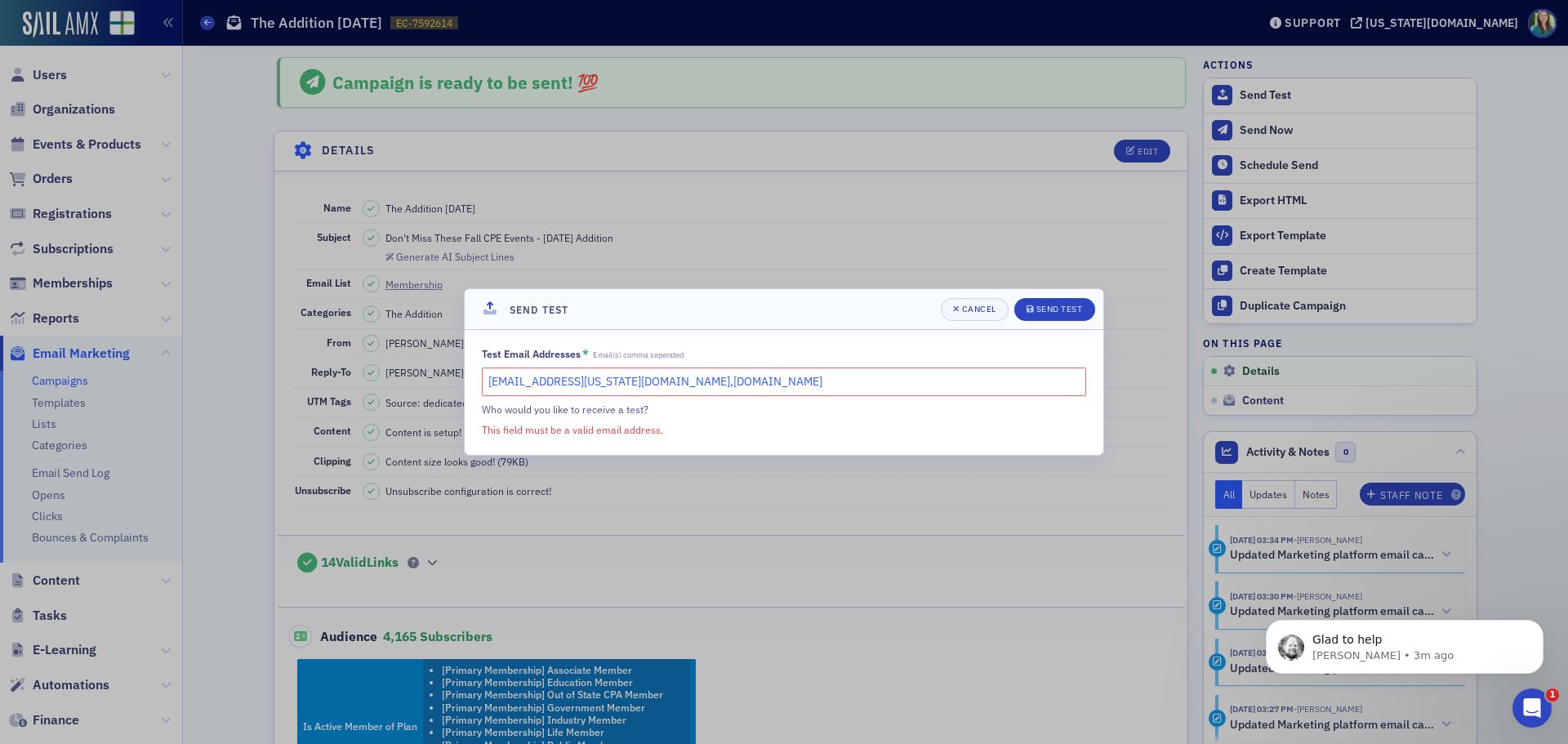
click at [661, 382] on input "hoglesby@alabama.cpa,mhughesalabama.cpa" at bounding box center [784, 381] width 605 height 29
type input "hoglesby@alabama.cpa,mhughes@alabama.cpa"
click at [757, 411] on div "Who would you like to receive a test?" at bounding box center [757, 409] width 549 height 15
click at [1058, 306] on div "Send Test" at bounding box center [1060, 309] width 47 height 9
click at [1043, 308] on div "Send Test" at bounding box center [1060, 309] width 47 height 9
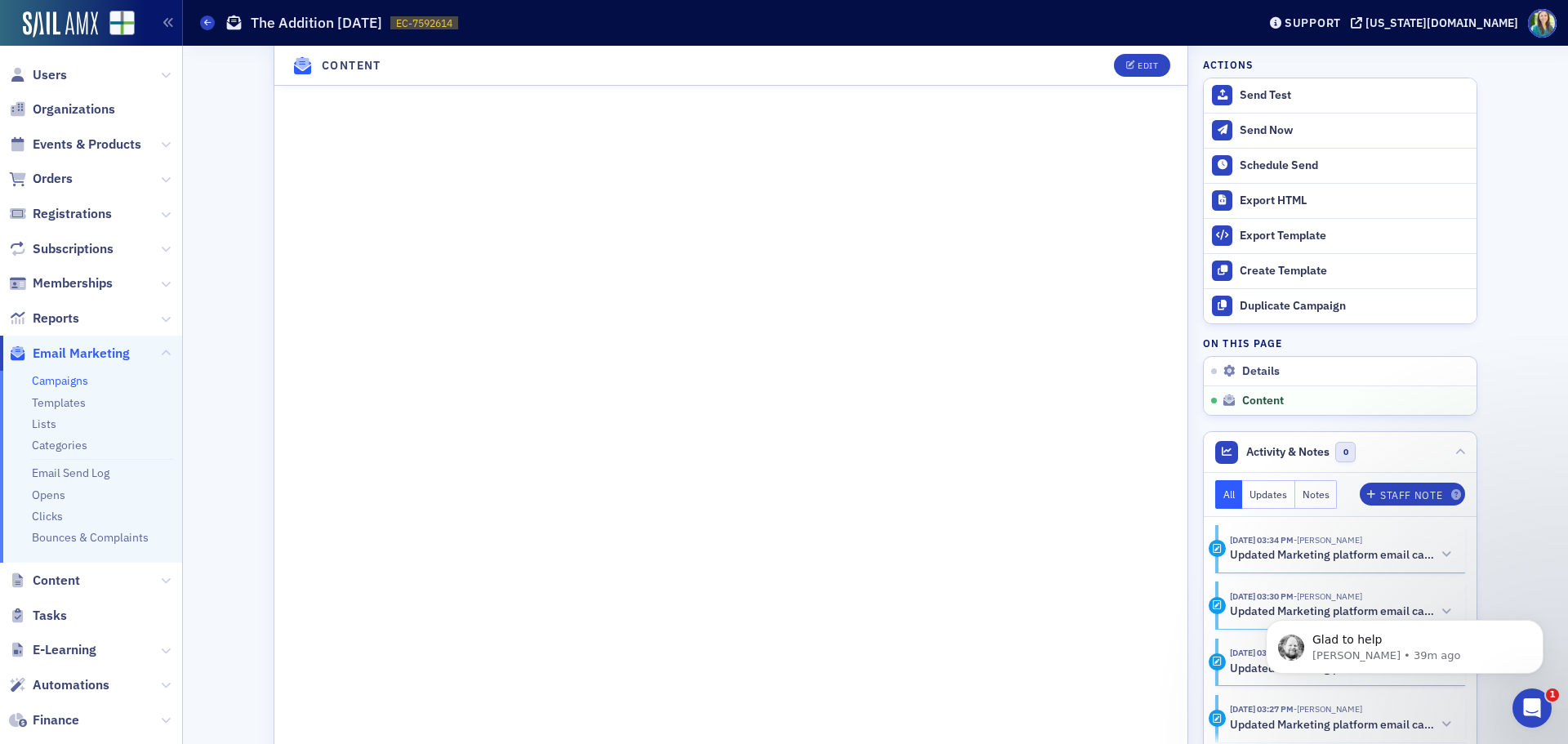
scroll to position [1287, 0]
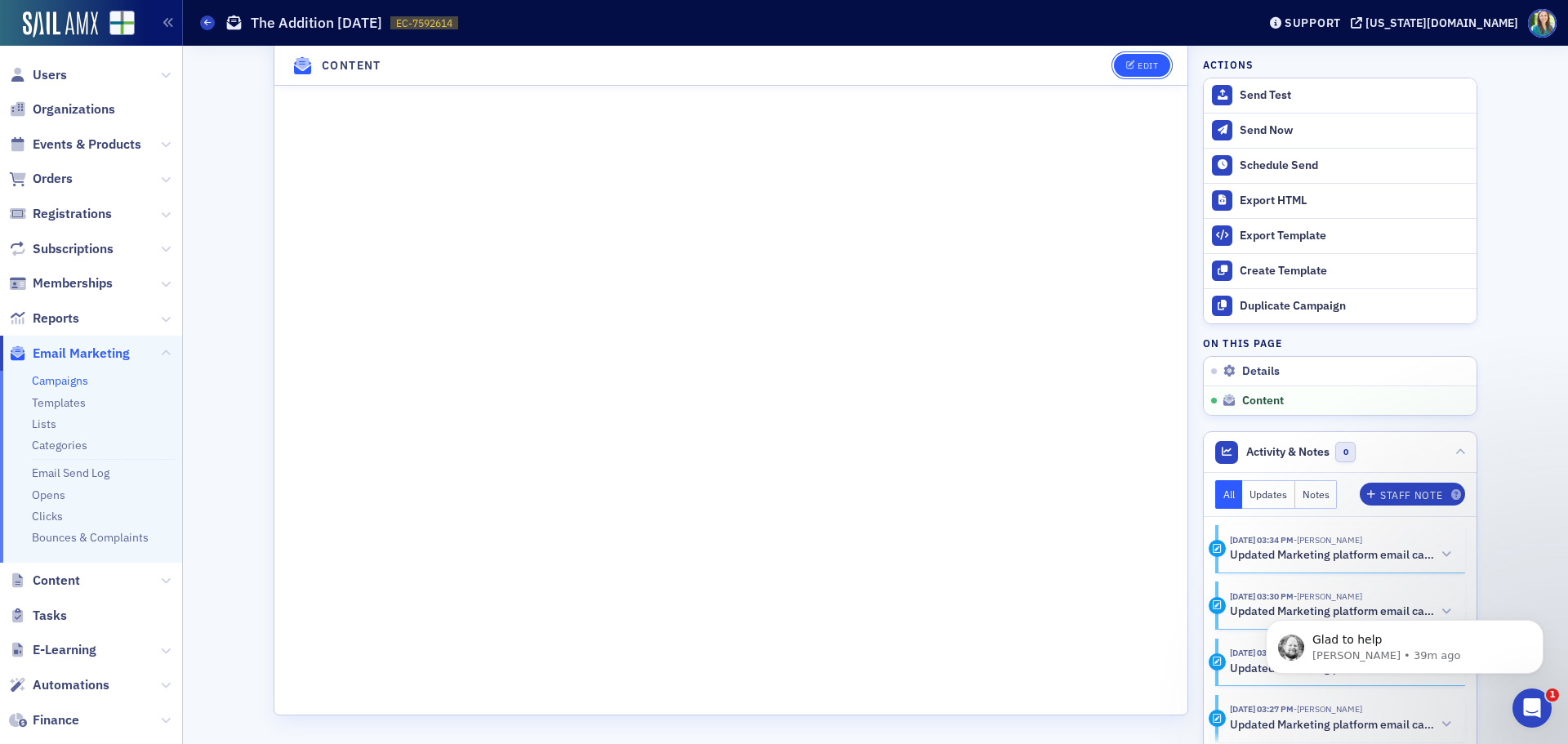
click at [1134, 57] on button "Edit" at bounding box center [1142, 65] width 57 height 23
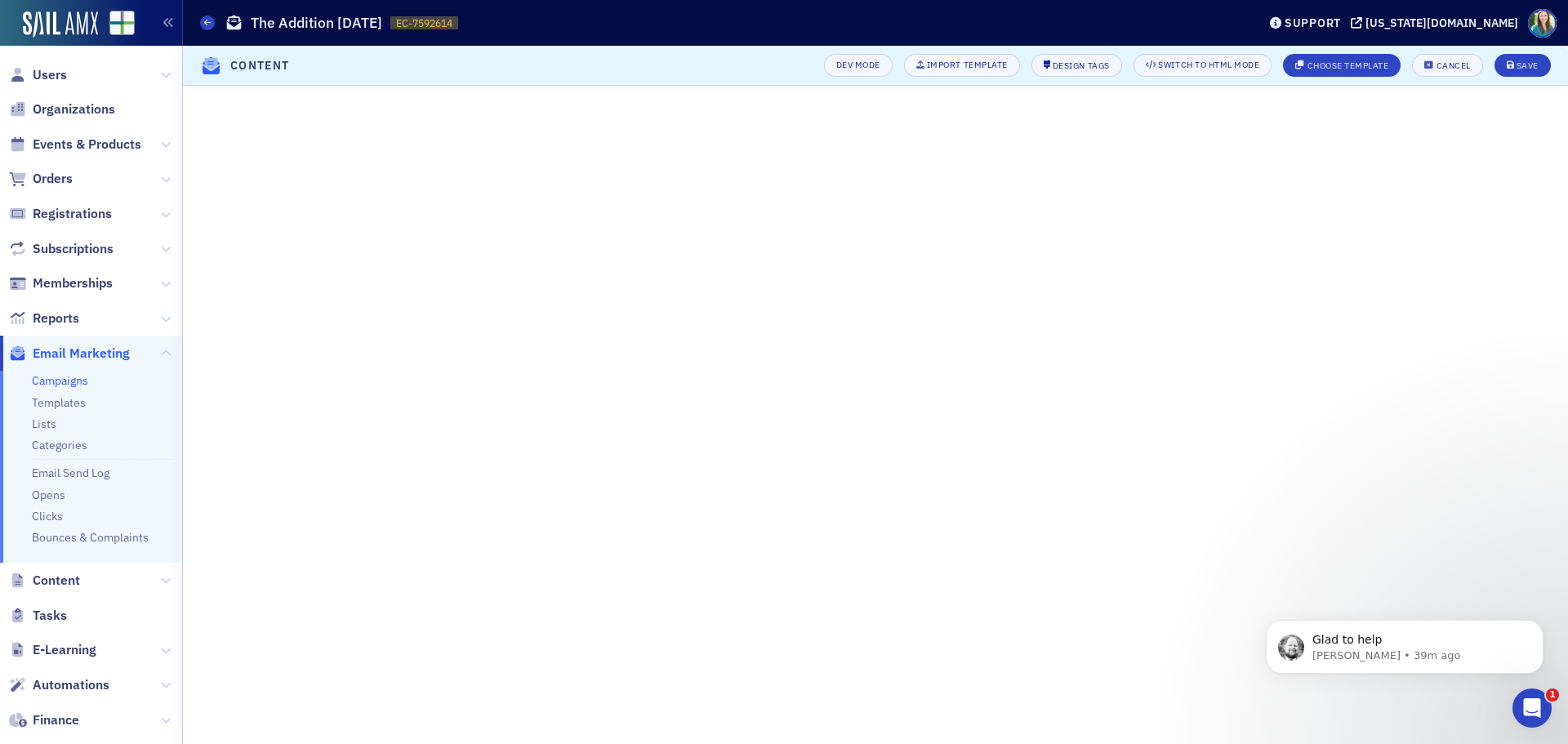
scroll to position [249, 0]
click at [1520, 61] on div "Save" at bounding box center [1528, 66] width 22 height 9
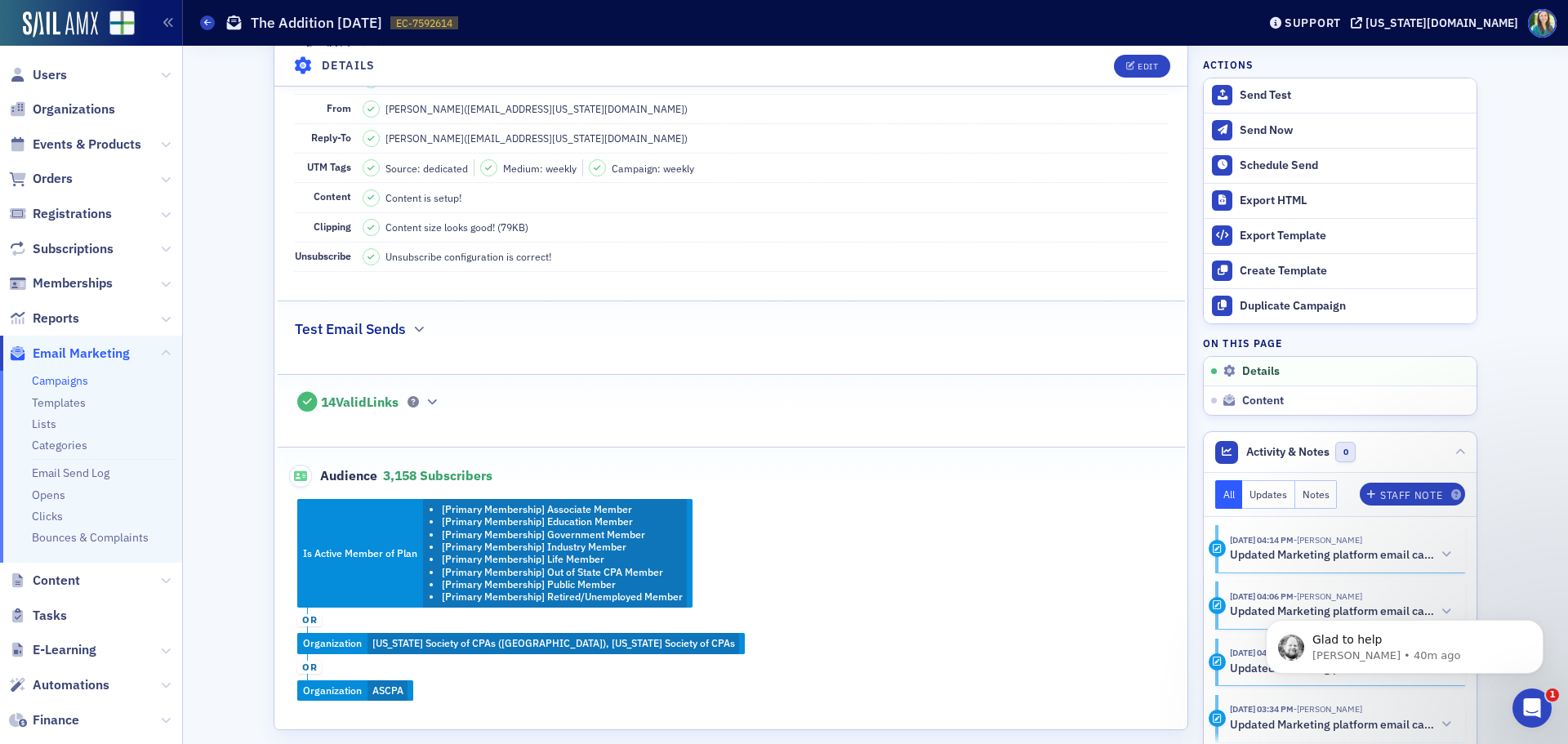
scroll to position [0, 0]
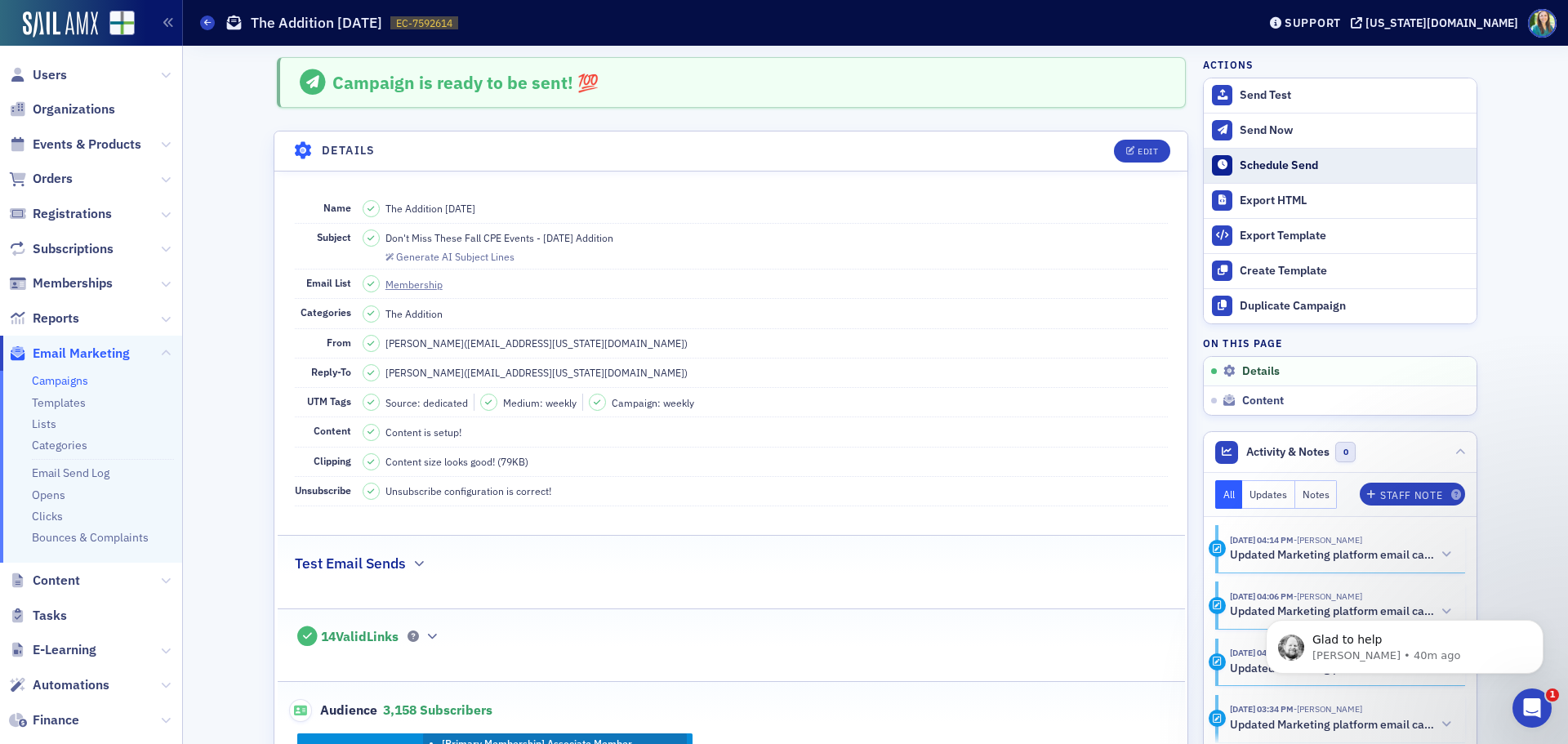
click at [1280, 168] on div "Schedule Send" at bounding box center [1355, 166] width 229 height 15
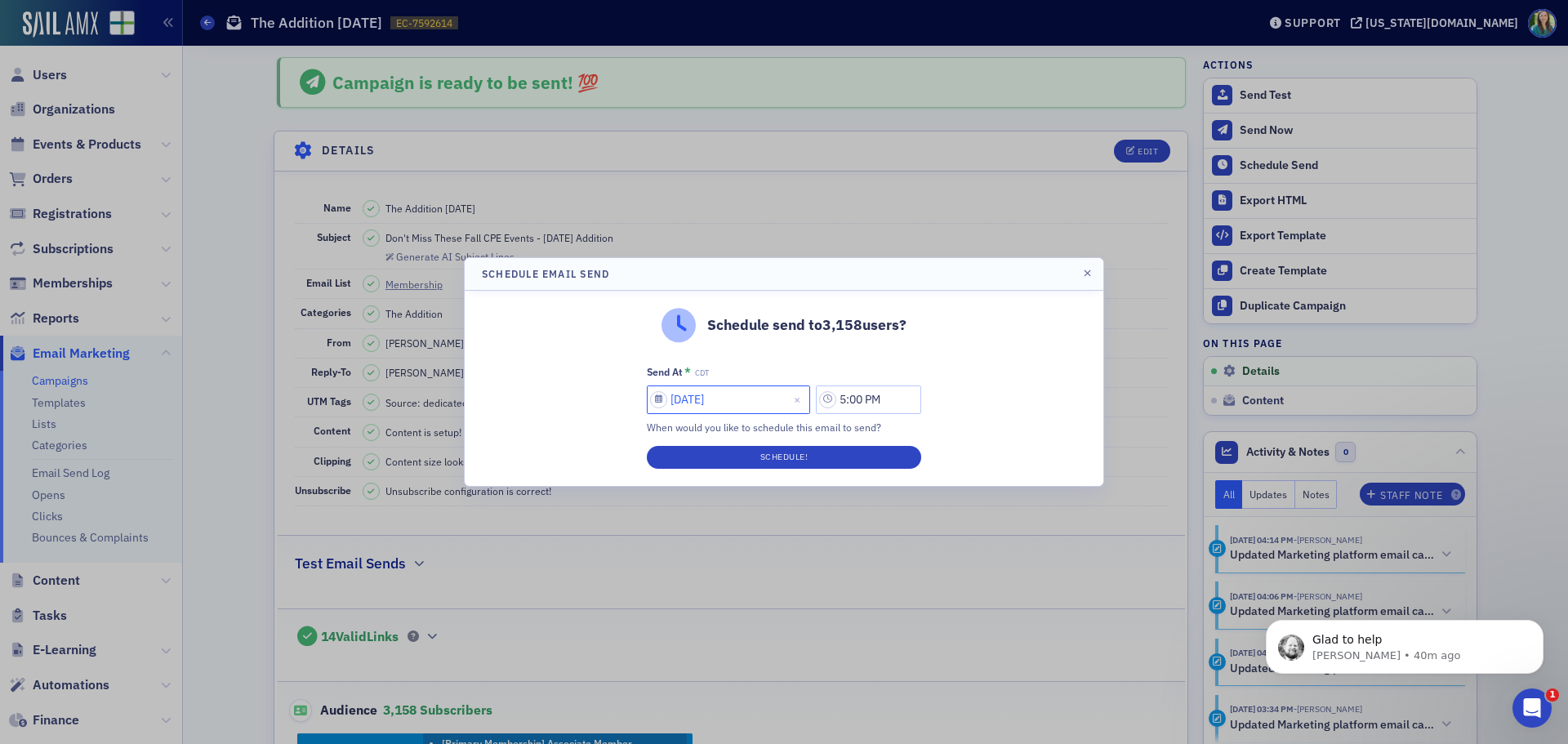
select select "7"
select select "2025"
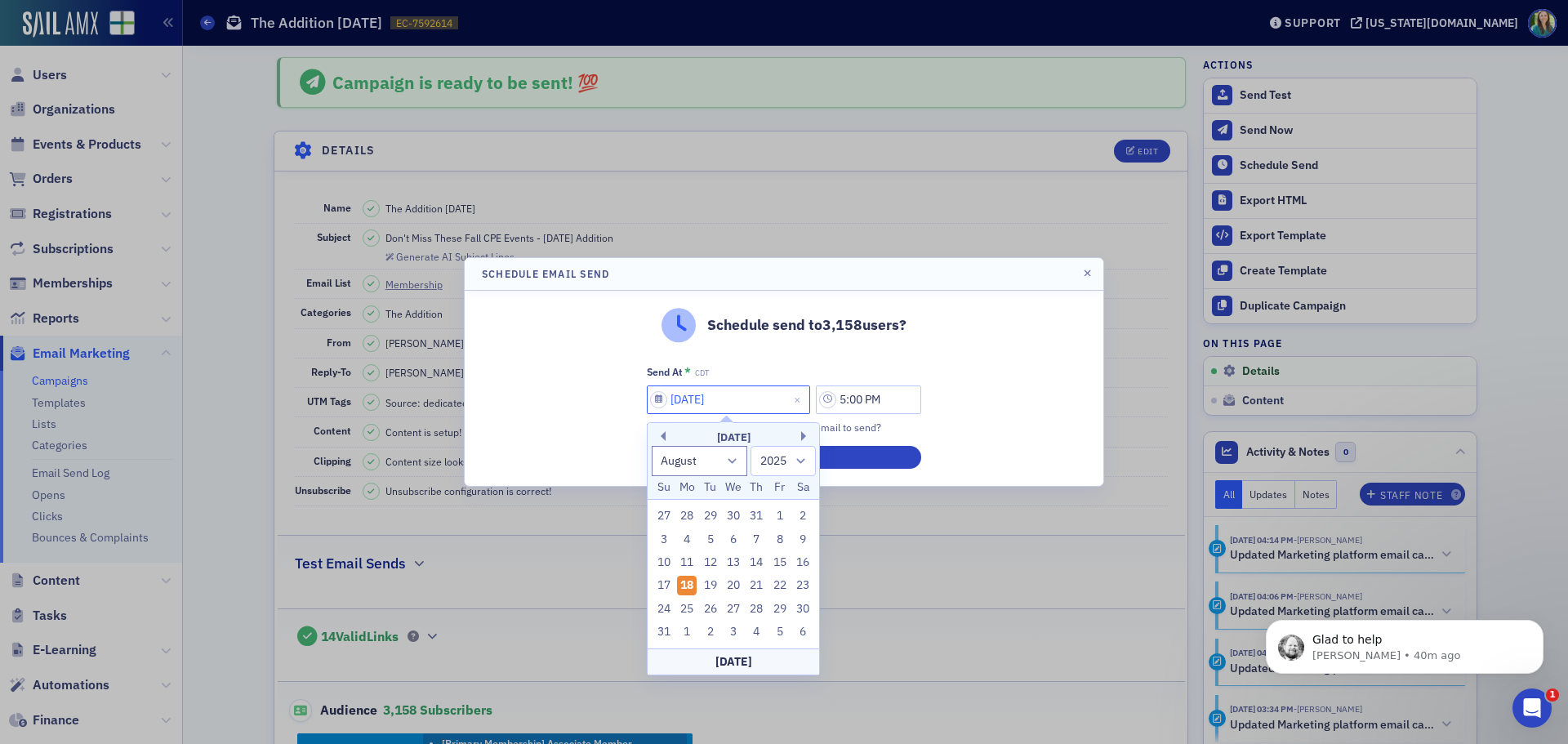
click at [653, 392] on input "08/18/2025" at bounding box center [729, 399] width 164 height 29
click at [711, 578] on div "19" at bounding box center [710, 585] width 20 height 20
type input "08/19/2025"
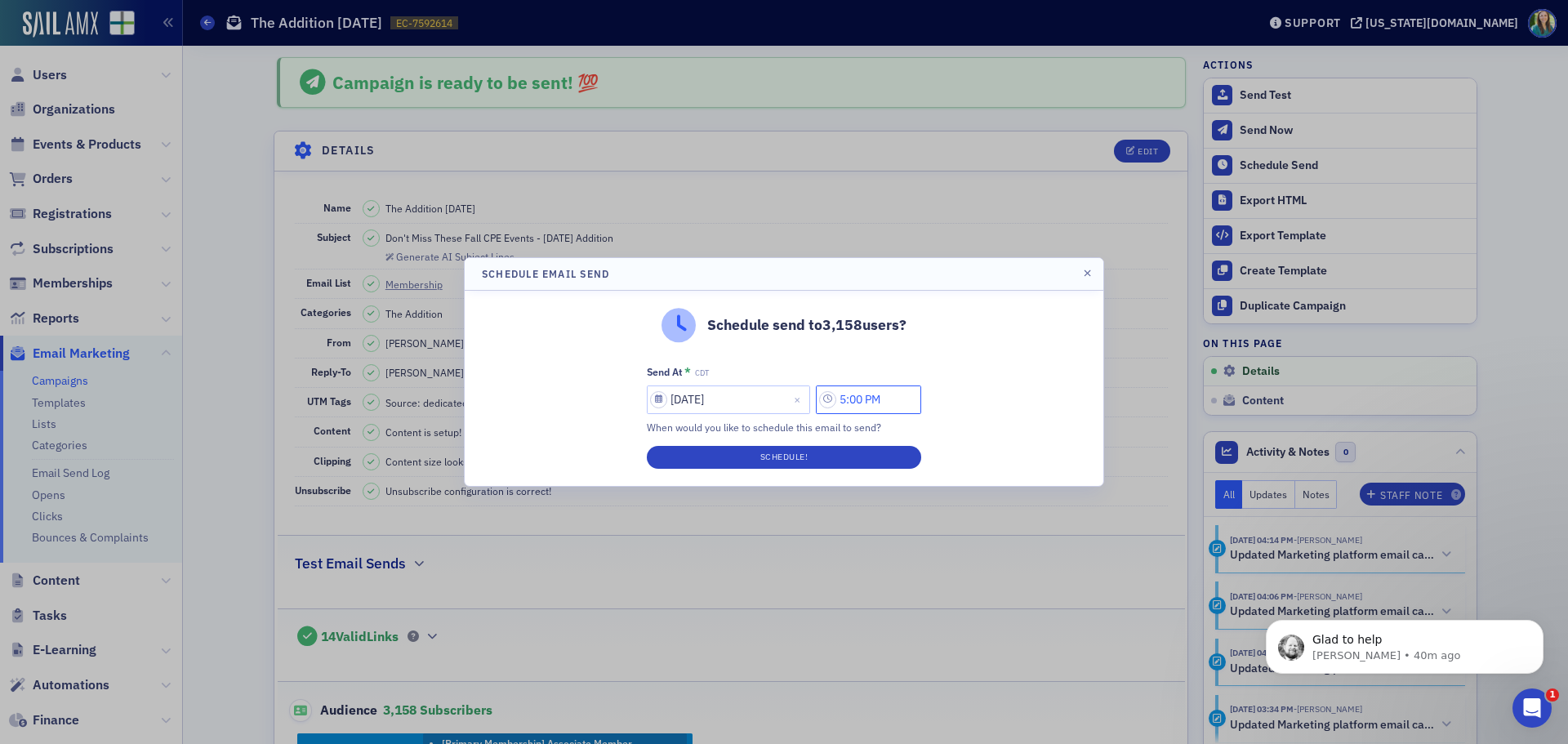
click at [841, 403] on input "5:00 PM" at bounding box center [868, 399] width 105 height 29
click at [770, 398] on button "AM" at bounding box center [772, 399] width 31 height 29
click at [665, 392] on icon at bounding box center [672, 400] width 17 height 17
click at [717, 405] on div at bounding box center [707, 400] width 49 height 20
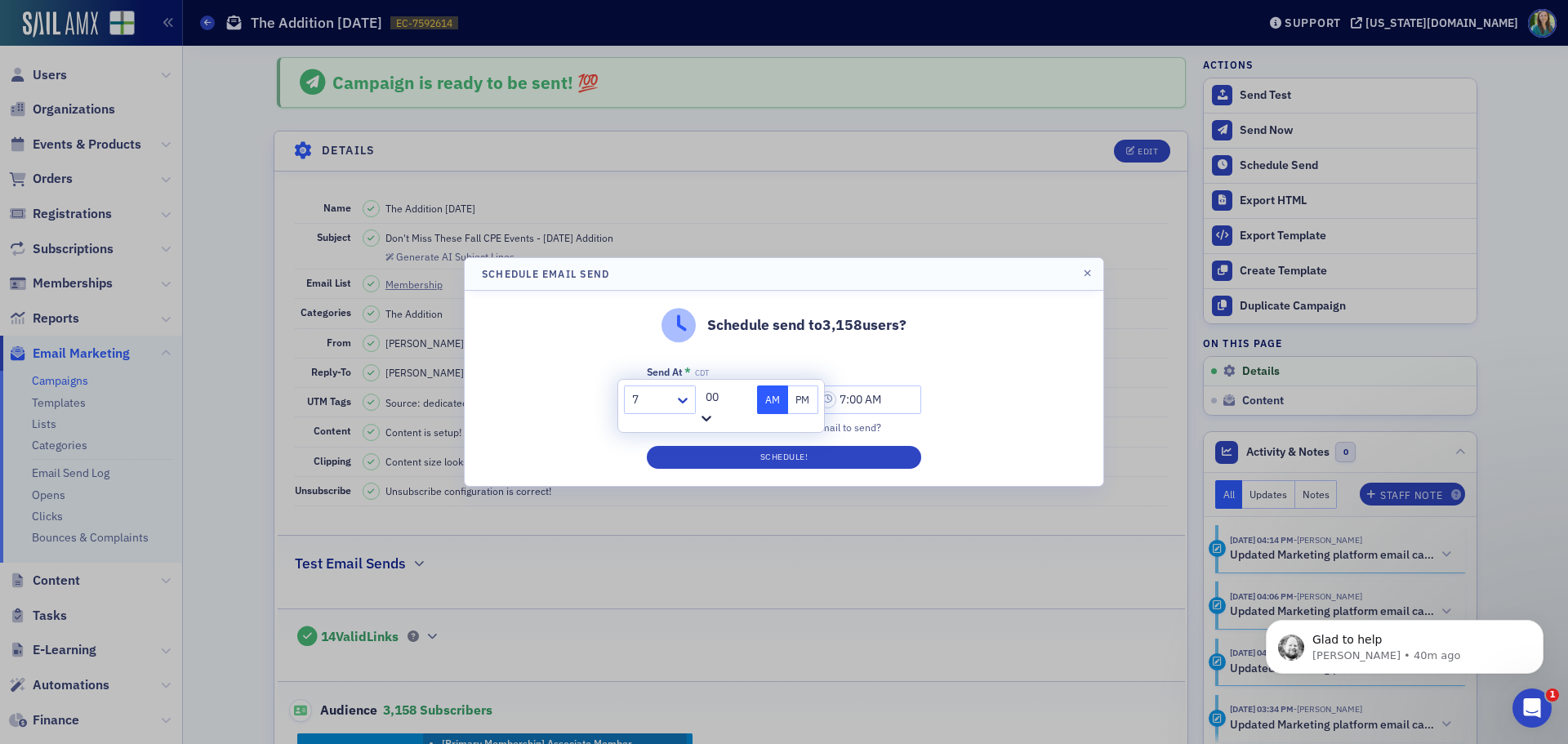
scroll to position [1143, 0]
type input "7:45 AM"
click at [785, 457] on button "Schedule!" at bounding box center [784, 457] width 275 height 23
